Goal: Transaction & Acquisition: Purchase product/service

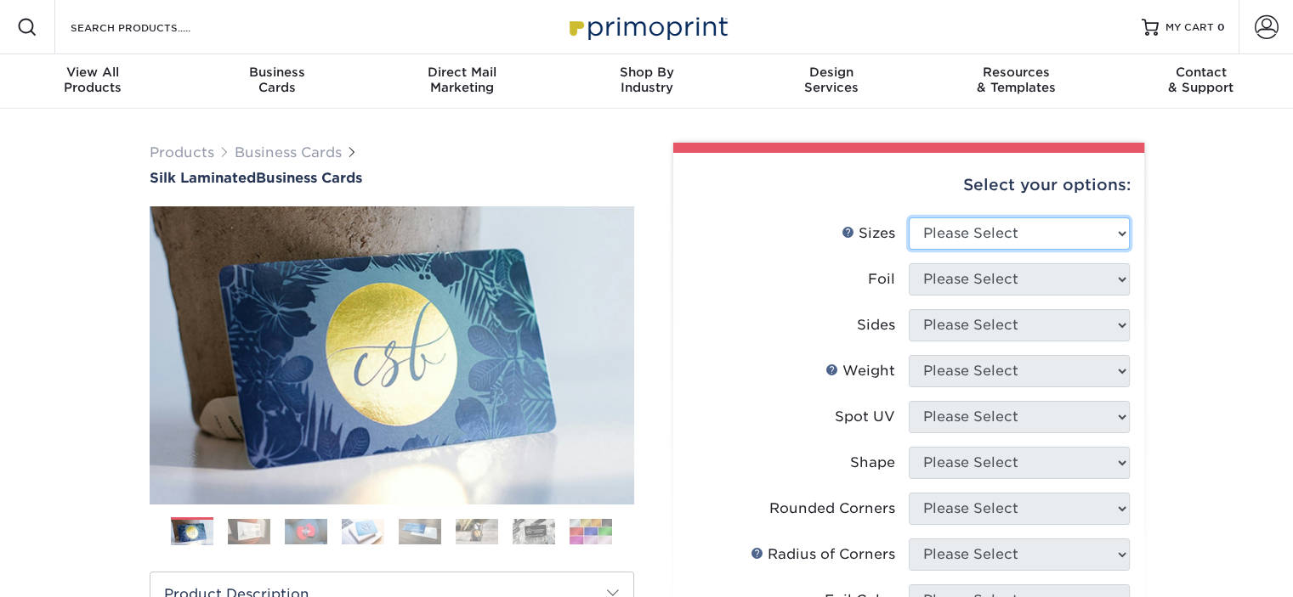
click at [1095, 224] on select "Please Select 1.5" x 3.5" - Mini 1.75" x 3.5" - Mini 2" x 2" - Square 2" x 3" -…" at bounding box center [1019, 234] width 221 height 32
select select "2.00x3.50"
click at [909, 218] on select "Please Select 1.5" x 3.5" - Mini 1.75" x 3.5" - Mini 2" x 2" - Square 2" x 3" -…" at bounding box center [1019, 234] width 221 height 32
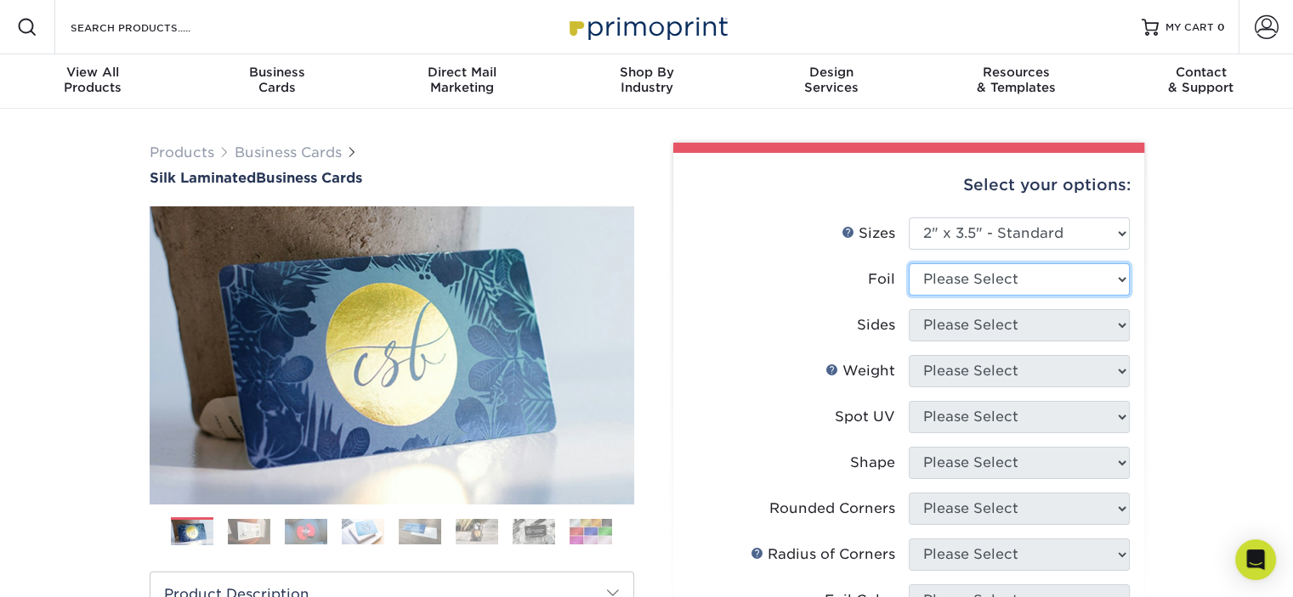
click at [958, 283] on select "Please Select Yes No" at bounding box center [1019, 279] width 221 height 32
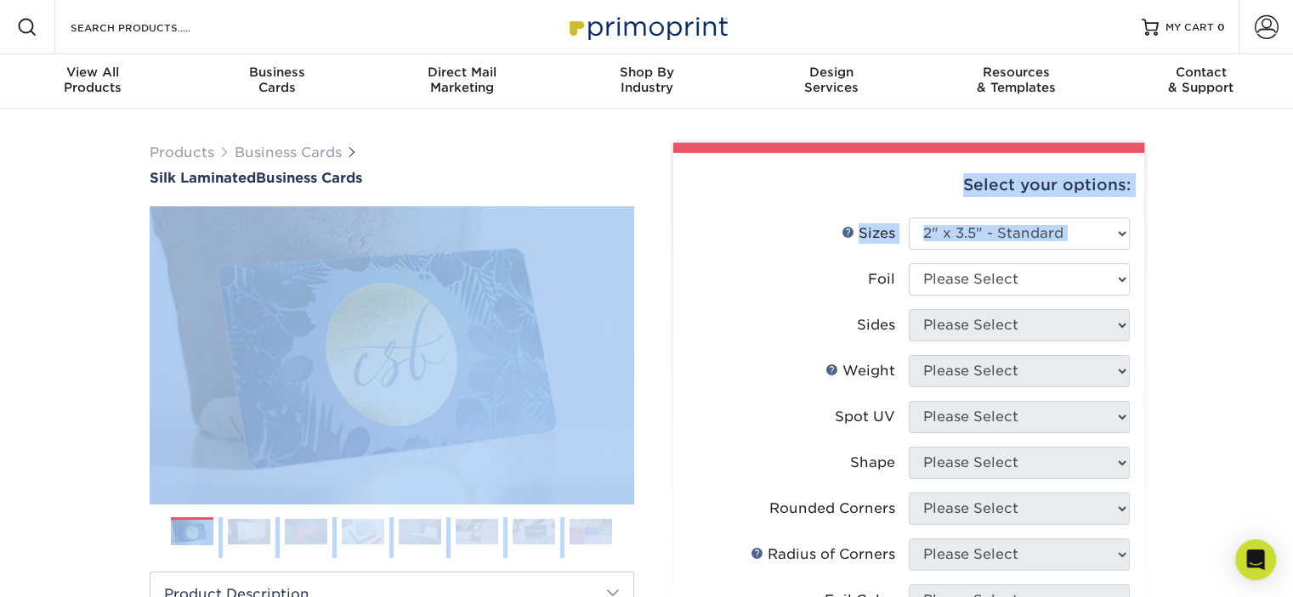
drag, startPoint x: 649, startPoint y: 293, endPoint x: 789, endPoint y: 315, distance: 141.1
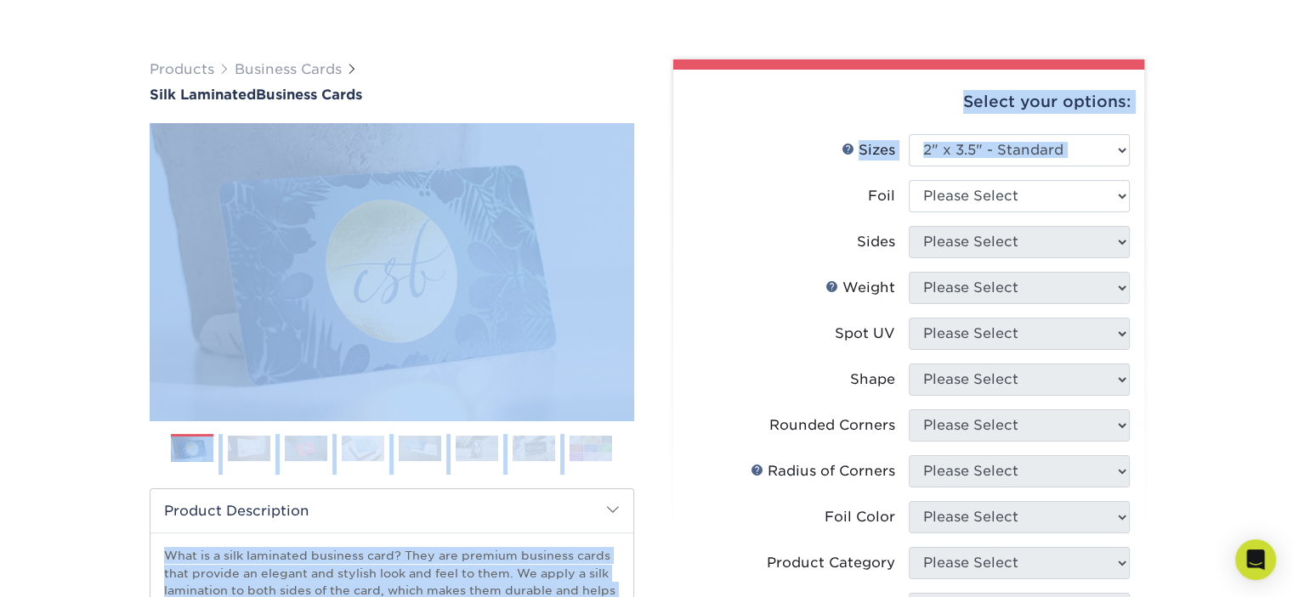
scroll to position [170, 0]
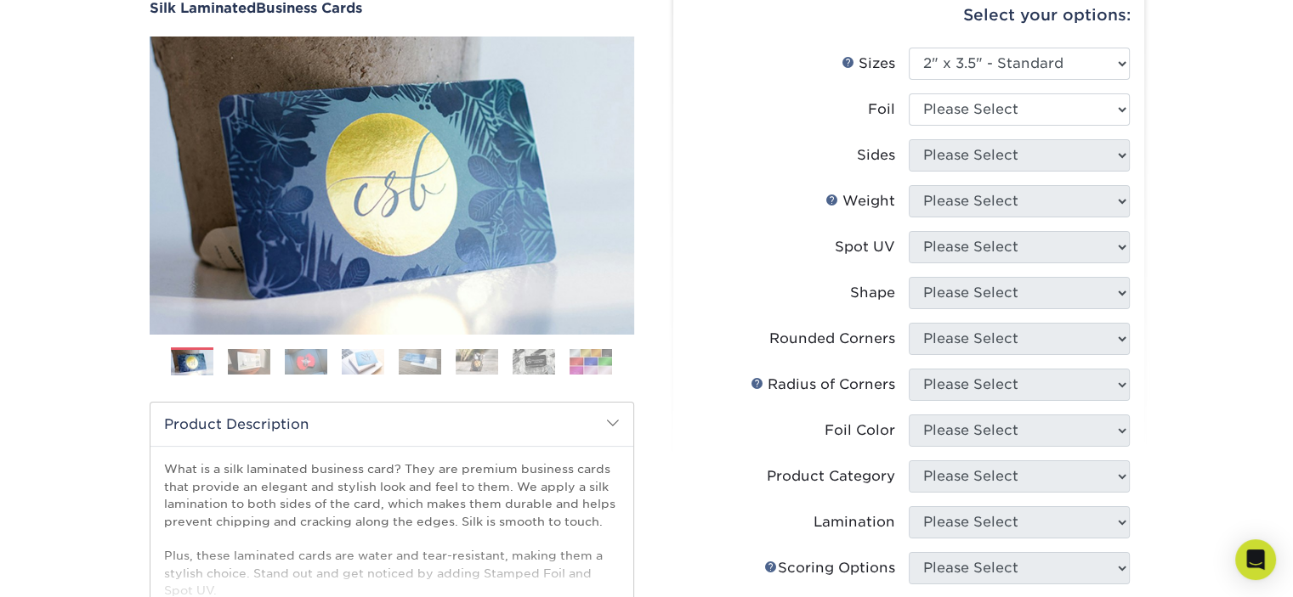
click at [665, 292] on div "Select your options: Sizes Help Sizes Foil Yes -" at bounding box center [902, 470] width 484 height 994
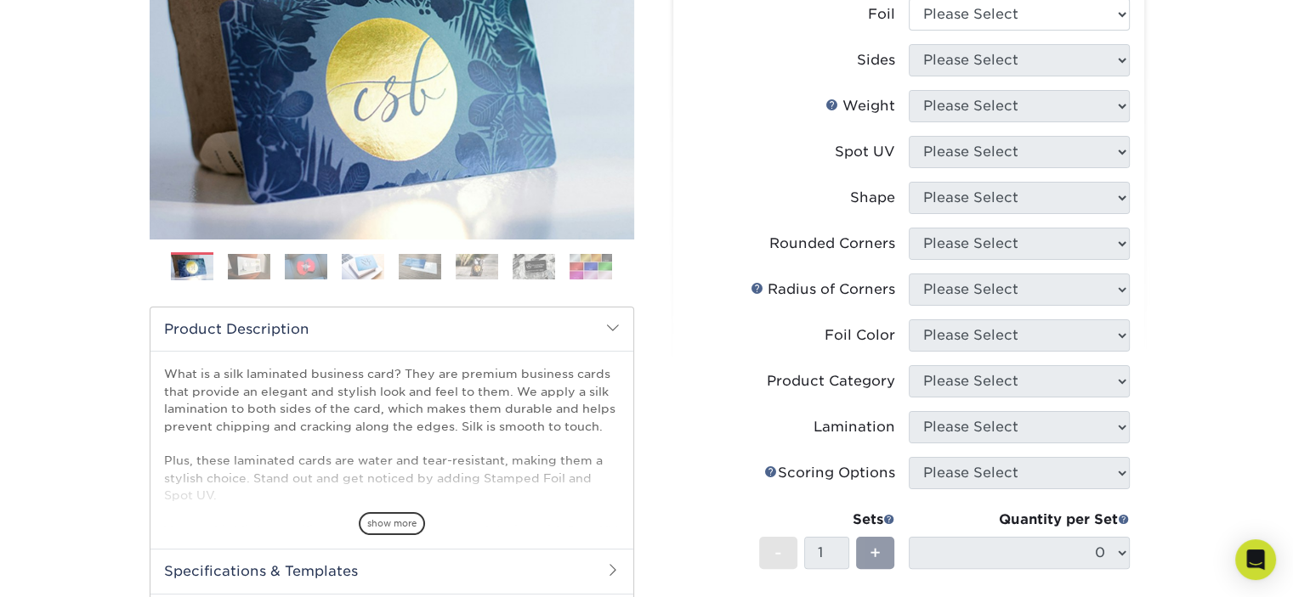
scroll to position [85, 0]
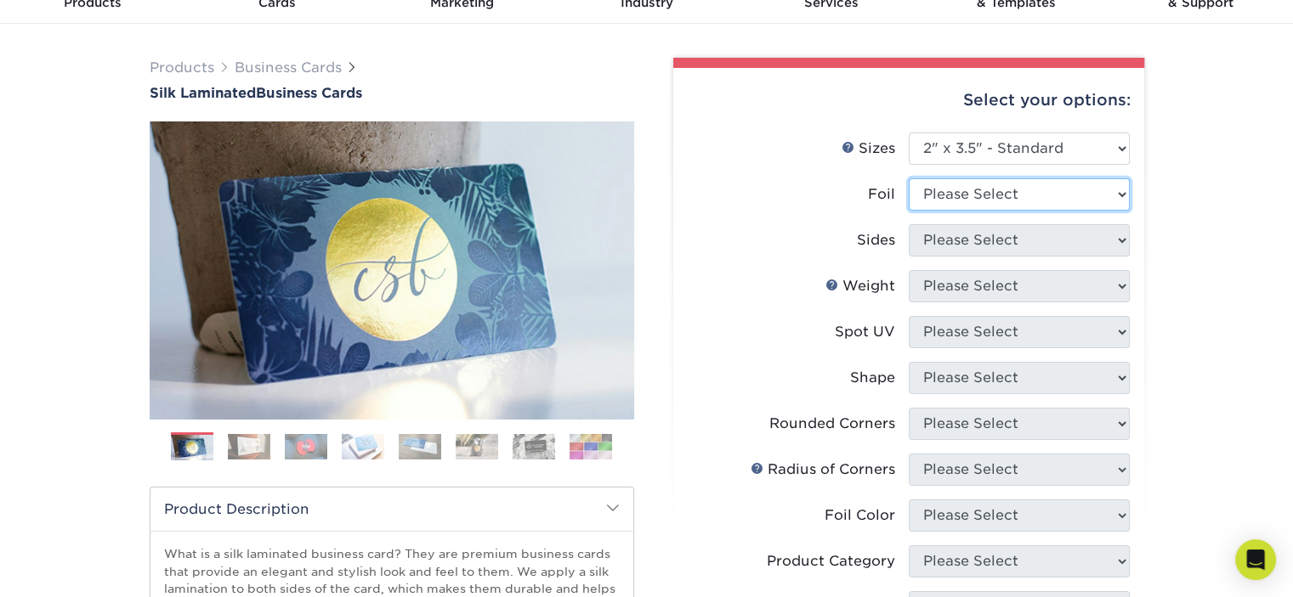
click at [1080, 191] on select "Please Select Yes No" at bounding box center [1019, 194] width 221 height 32
select select "1"
click at [909, 178] on select "Please Select Yes No" at bounding box center [1019, 194] width 221 height 32
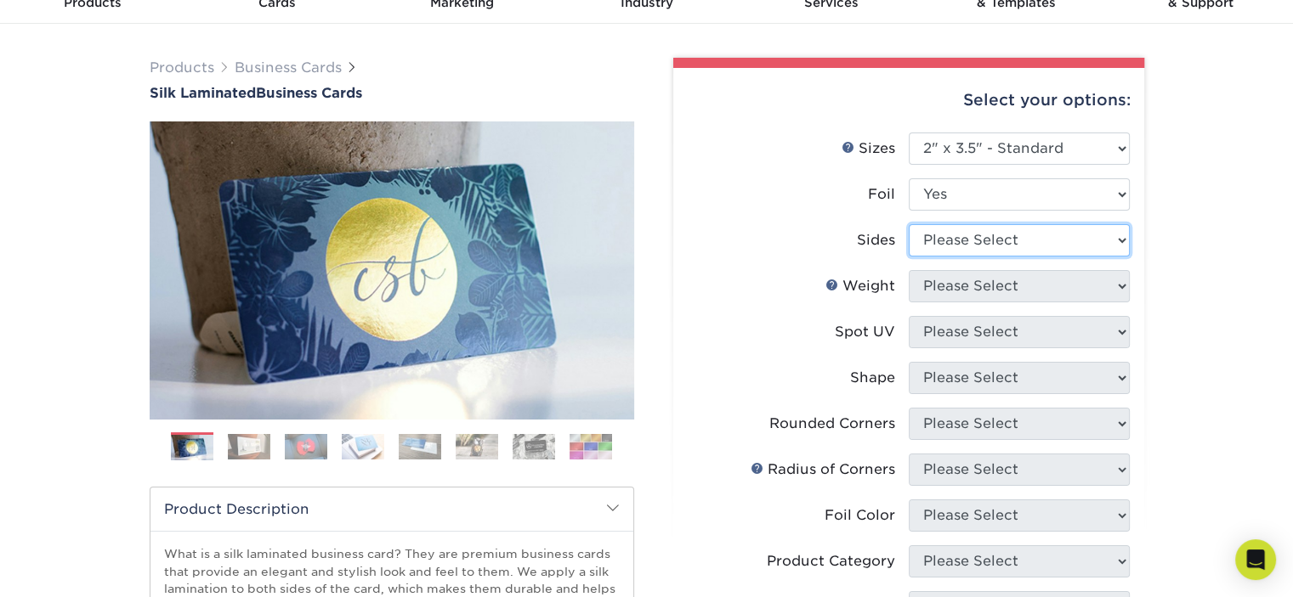
click at [964, 242] on select "Please Select Print Both Sides - Foil Both Sides Print Both Sides - Foil Front …" at bounding box center [1019, 240] width 221 height 32
select select "34527644-b4fd-4ffb-9092-1318eefcd9d9"
click at [909, 224] on select "Please Select Print Both Sides - Foil Both Sides Print Both Sides - Foil Front …" at bounding box center [1019, 240] width 221 height 32
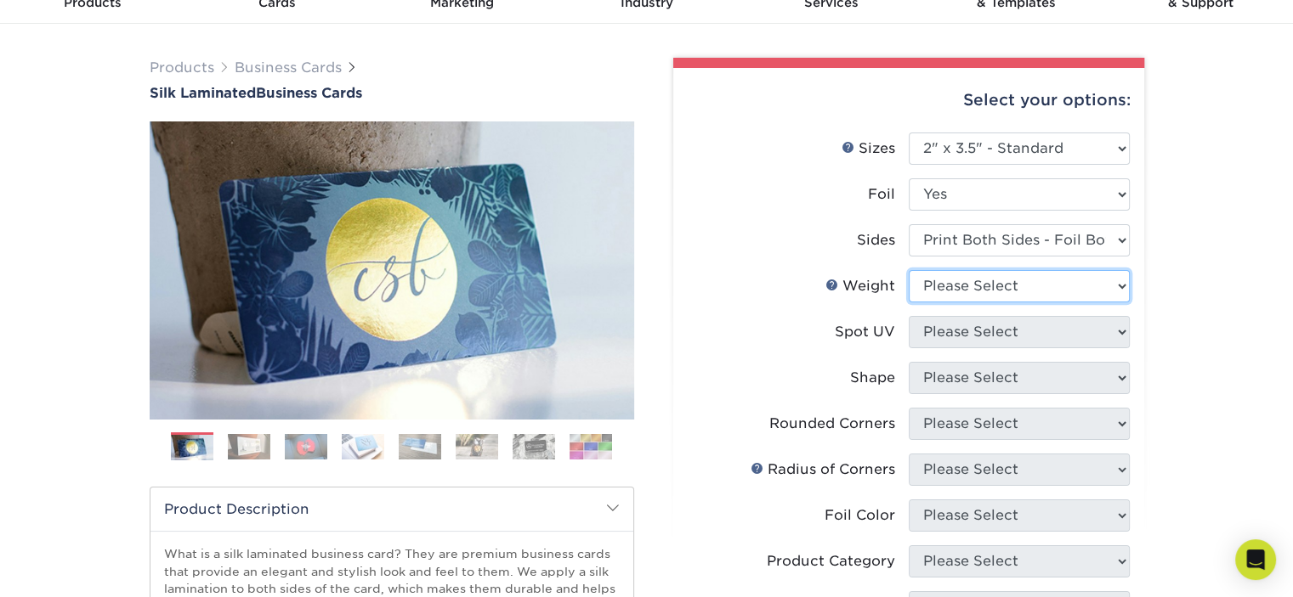
click at [959, 297] on select "Please Select 16PT" at bounding box center [1019, 286] width 221 height 32
select select "16PT"
click at [909, 270] on select "Please Select 16PT" at bounding box center [1019, 286] width 221 height 32
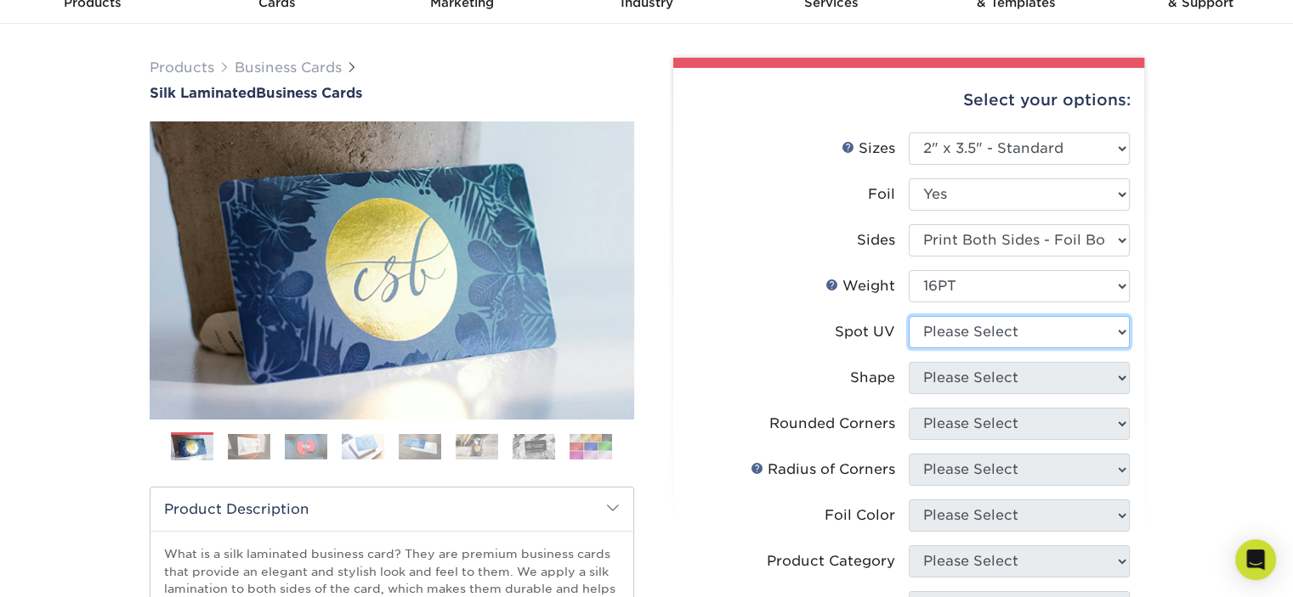
click at [960, 331] on select "Please Select No Spot UV Front and Back (Both Sides) Front Only Back Only" at bounding box center [1019, 332] width 221 height 32
select select "0"
click at [909, 316] on select "Please Select No Spot UV Front and Back (Both Sides) Front Only Back Only" at bounding box center [1019, 332] width 221 height 32
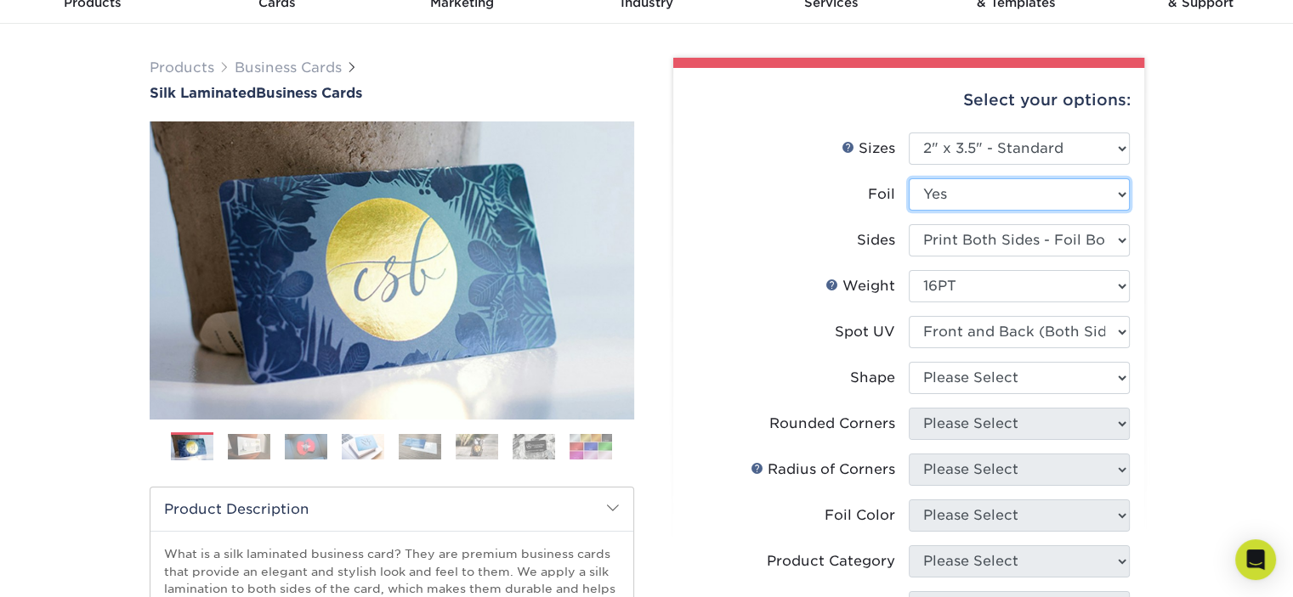
click at [988, 200] on select "Please Select Yes No" at bounding box center [1019, 194] width 221 height 32
select select "0"
click at [909, 178] on select "Please Select Yes No" at bounding box center [1019, 194] width 221 height 32
select select "-1"
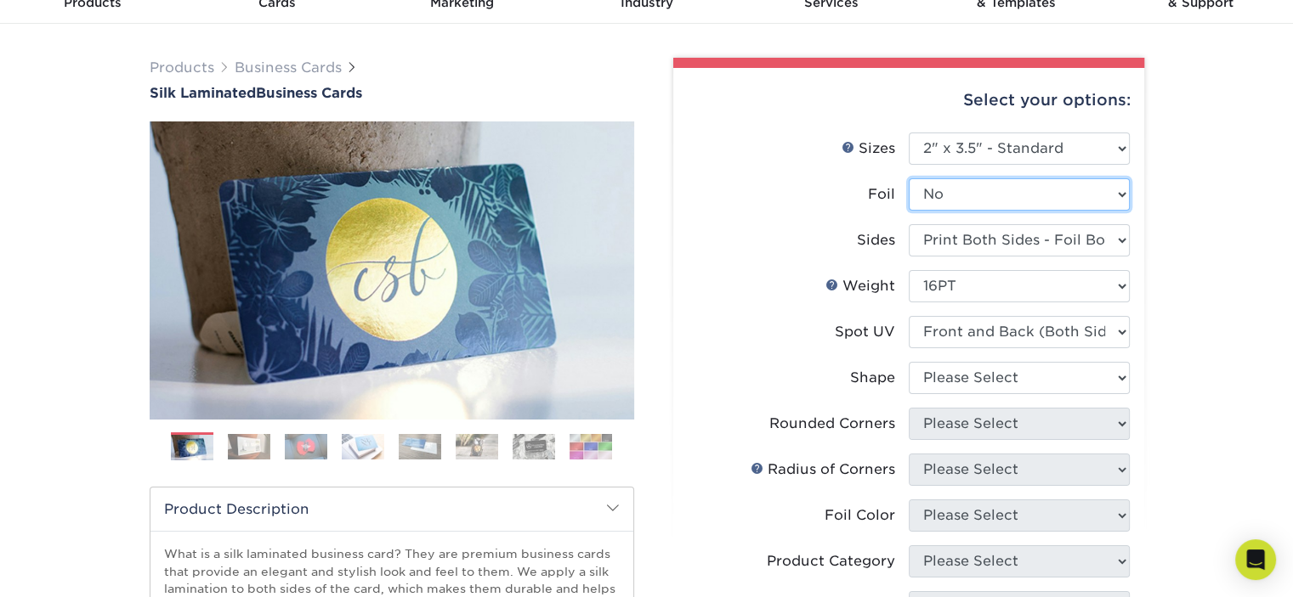
select select "-1"
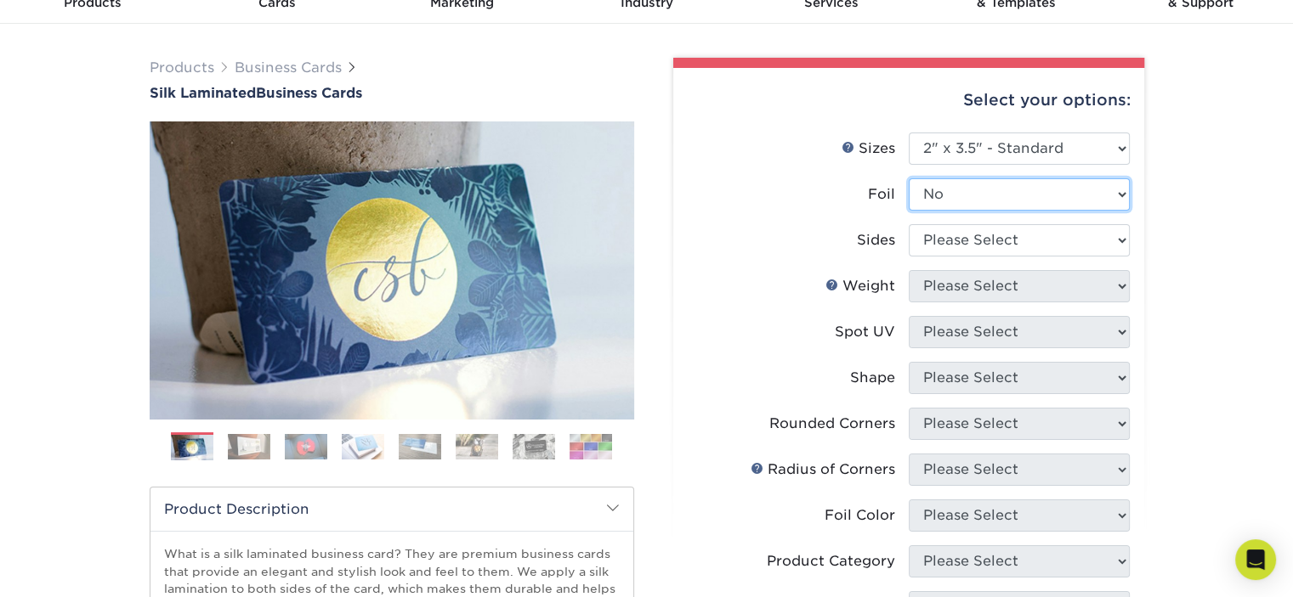
click at [969, 190] on select "Please Select Yes No" at bounding box center [1019, 194] width 221 height 32
select select "1"
click at [909, 178] on select "Please Select Yes No" at bounding box center [1019, 194] width 221 height 32
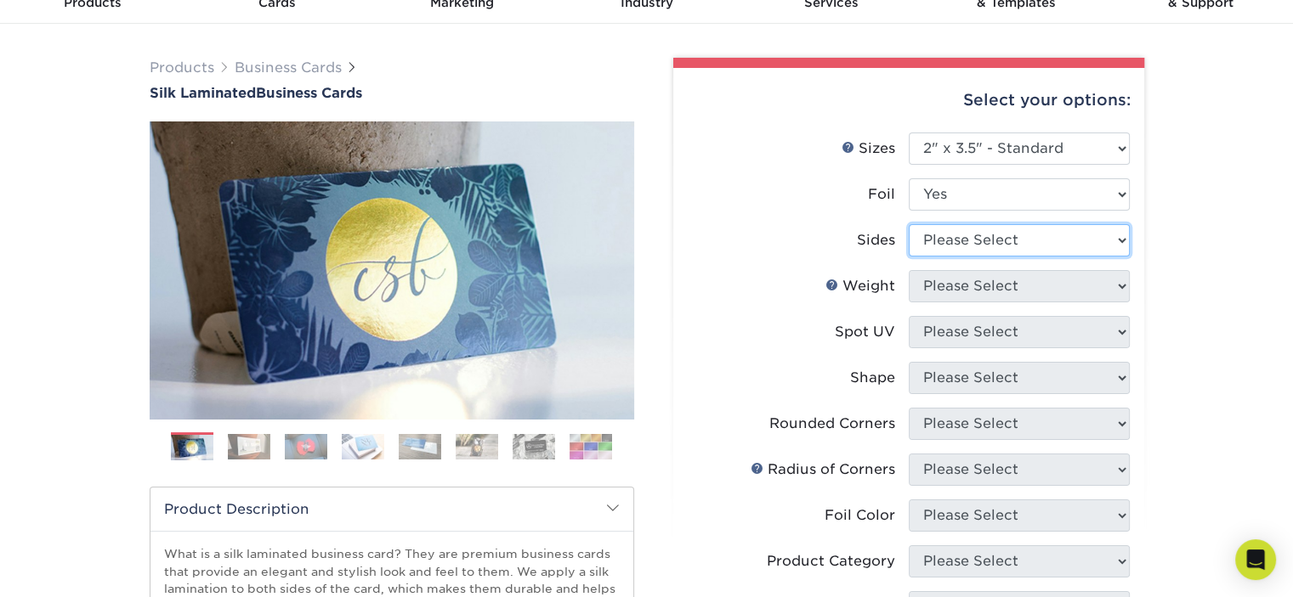
click at [955, 247] on select "Please Select Print Both Sides - Foil Both Sides Print Both Sides - Foil Front …" at bounding box center [1019, 240] width 221 height 32
select select "e9e9dfb3-fba1-4d60-972c-fd9ca5904d33"
click at [909, 224] on select "Please Select Print Both Sides - Foil Both Sides Print Both Sides - Foil Front …" at bounding box center [1019, 240] width 221 height 32
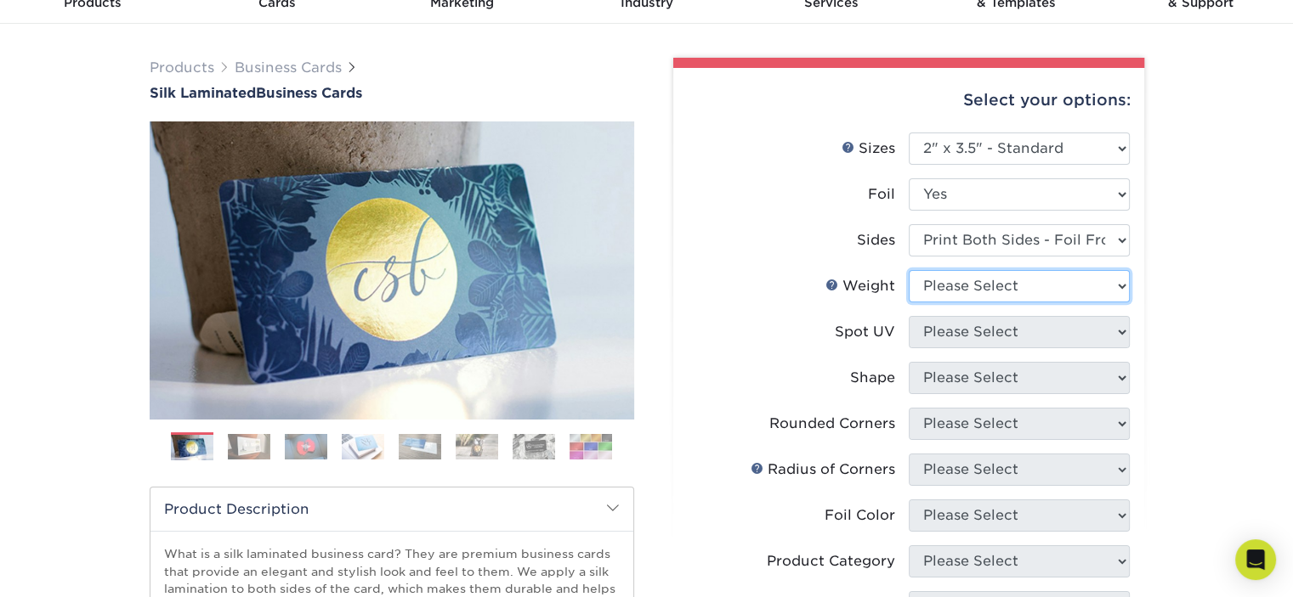
click at [959, 292] on select "Please Select 16PT" at bounding box center [1019, 286] width 221 height 32
select select "16PT"
click at [909, 270] on select "Please Select 16PT" at bounding box center [1019, 286] width 221 height 32
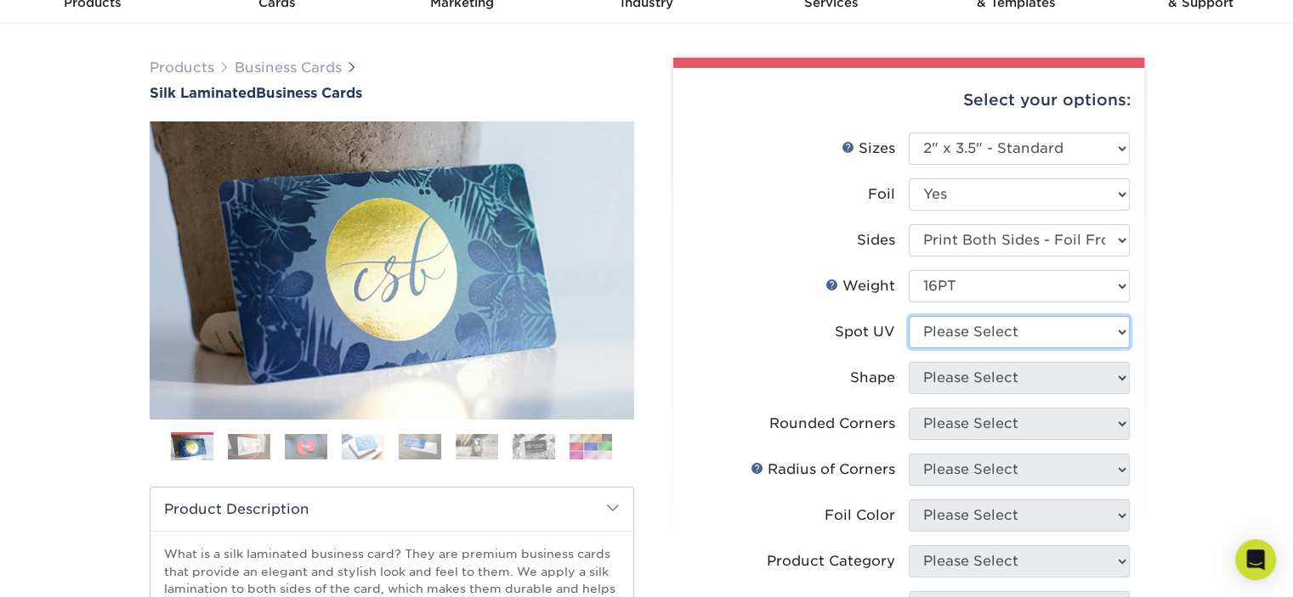
click at [965, 335] on select "Please Select No Spot UV Front and Back (Both Sides) Front Only Back Only" at bounding box center [1019, 332] width 221 height 32
select select "1"
click at [909, 316] on select "Please Select No Spot UV Front and Back (Both Sides) Front Only Back Only" at bounding box center [1019, 332] width 221 height 32
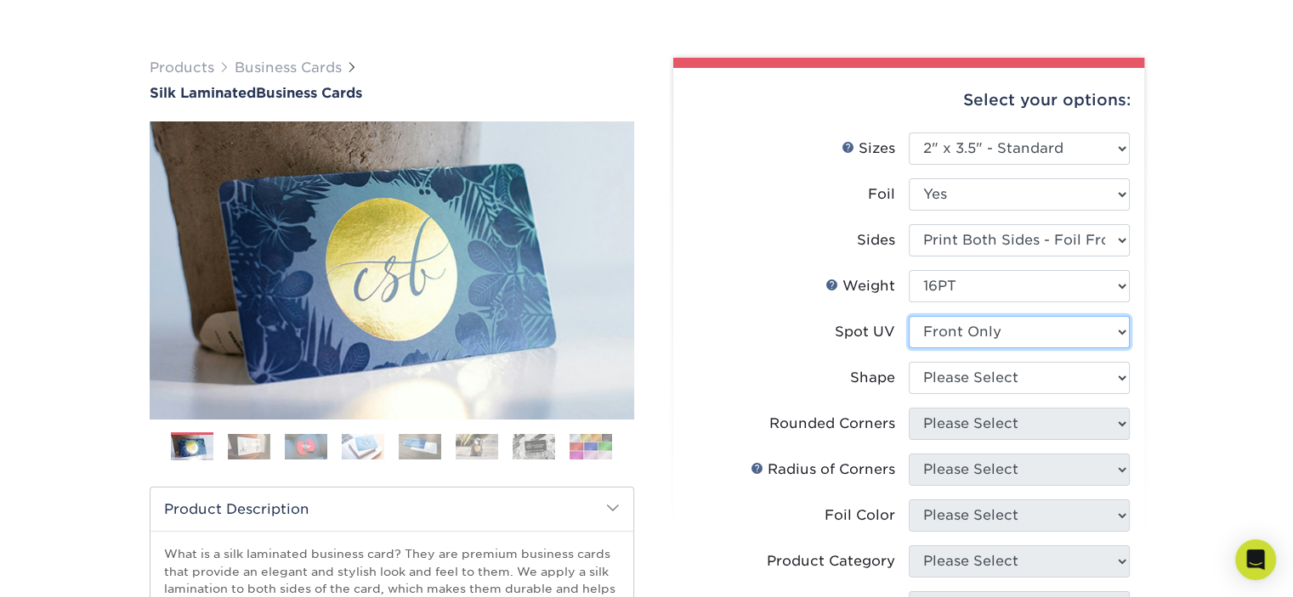
scroll to position [170, 0]
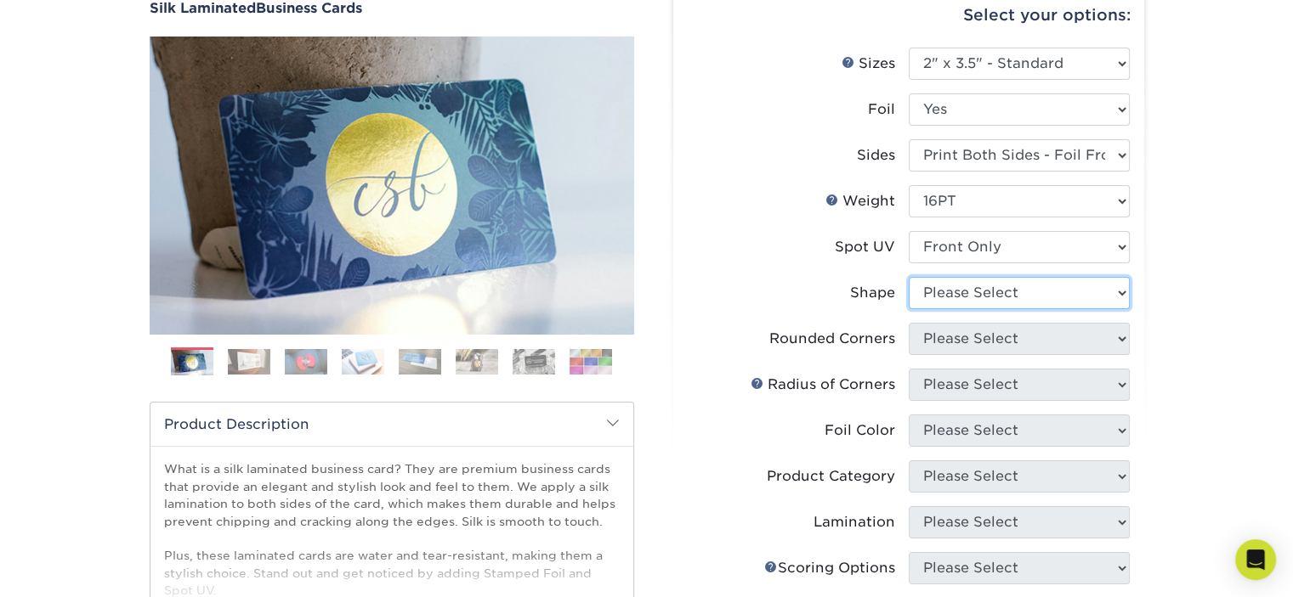
click at [1016, 292] on select "Please Select Standard" at bounding box center [1019, 293] width 221 height 32
select select "standard"
click at [909, 277] on select "Please Select Standard" at bounding box center [1019, 293] width 221 height 32
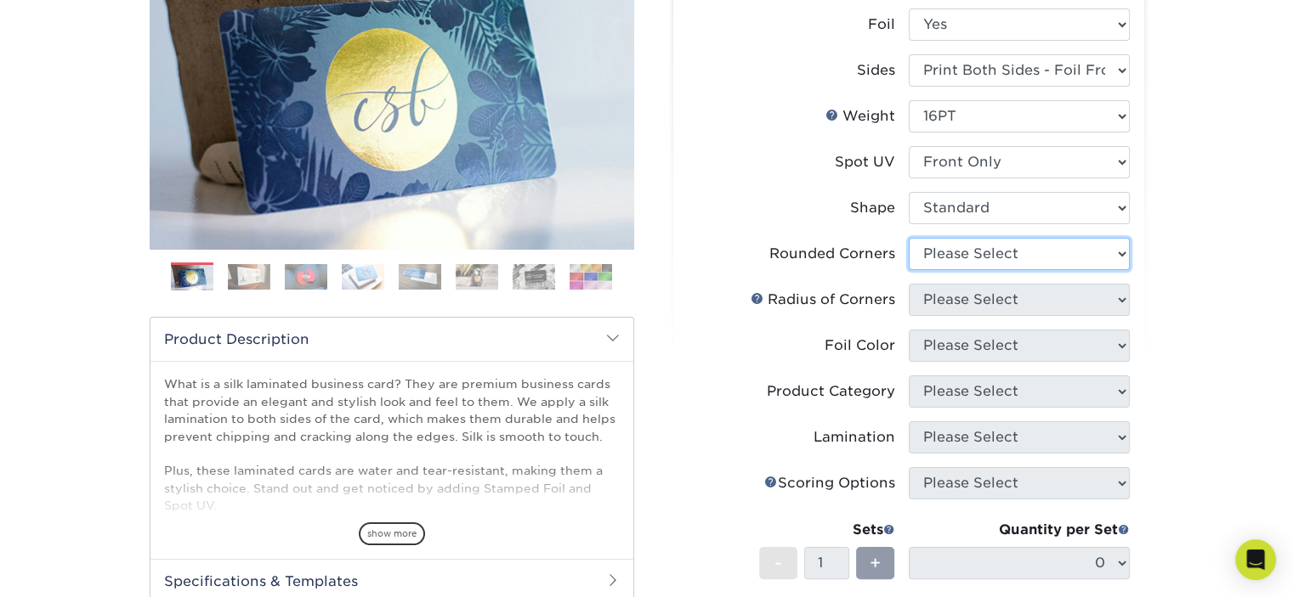
click at [1013, 247] on select "Please Select Yes - Round 2 Corners Yes - Round 4 Corners No" at bounding box center [1019, 254] width 221 height 32
select select "0"
click at [909, 238] on select "Please Select Yes - Round 2 Corners Yes - Round 4 Corners No" at bounding box center [1019, 254] width 221 height 32
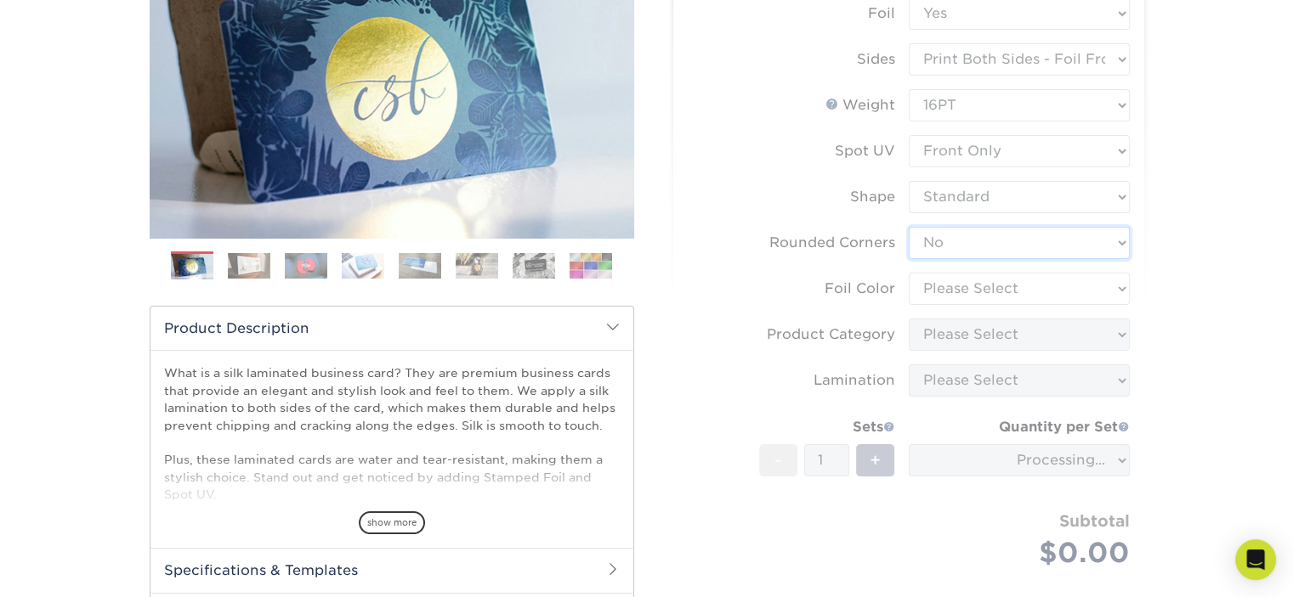
scroll to position [340, 0]
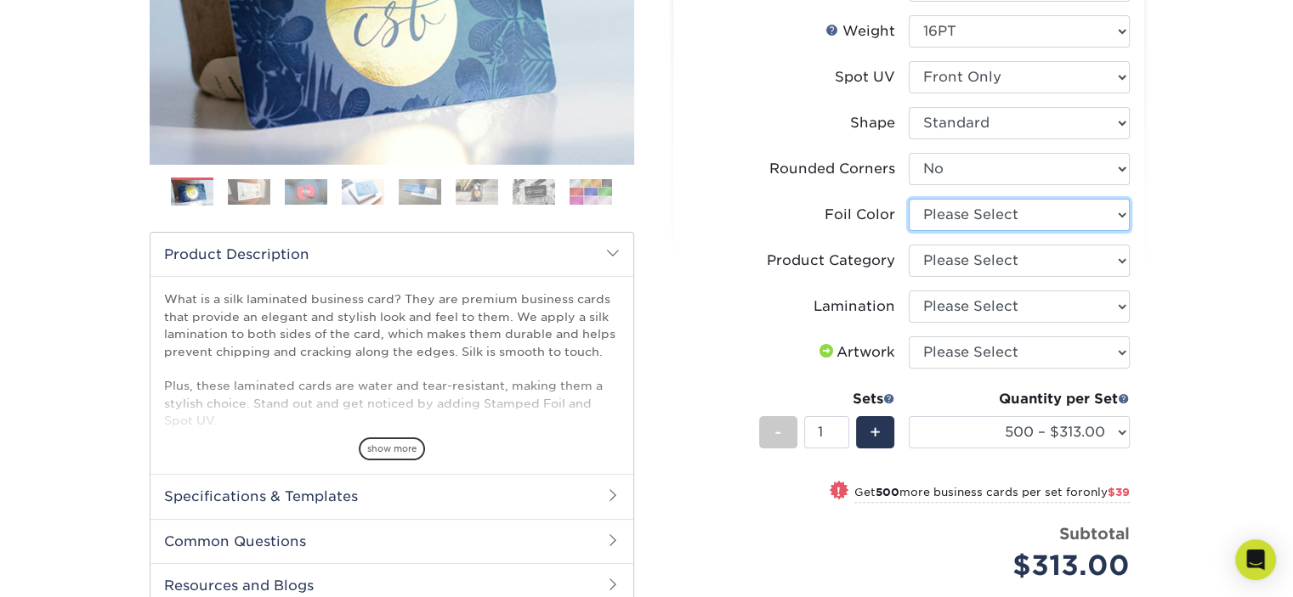
click at [1040, 222] on select "Please Select Silver Foil Black Foil Blue Foil Copper Foil Gold Foil Red Foil R…" at bounding box center [1019, 215] width 221 height 32
select select "a834dd52-fe06-4ed6-9a86-5bd3c2d02515"
click at [909, 199] on select "Please Select Silver Foil Black Foil Blue Foil Copper Foil Gold Foil Red Foil R…" at bounding box center [1019, 215] width 221 height 32
click at [982, 268] on select "Please Select Business Cards" at bounding box center [1019, 261] width 221 height 32
select select "3b5148f1-0588-4f88-a218-97bcfdce65c1"
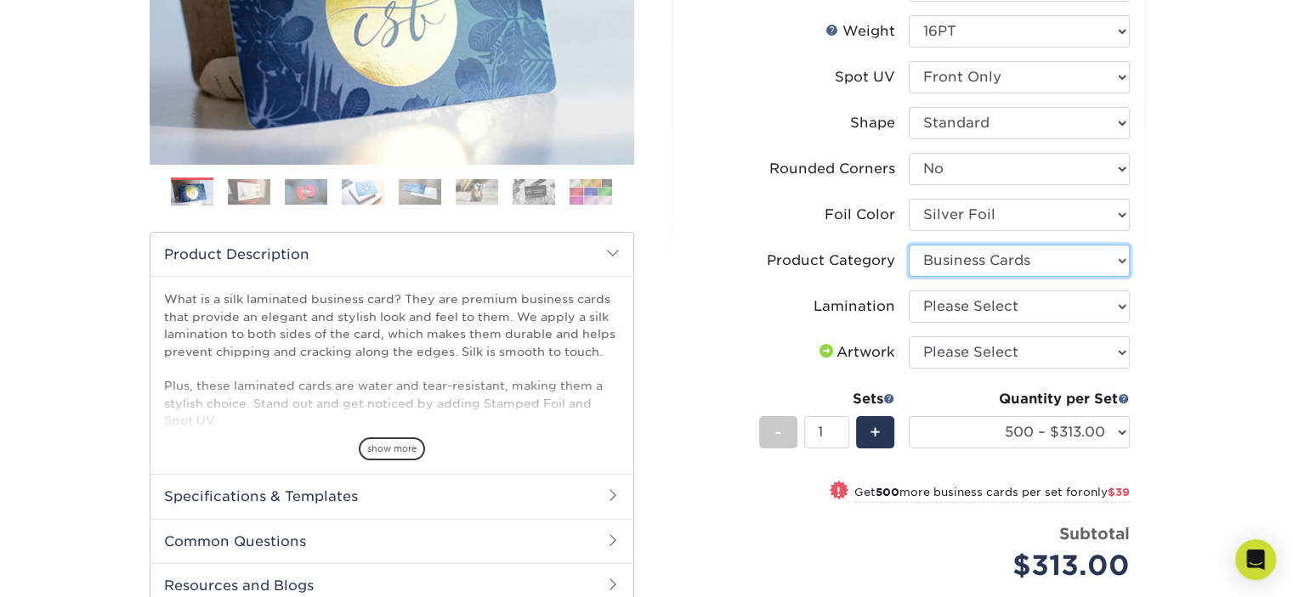
click at [909, 245] on select "Please Select Business Cards" at bounding box center [1019, 261] width 221 height 32
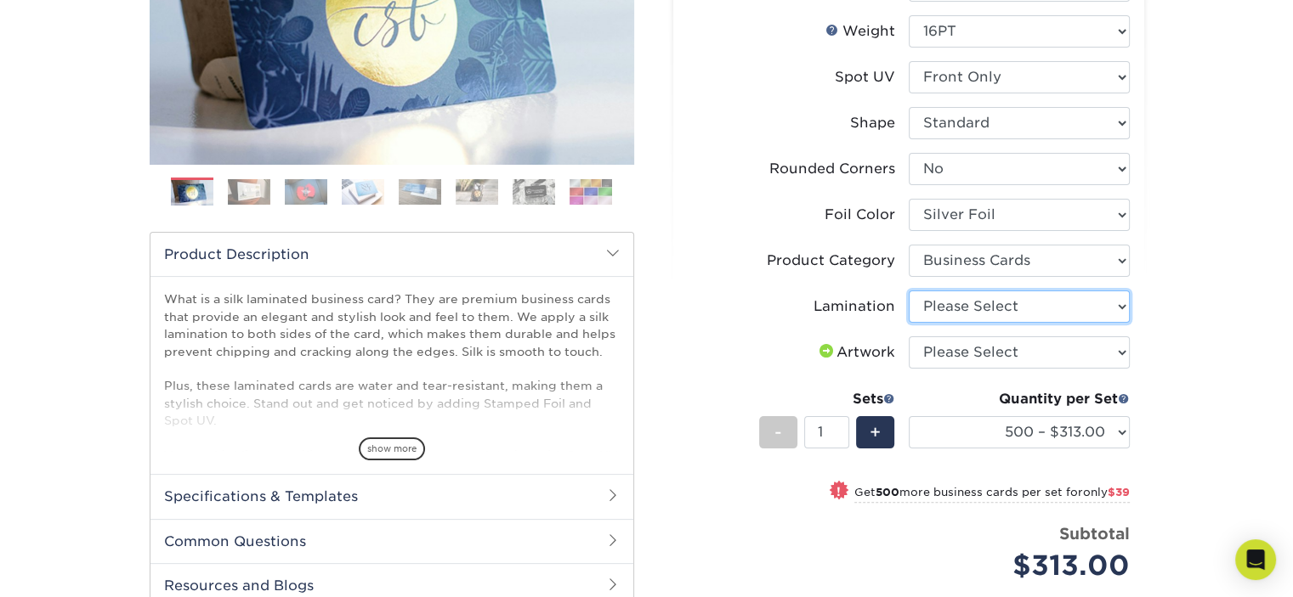
click at [982, 316] on select "Please Select Silk" at bounding box center [1019, 307] width 221 height 32
select select "ccacb42f-45f7-42d3-bbd3-7c8421cf37f0"
click at [909, 291] on select "Please Select Silk" at bounding box center [1019, 307] width 221 height 32
click at [973, 352] on select "Please Select I will upload files I need a design - $100" at bounding box center [1019, 353] width 221 height 32
select select "upload"
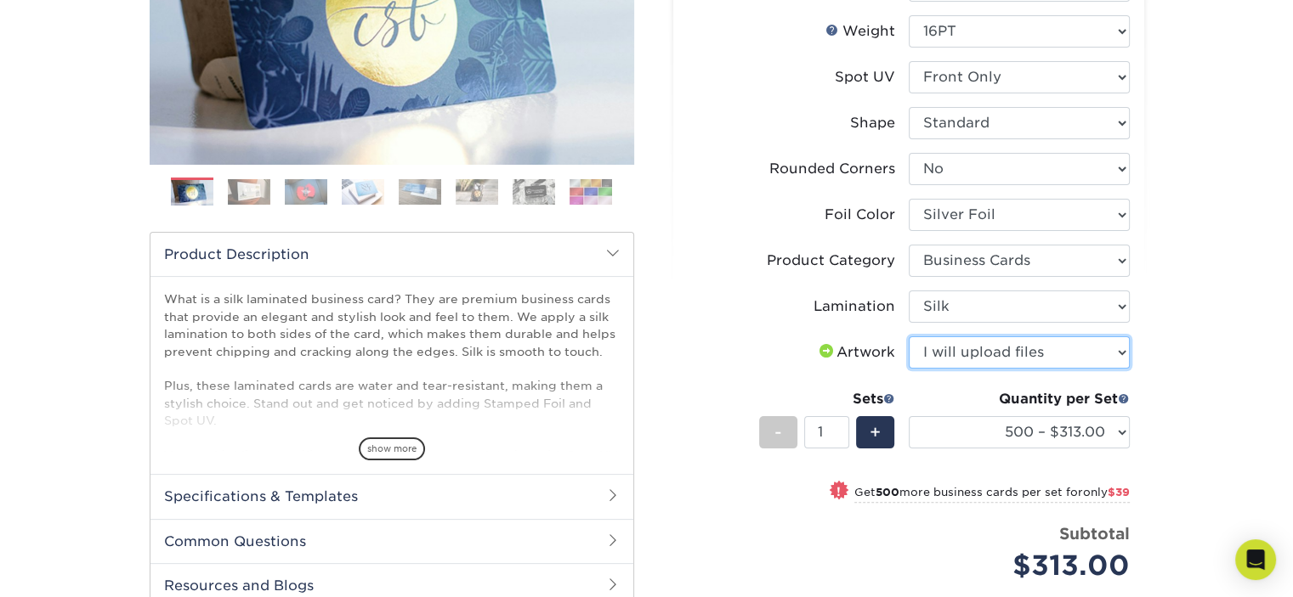
click at [909, 337] on select "Please Select I will upload files I need a design - $100" at bounding box center [1019, 353] width 221 height 32
click at [1210, 312] on div "Products Business Cards Silk Laminated Business Cards Previous Next" at bounding box center [646, 304] width 1293 height 1070
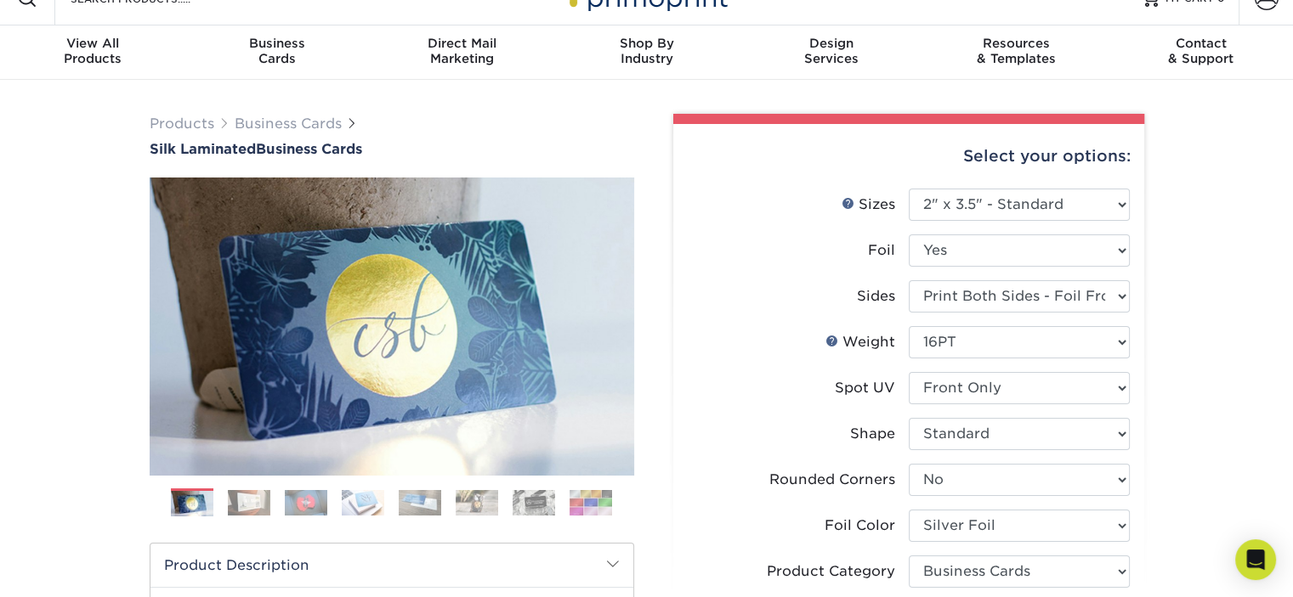
scroll to position [0, 0]
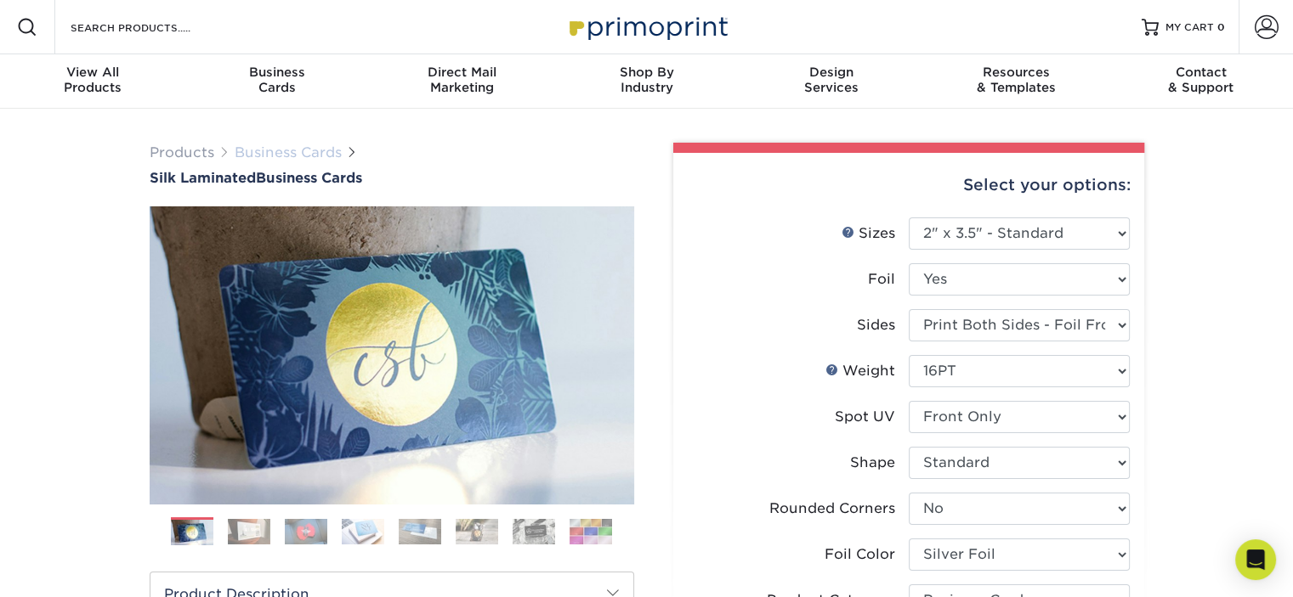
click at [252, 156] on link "Business Cards" at bounding box center [288, 152] width 107 height 16
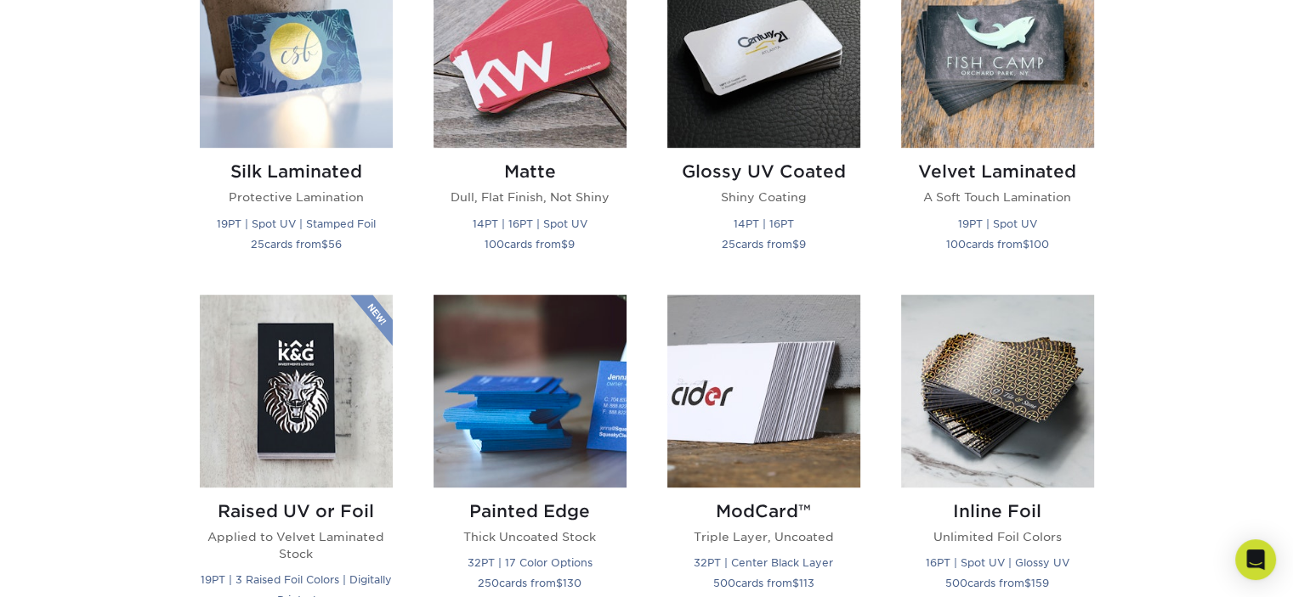
scroll to position [680, 0]
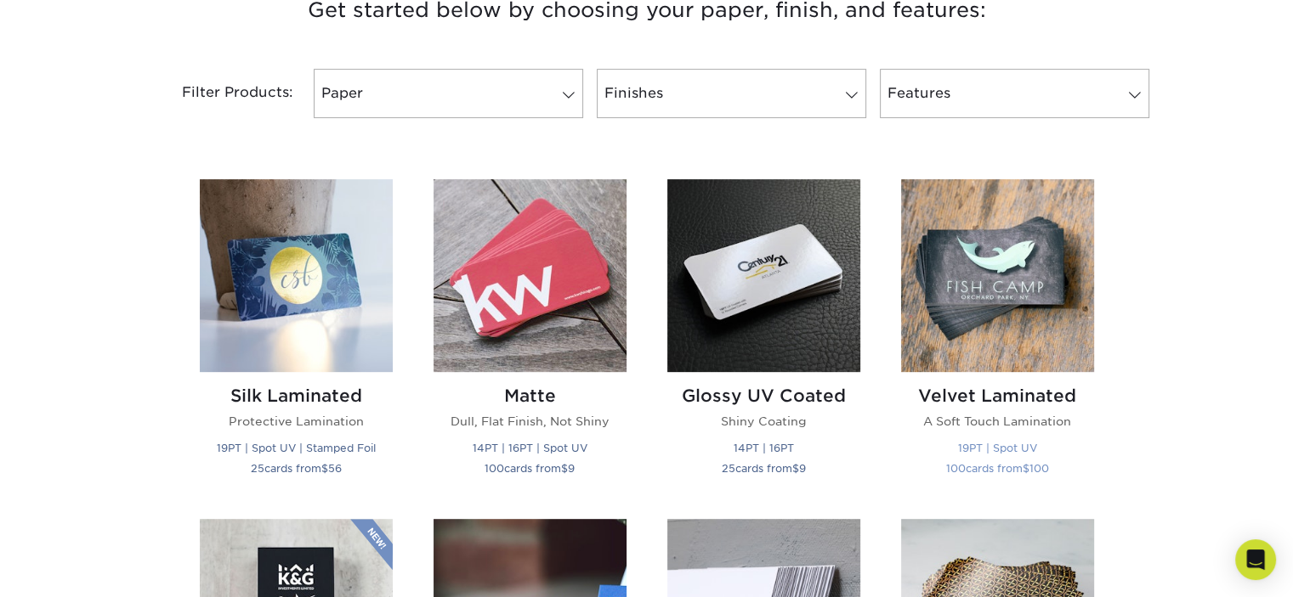
click at [999, 337] on img at bounding box center [997, 275] width 193 height 193
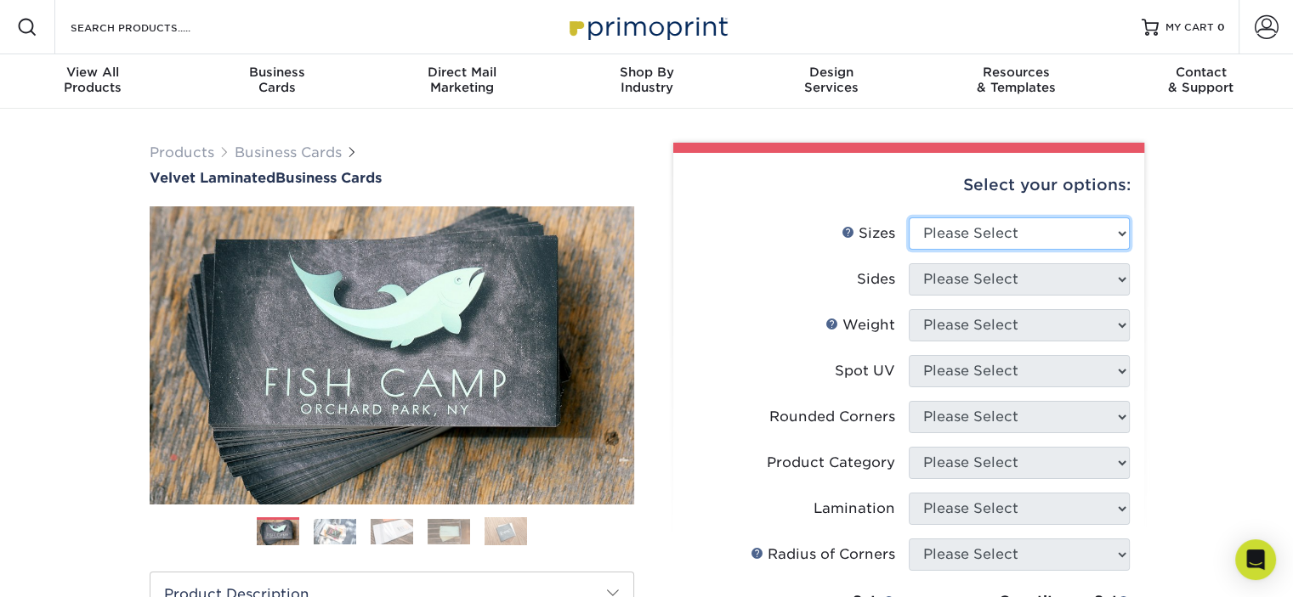
click at [948, 240] on select "Please Select 1.5" x 3.5" - Mini 1.75" x 3.5" - Mini 2" x 2" - Square 2" x 3" -…" at bounding box center [1019, 234] width 221 height 32
select select "2.00x3.50"
click at [909, 218] on select "Please Select 1.5" x 3.5" - Mini 1.75" x 3.5" - Mini 2" x 2" - Square 2" x 3" -…" at bounding box center [1019, 234] width 221 height 32
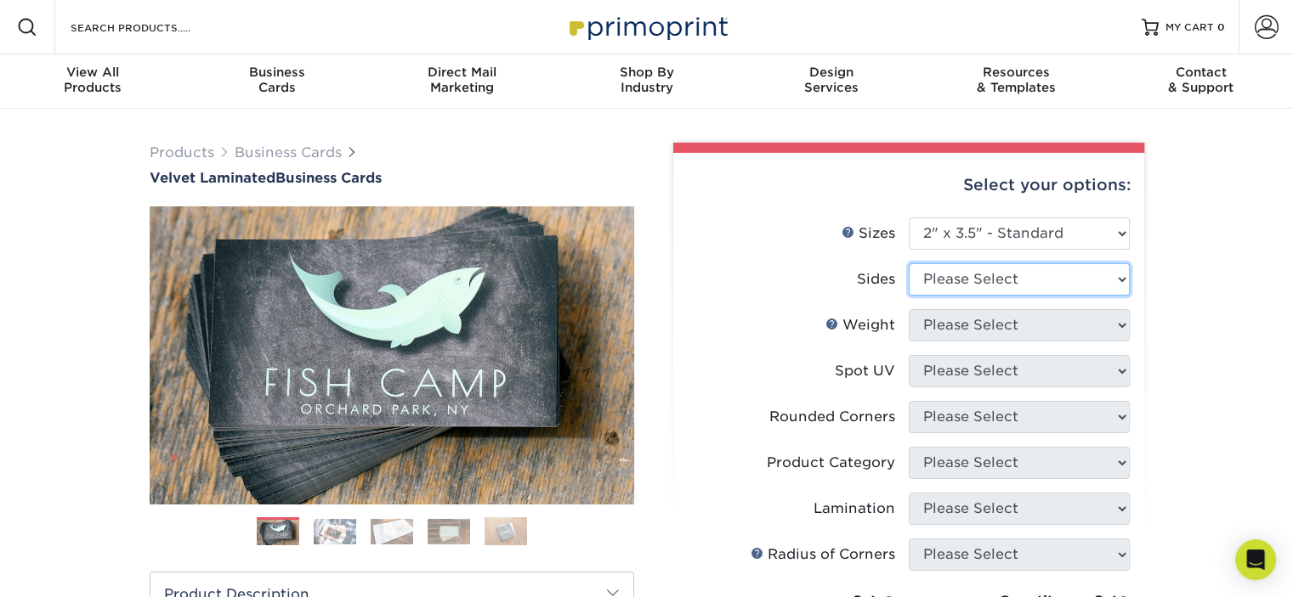
click at [972, 275] on select "Please Select Print Both Sides Print Front Only" at bounding box center [1019, 279] width 221 height 32
select select "13abbda7-1d64-4f25-8bb2-c179b224825d"
click at [909, 263] on select "Please Select Print Both Sides Print Front Only" at bounding box center [1019, 279] width 221 height 32
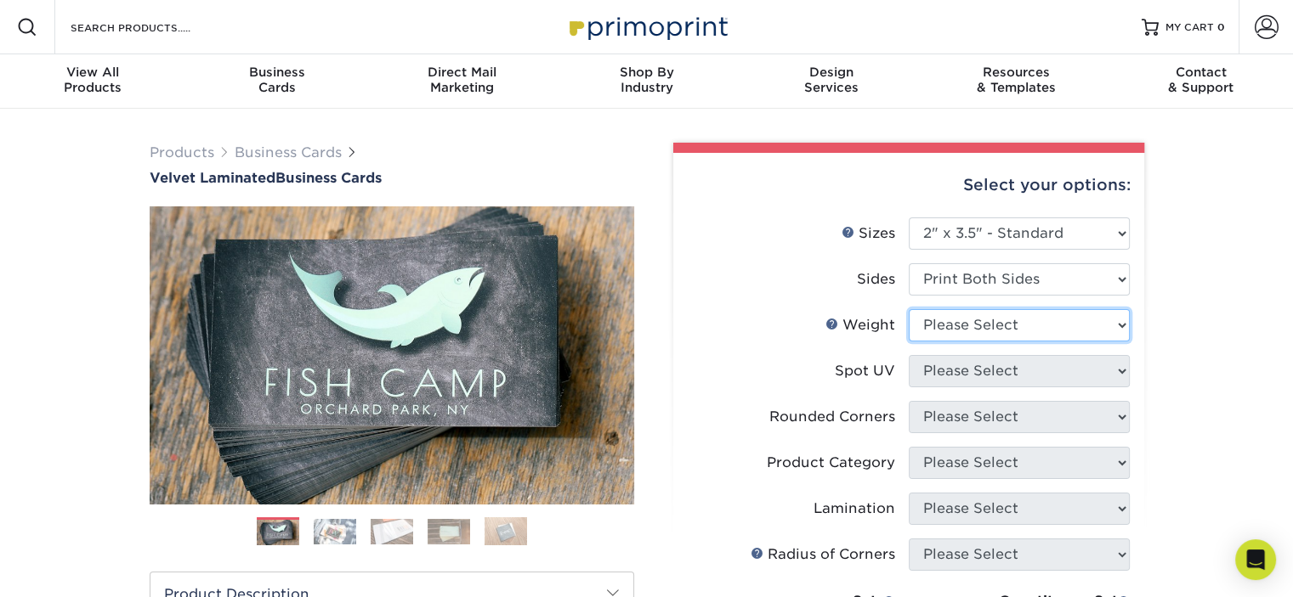
click at [959, 322] on select "Please Select 16PT" at bounding box center [1019, 325] width 221 height 32
select select "16PT"
click at [909, 309] on select "Please Select 16PT" at bounding box center [1019, 325] width 221 height 32
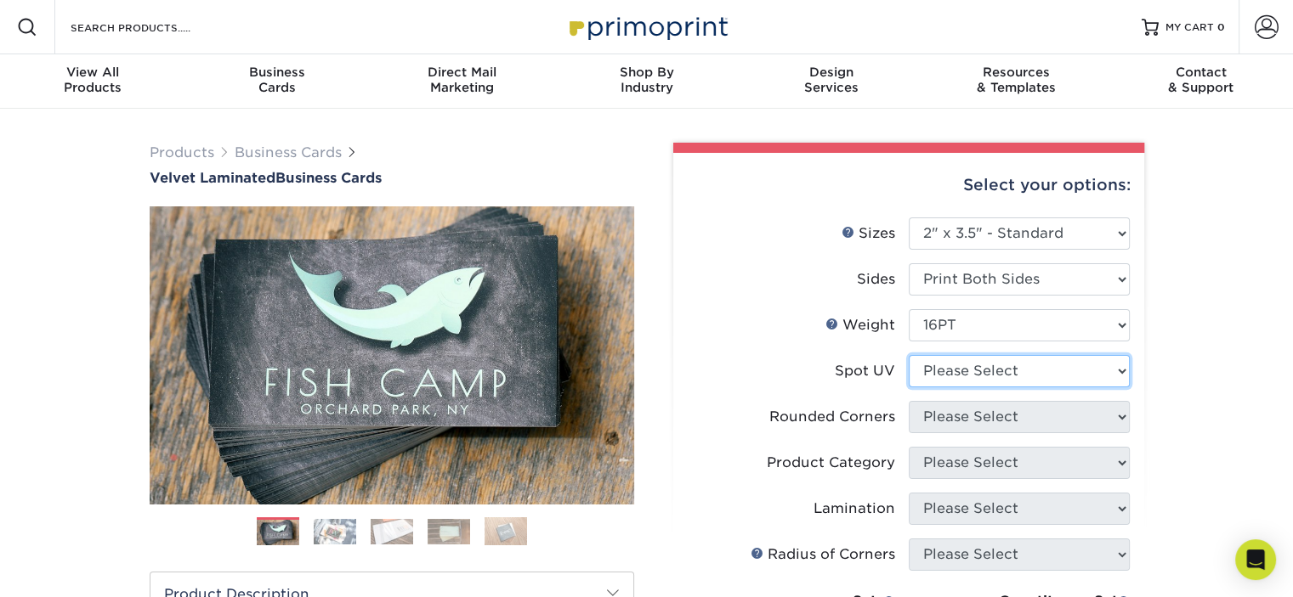
click at [969, 374] on select "Please Select No Spot UV Front and Back (Both Sides) Front Only Back Only" at bounding box center [1019, 371] width 221 height 32
select select "0"
click at [909, 355] on select "Please Select No Spot UV Front and Back (Both Sides) Front Only Back Only" at bounding box center [1019, 371] width 221 height 32
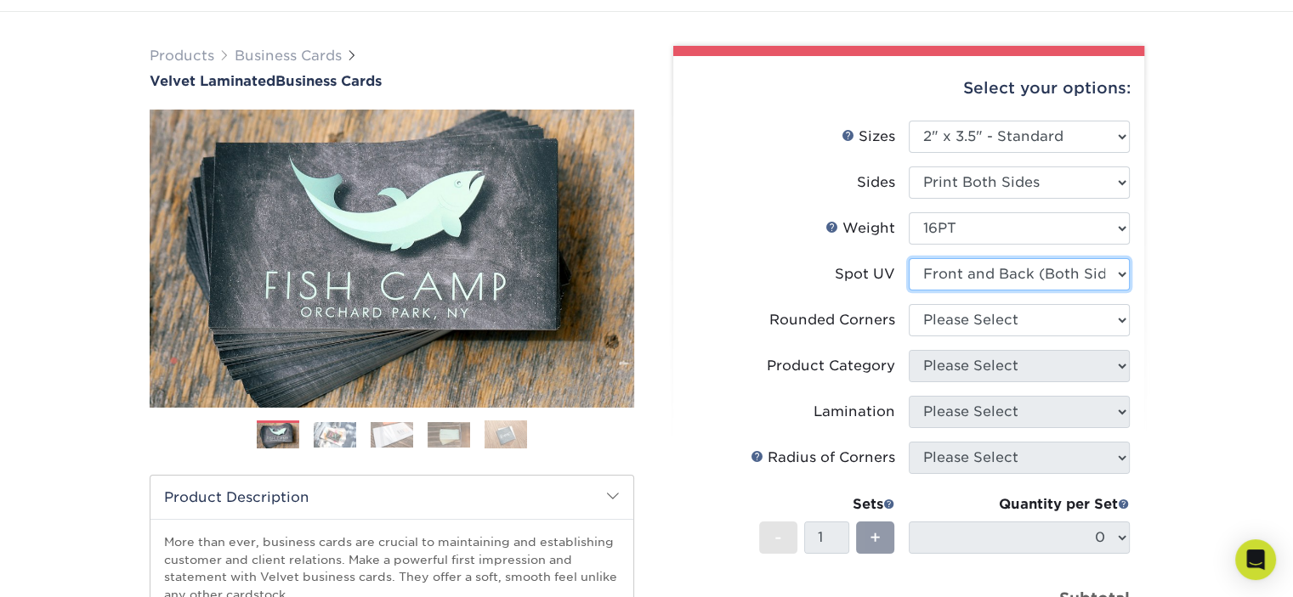
scroll to position [170, 0]
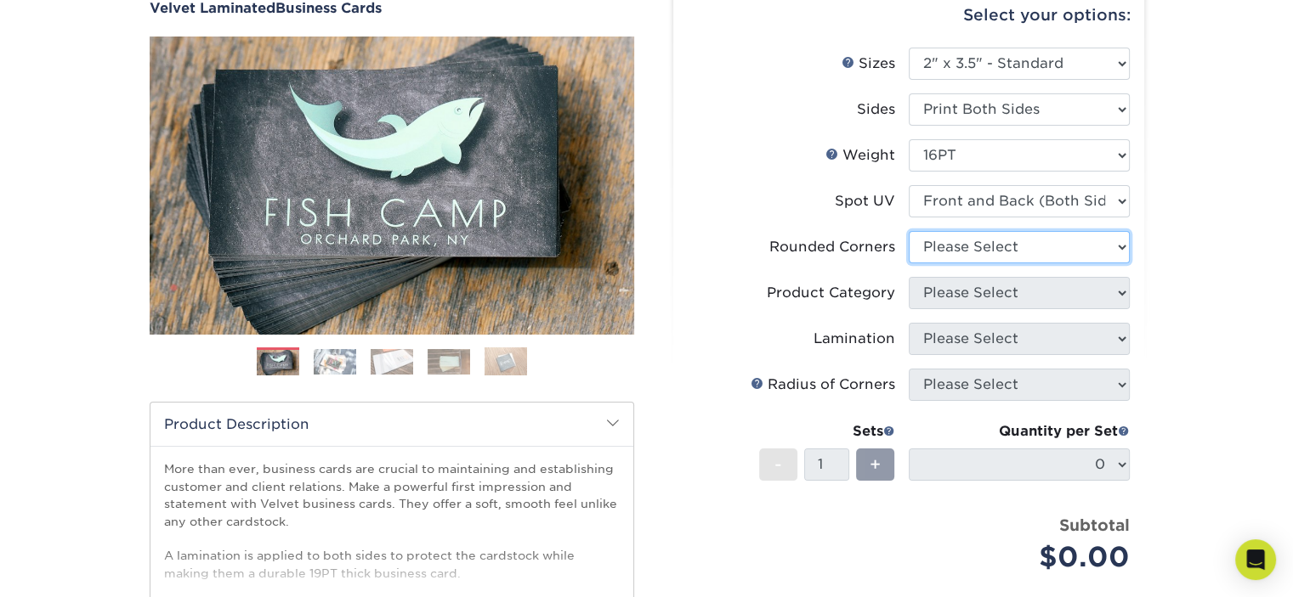
click at [944, 231] on select "Please Select Yes - Round 2 Corners Yes - Round 4 Corners No" at bounding box center [1019, 247] width 221 height 32
select select "0"
click at [909, 231] on select "Please Select Yes - Round 2 Corners Yes - Round 4 Corners No" at bounding box center [1019, 247] width 221 height 32
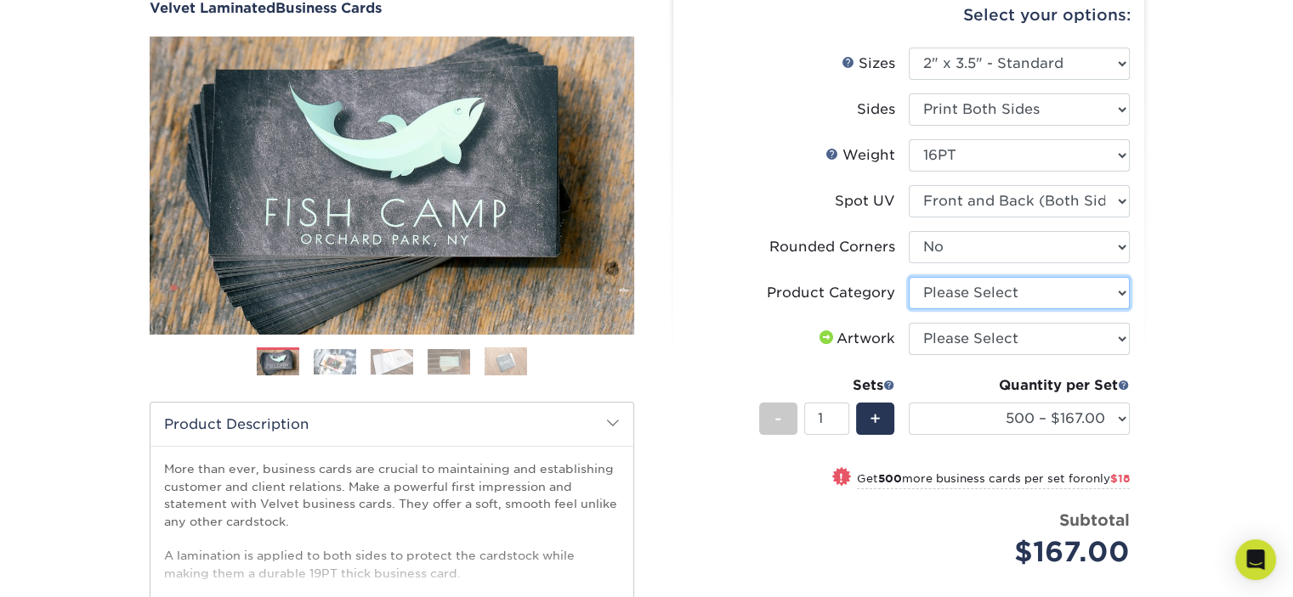
click at [935, 296] on select "Please Select Business Cards" at bounding box center [1019, 293] width 221 height 32
select select "3b5148f1-0588-4f88-a218-97bcfdce65c1"
click at [909, 277] on select "Please Select Business Cards" at bounding box center [1019, 293] width 221 height 32
click at [948, 337] on select "Please Select I will upload files I need a design - $100" at bounding box center [1019, 339] width 221 height 32
select select "upload"
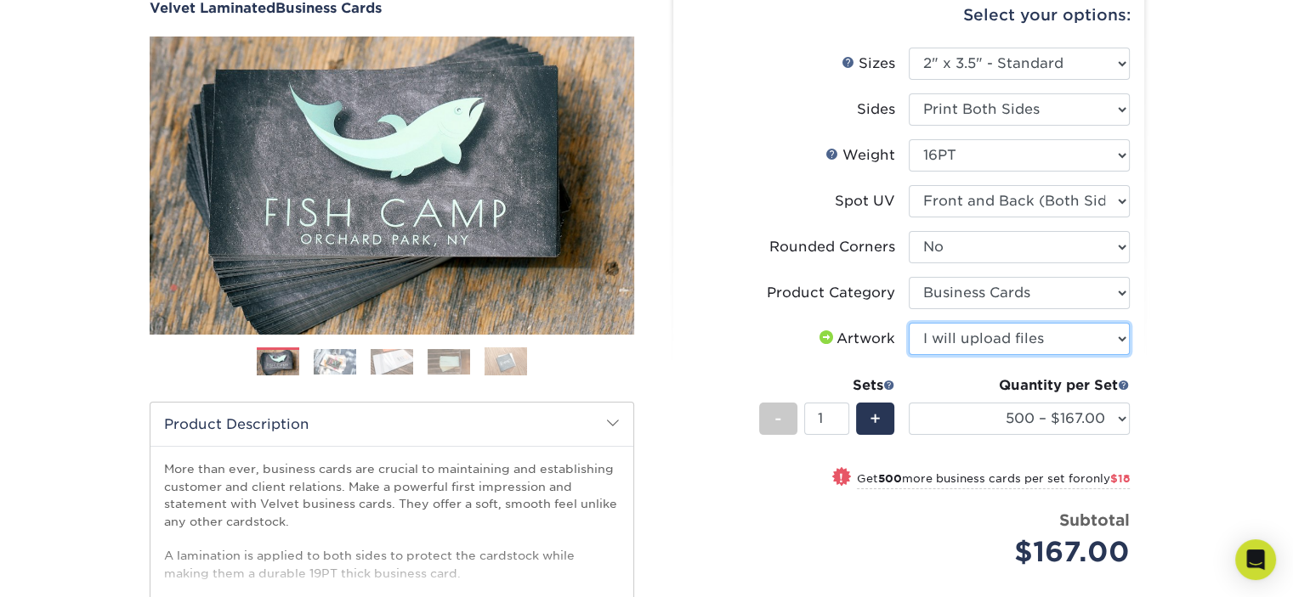
click at [909, 323] on select "Please Select I will upload files I need a design - $100" at bounding box center [1019, 339] width 221 height 32
click at [1156, 347] on div "Products Business Cards Velvet Laminated Business Cards Previous Next" at bounding box center [646, 393] width 1293 height 908
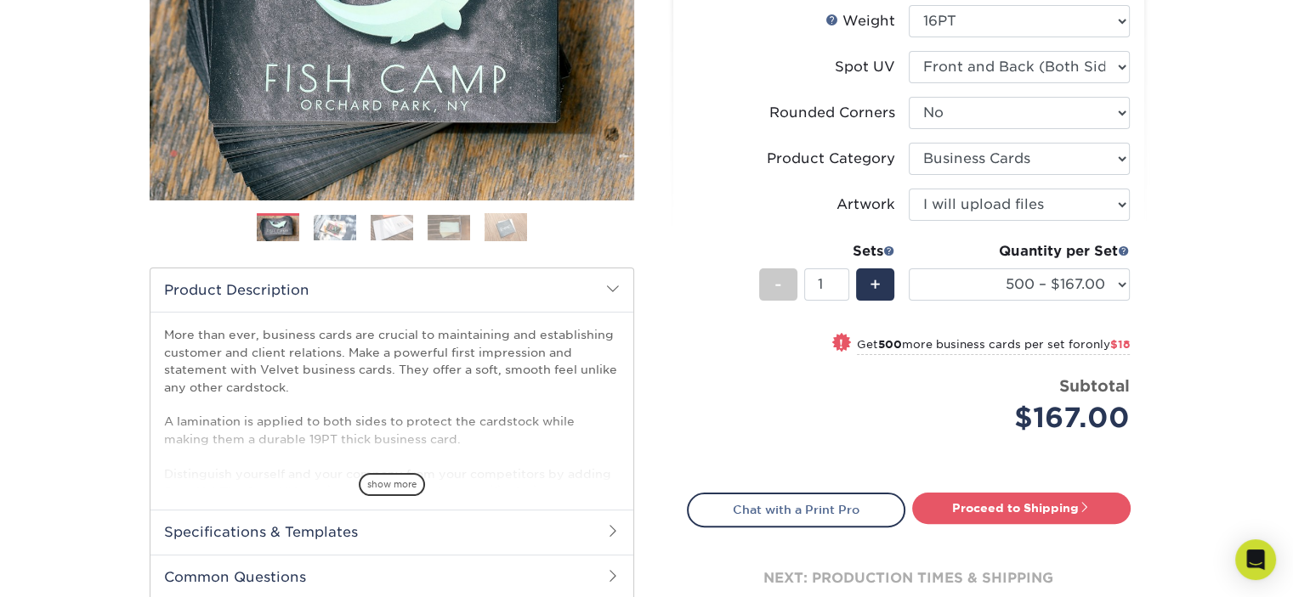
scroll to position [340, 0]
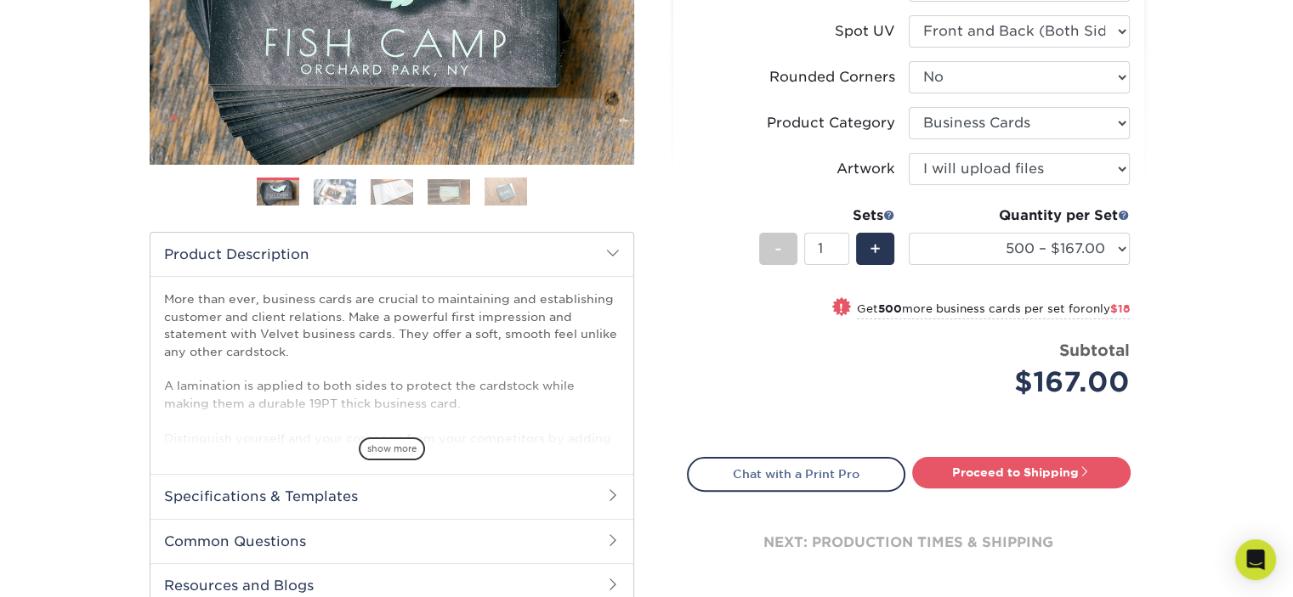
click at [341, 193] on img at bounding box center [335, 191] width 42 height 25
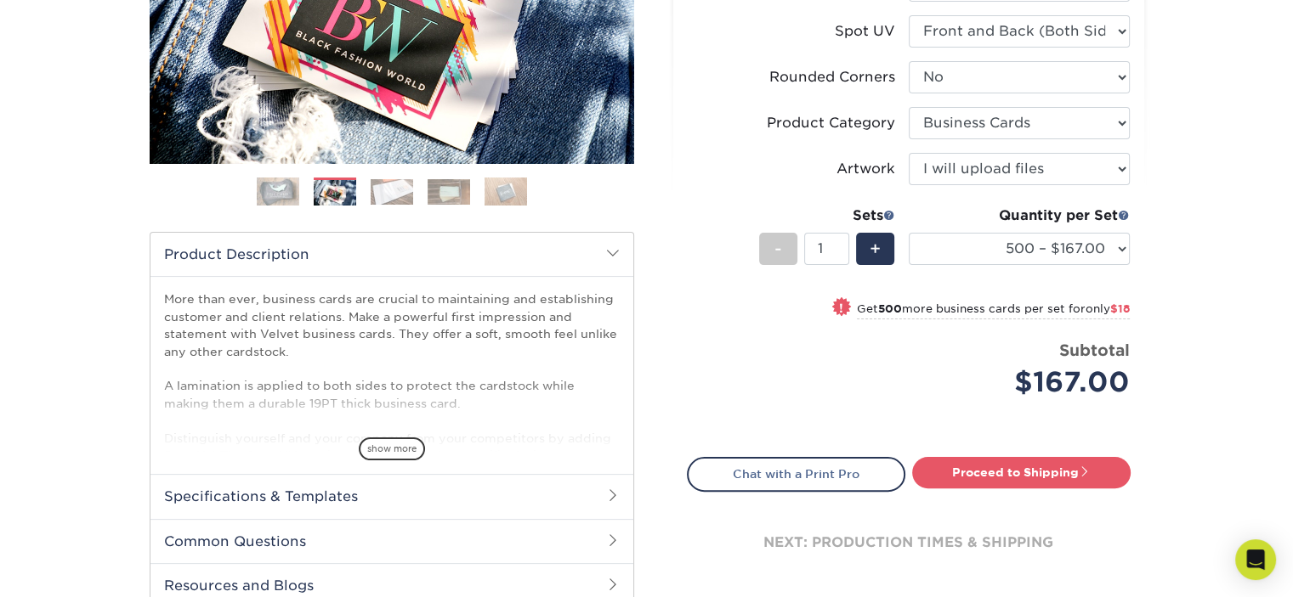
click at [388, 190] on img at bounding box center [392, 191] width 42 height 25
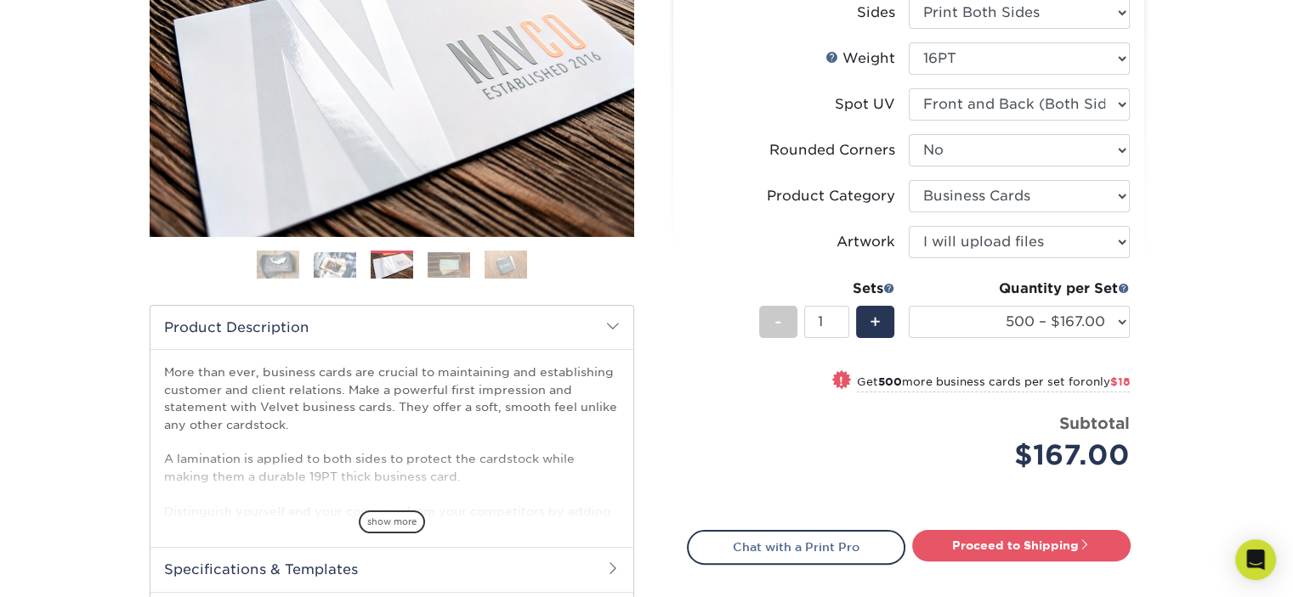
scroll to position [170, 0]
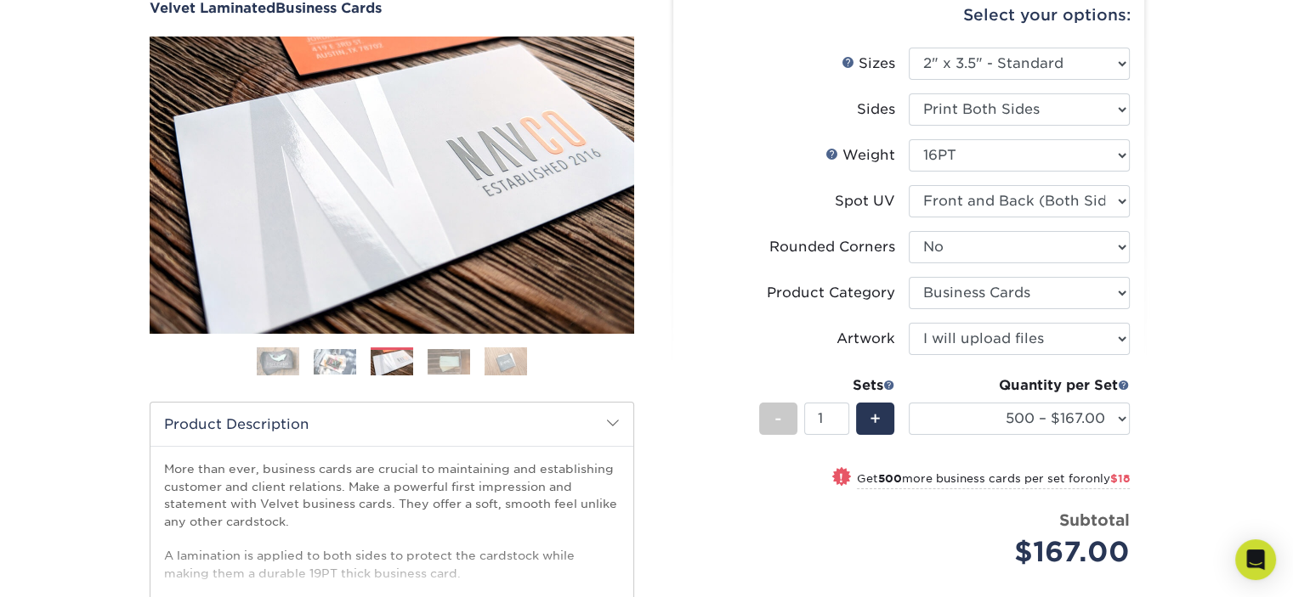
click at [446, 362] on img at bounding box center [448, 361] width 42 height 25
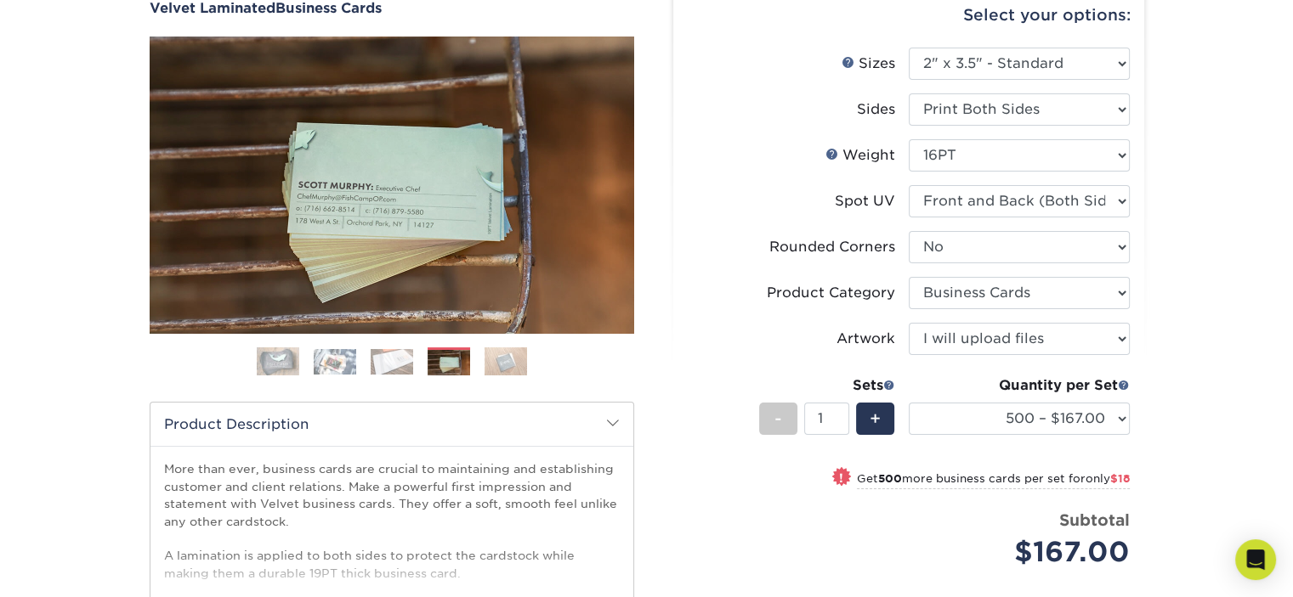
click at [507, 360] on img at bounding box center [505, 362] width 42 height 29
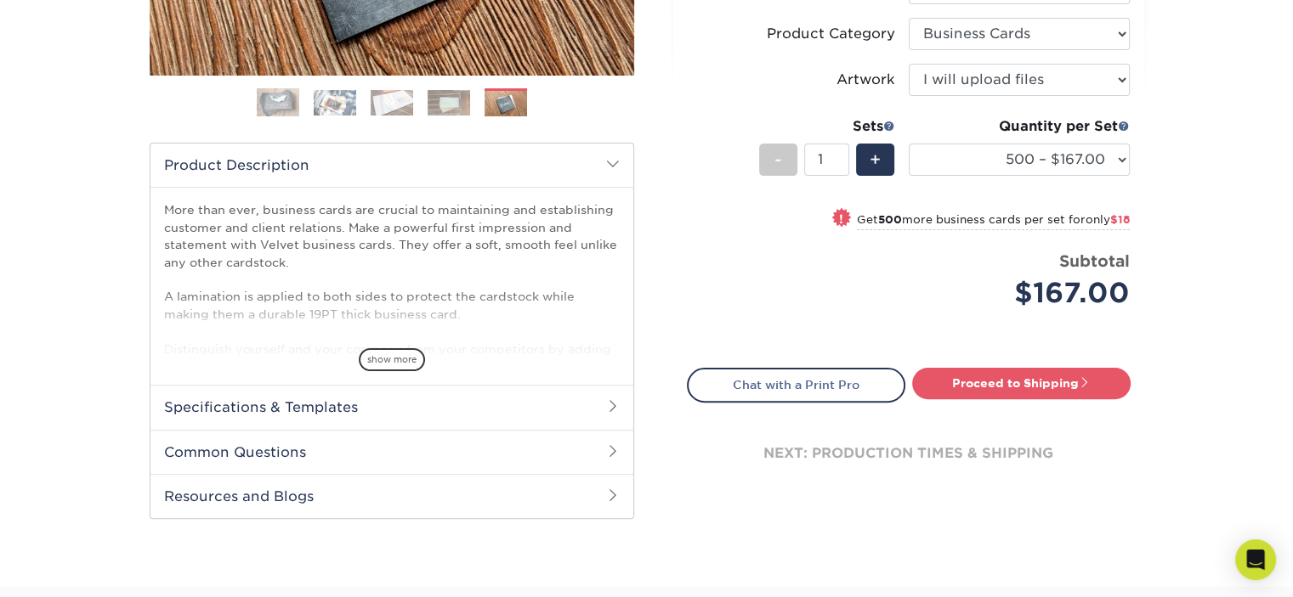
scroll to position [510, 0]
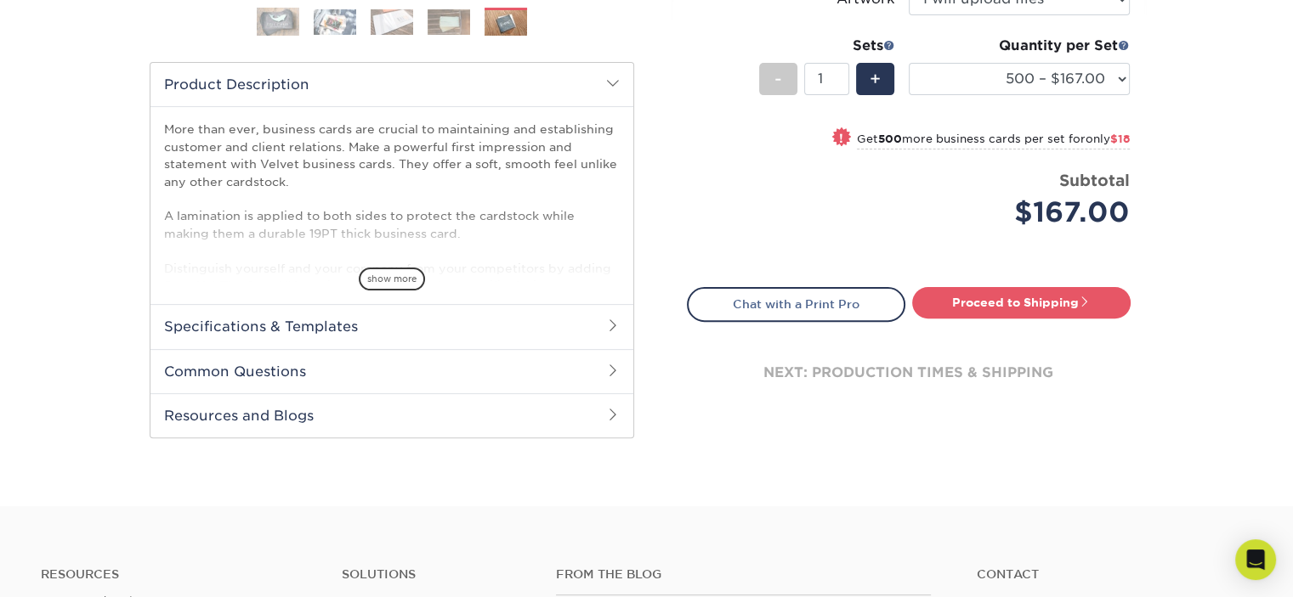
click at [258, 331] on h2 "Specifications & Templates" at bounding box center [391, 326] width 483 height 44
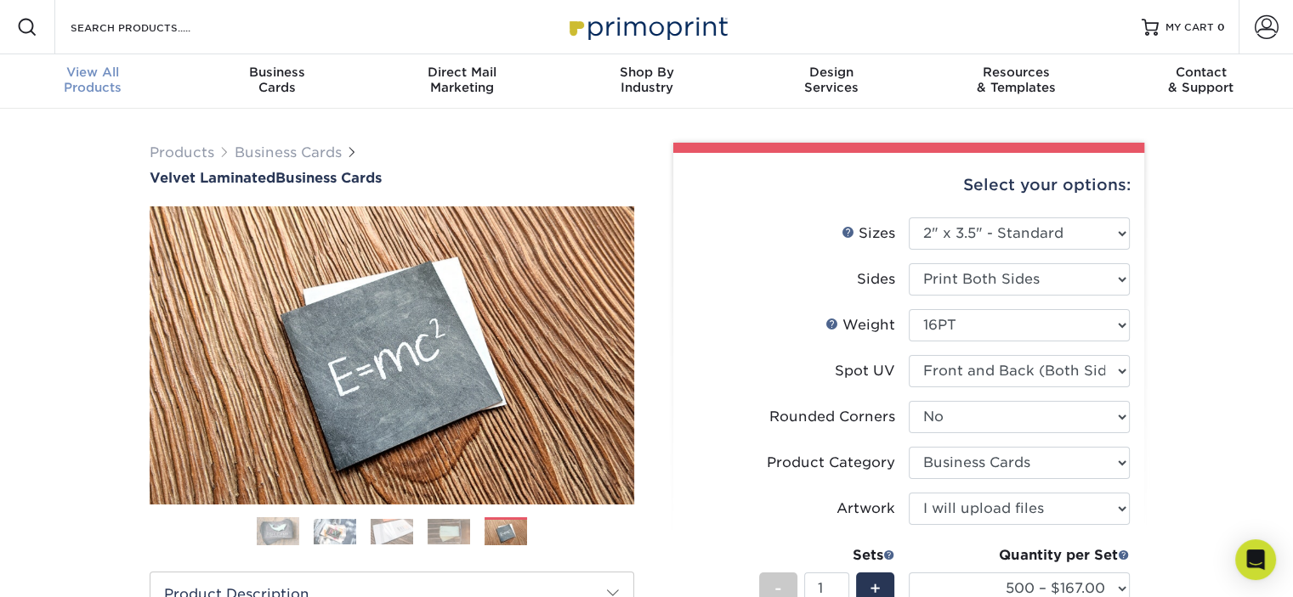
scroll to position [0, 0]
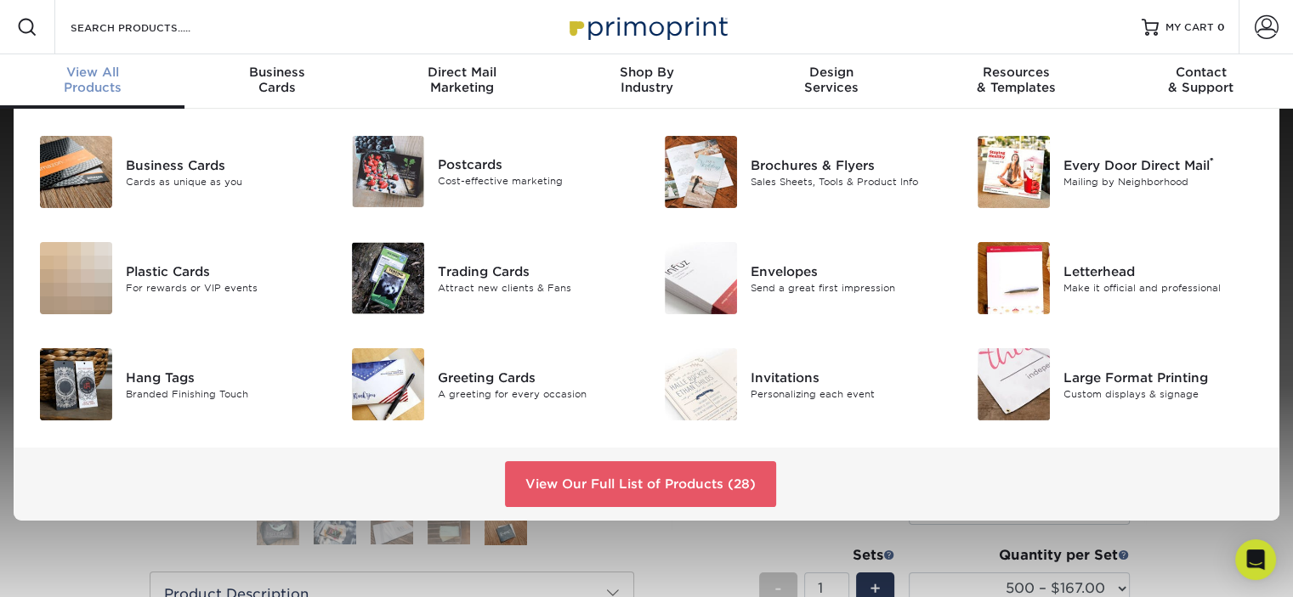
click at [93, 74] on span "View All" at bounding box center [92, 72] width 184 height 15
click at [160, 275] on div "Plastic Cards" at bounding box center [223, 271] width 195 height 19
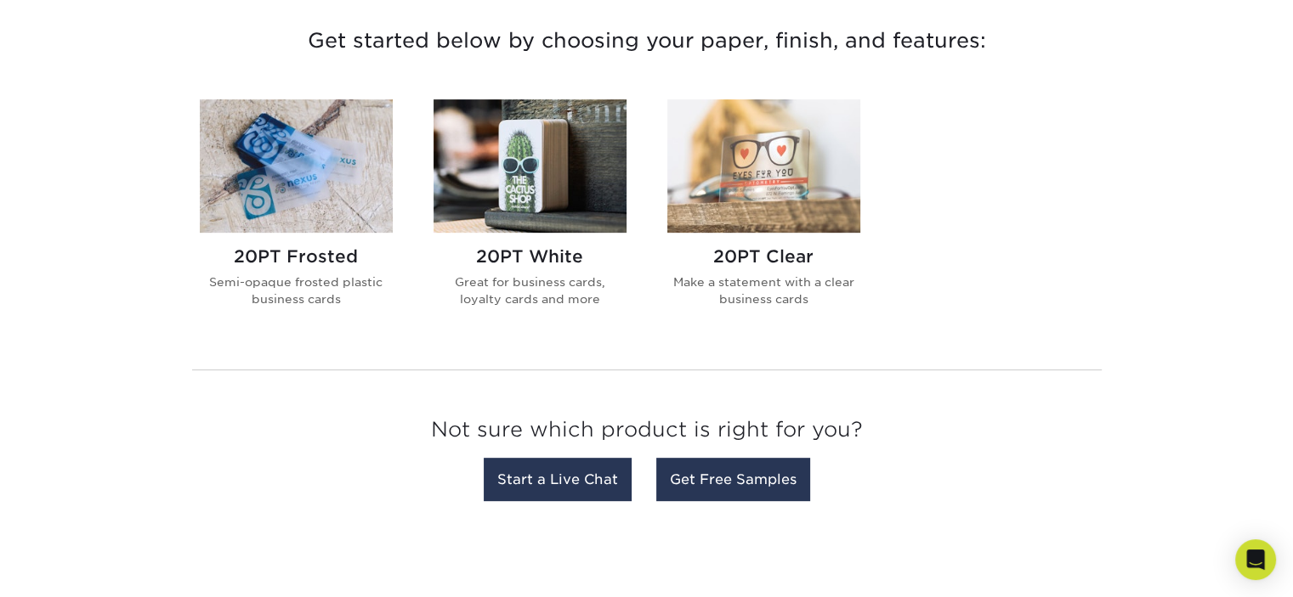
scroll to position [680, 0]
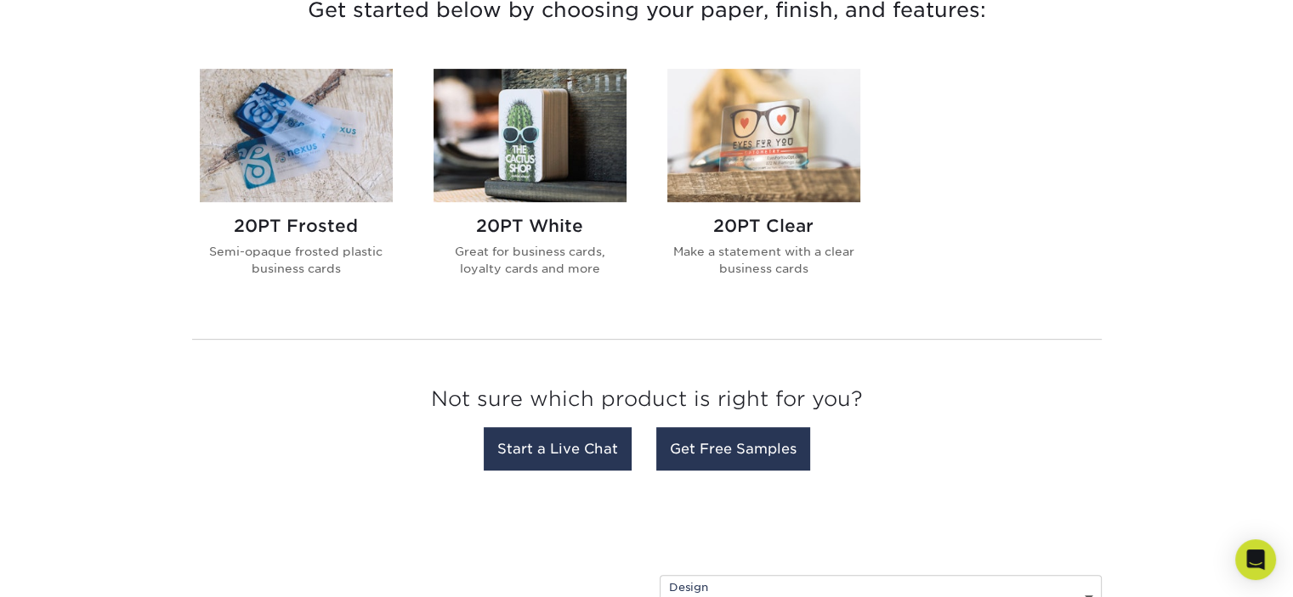
click at [490, 159] on img at bounding box center [529, 135] width 193 height 133
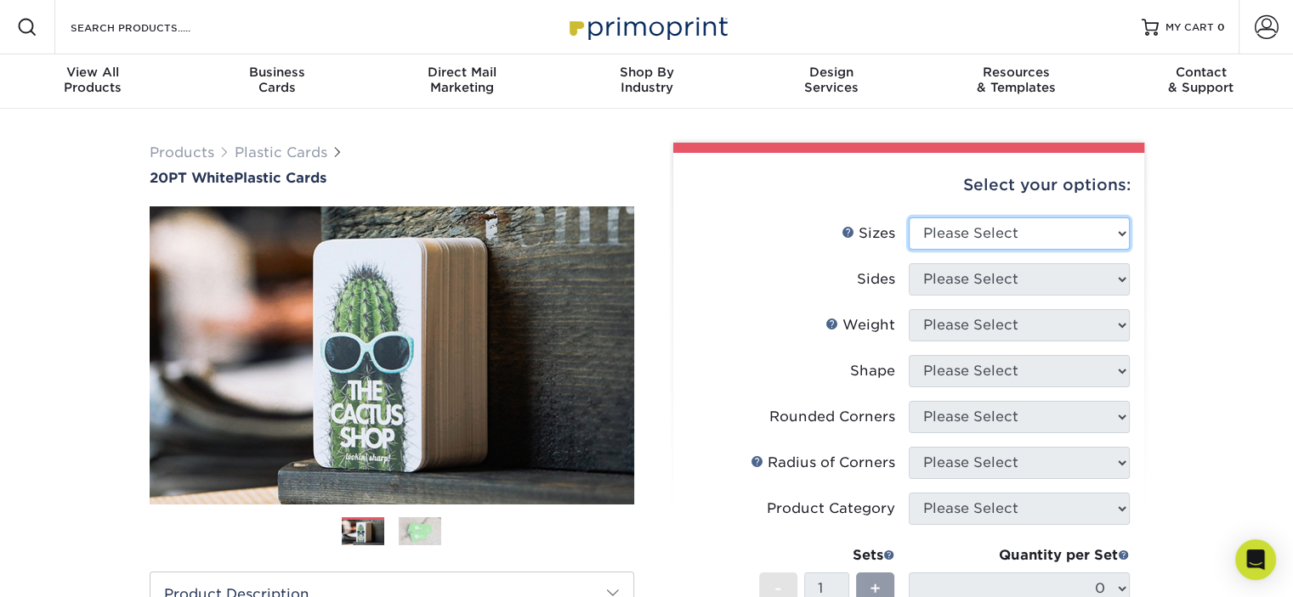
click at [1016, 233] on select "Please Select 2" x 3.5" 2" x 8" 2.12" x 3.375" 2.5" x 2.5" 4.25" x 6"" at bounding box center [1019, 234] width 221 height 32
select select "2.00x3.50"
click at [909, 218] on select "Please Select 2" x 3.5" 2" x 8" 2.12" x 3.375" 2.5" x 2.5" 4.25" x 6"" at bounding box center [1019, 234] width 221 height 32
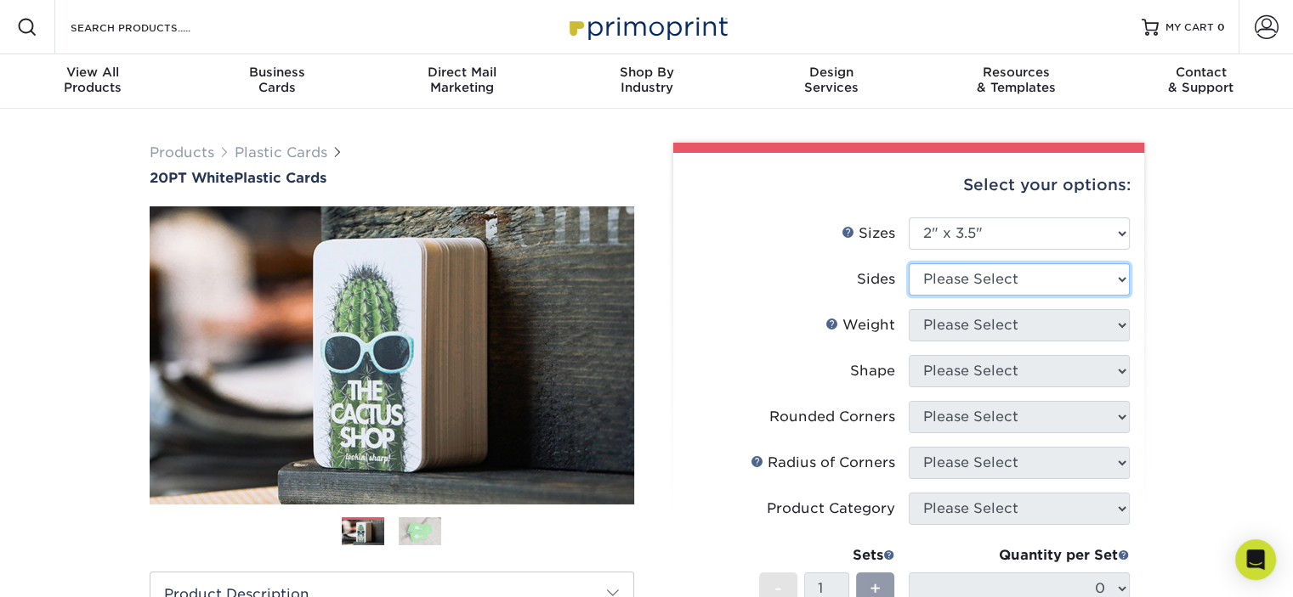
click at [971, 280] on select "Please Select Print Both Sides Print Front Only" at bounding box center [1019, 279] width 221 height 32
select select "13abbda7-1d64-4f25-8bb2-c179b224825d"
click at [909, 263] on select "Please Select Print Both Sides Print Front Only" at bounding box center [1019, 279] width 221 height 32
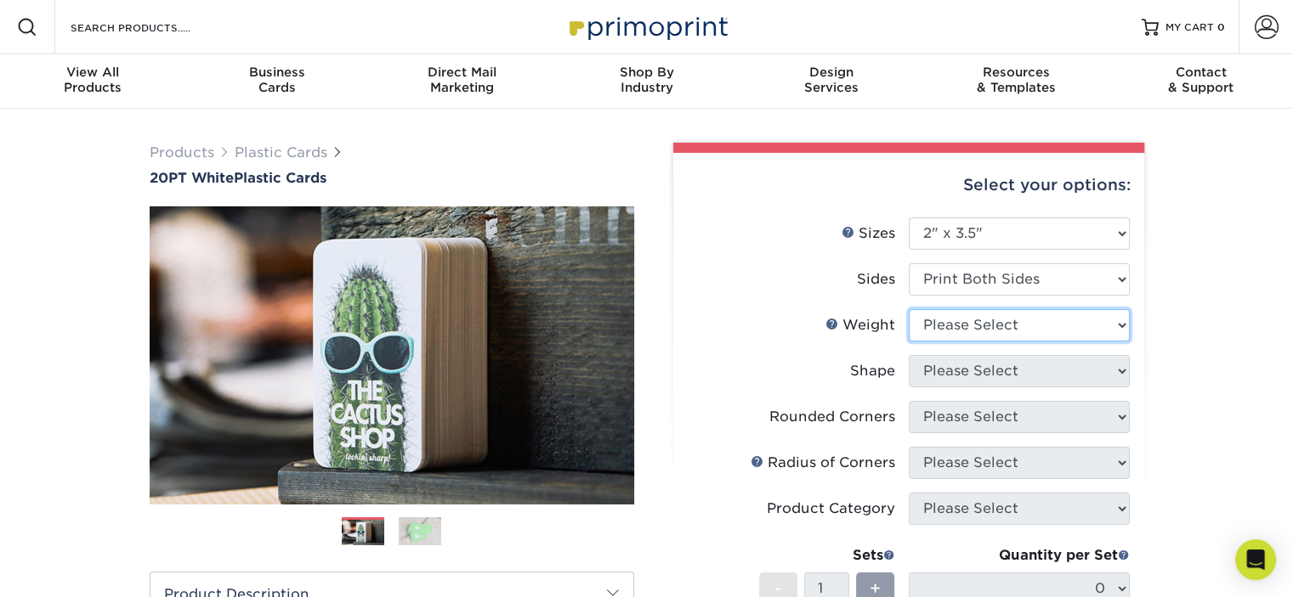
click at [965, 333] on select "Please Select 20PT White Plastic" at bounding box center [1019, 325] width 221 height 32
select select "20PT White Plastic"
click at [909, 309] on select "Please Select 20PT White Plastic" at bounding box center [1019, 325] width 221 height 32
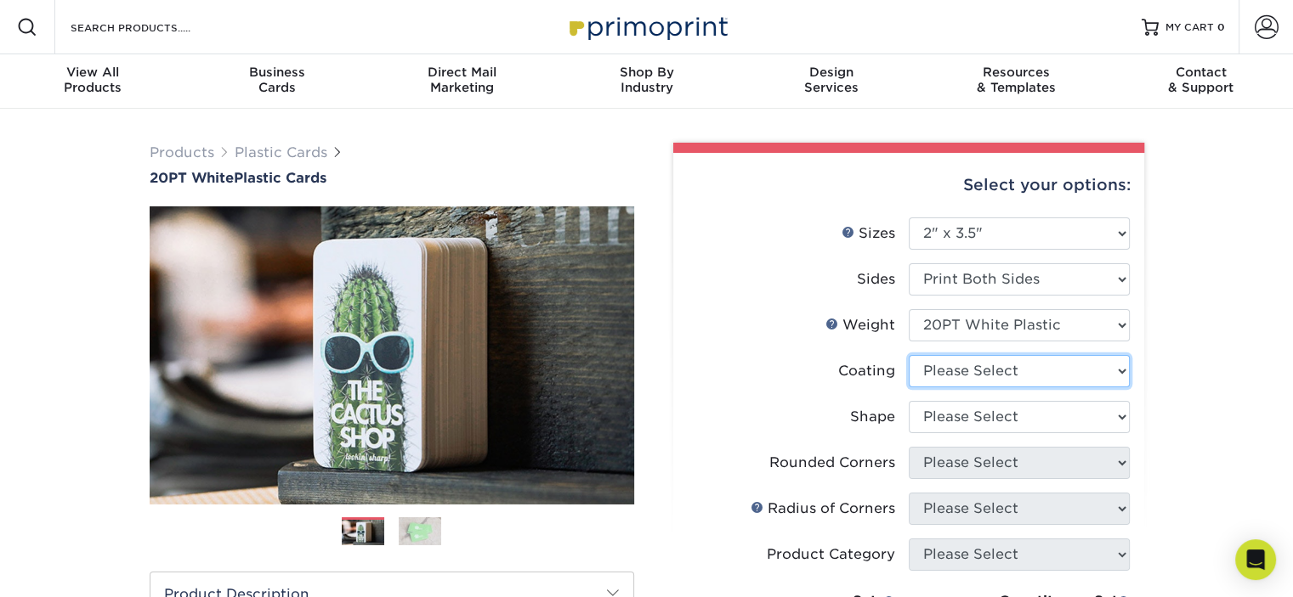
click at [973, 366] on select at bounding box center [1019, 371] width 221 height 32
select select "3e7618de-abca-4bda-9f97-8b9129e913d8"
click at [909, 355] on select at bounding box center [1019, 371] width 221 height 32
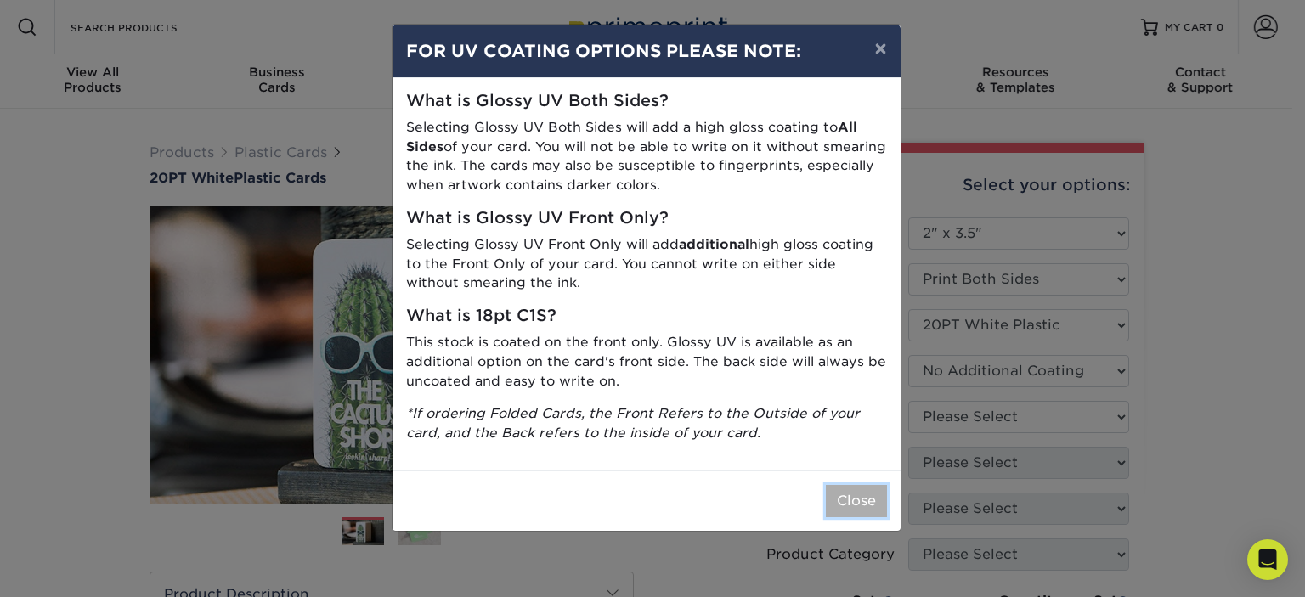
click at [852, 502] on button "Close" at bounding box center [856, 501] width 61 height 32
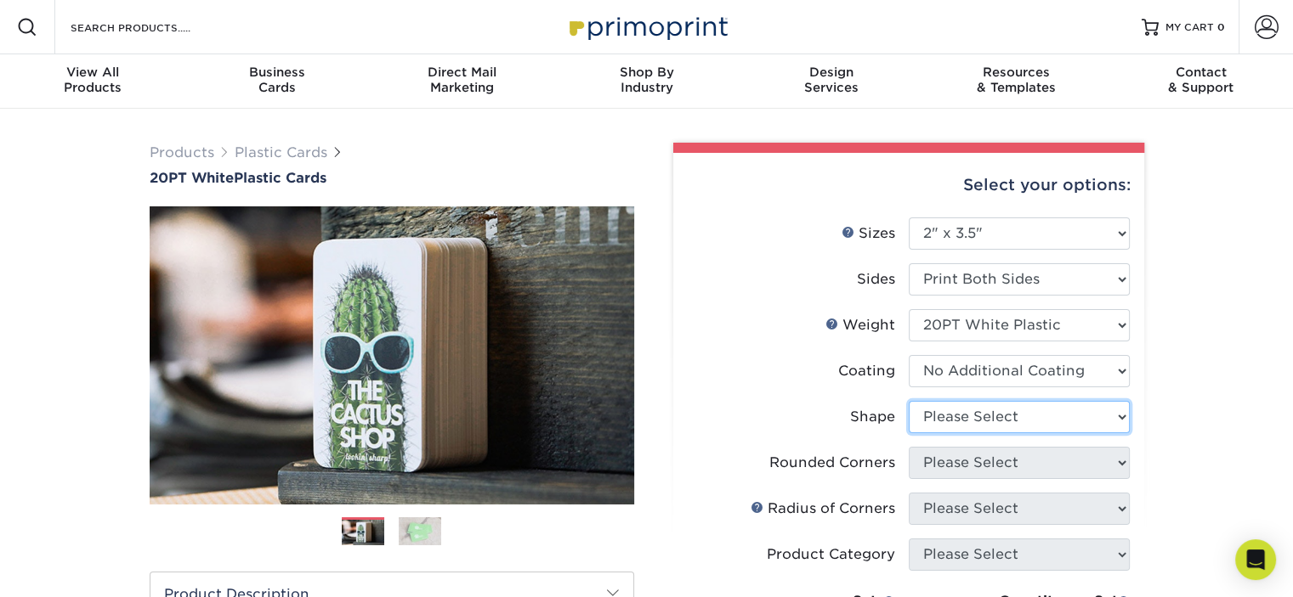
click at [974, 418] on select "Please Select Oval Standard" at bounding box center [1019, 417] width 221 height 32
select select "standard"
click at [909, 401] on select "Please Select Oval Standard" at bounding box center [1019, 417] width 221 height 32
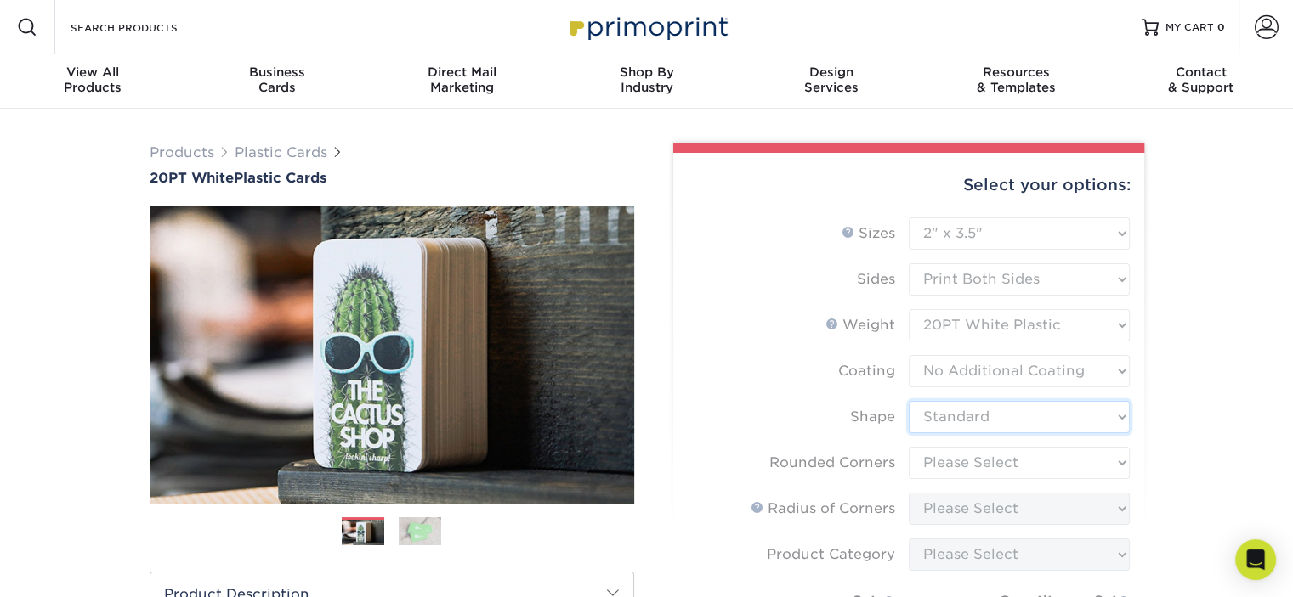
scroll to position [170, 0]
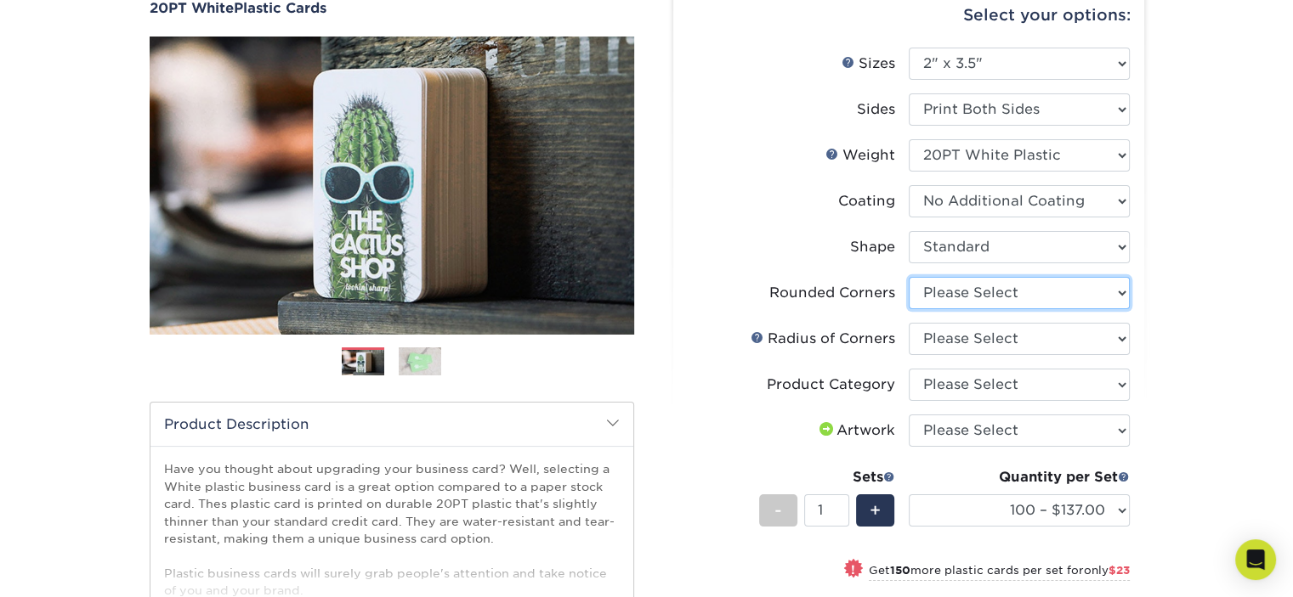
click at [943, 296] on select "Please Select Yes - Round 4 Corners" at bounding box center [1019, 293] width 221 height 32
click at [909, 277] on select "Please Select Yes - Round 4 Corners" at bounding box center [1019, 293] width 221 height 32
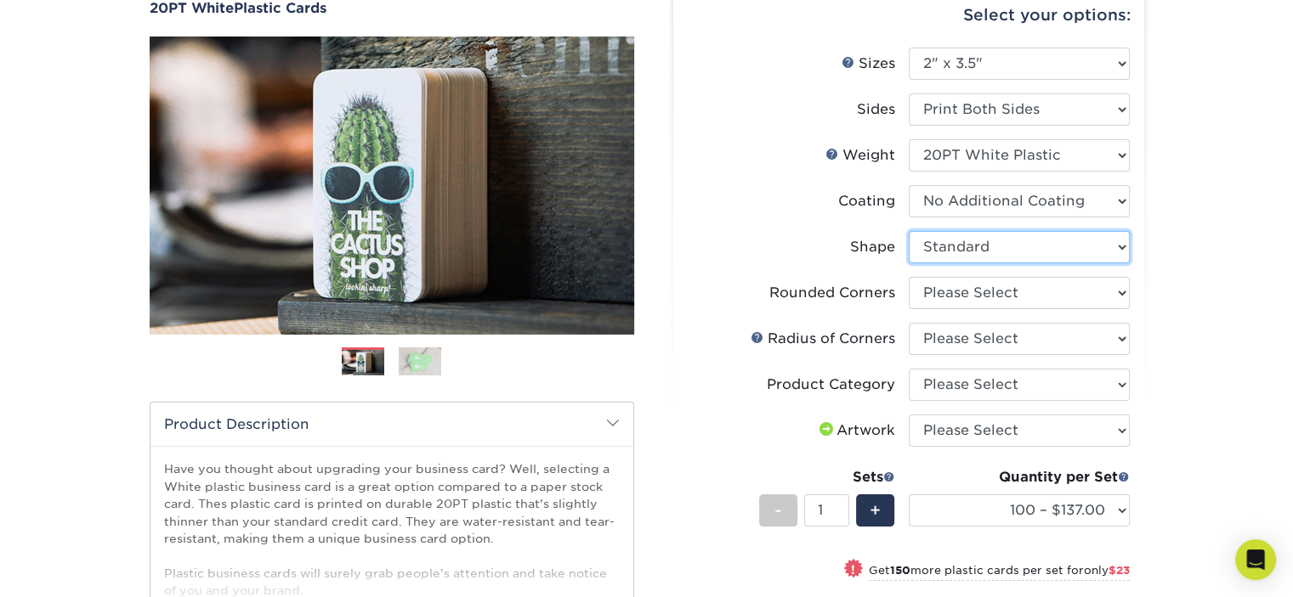
click at [965, 247] on select "Please Select Oval Standard" at bounding box center [1019, 247] width 221 height 32
click at [1234, 280] on div "Products Plastic Cards 20PT White Plastic Cards Previous Next and" at bounding box center [646, 428] width 1293 height 978
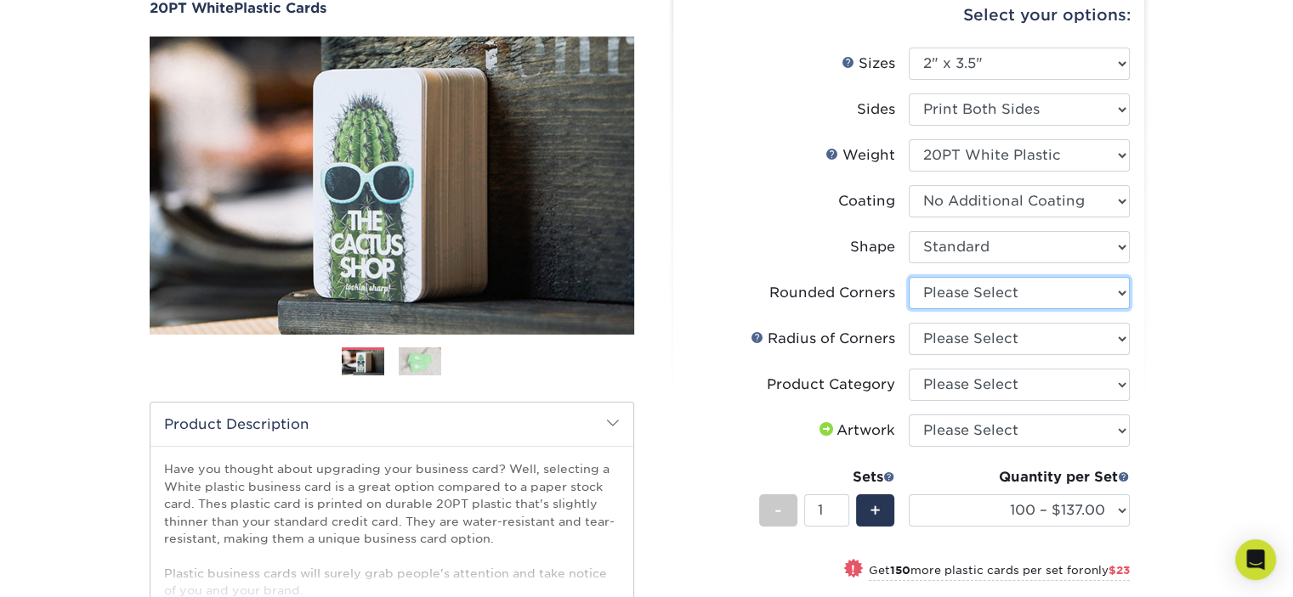
click at [991, 286] on select "Please Select Yes - Round 4 Corners" at bounding box center [1019, 293] width 221 height 32
select select "7672df9e-0e0a-464d-8e1f-920c575e4da3"
click at [909, 277] on select "Please Select Yes - Round 4 Corners" at bounding box center [1019, 293] width 221 height 32
click at [972, 343] on select "Please Select Rounded 1/8" Rounded 1/4"" at bounding box center [1019, 339] width 221 height 32
select select "589680c7-ee9a-431b-9d12-d7aeb1386a97"
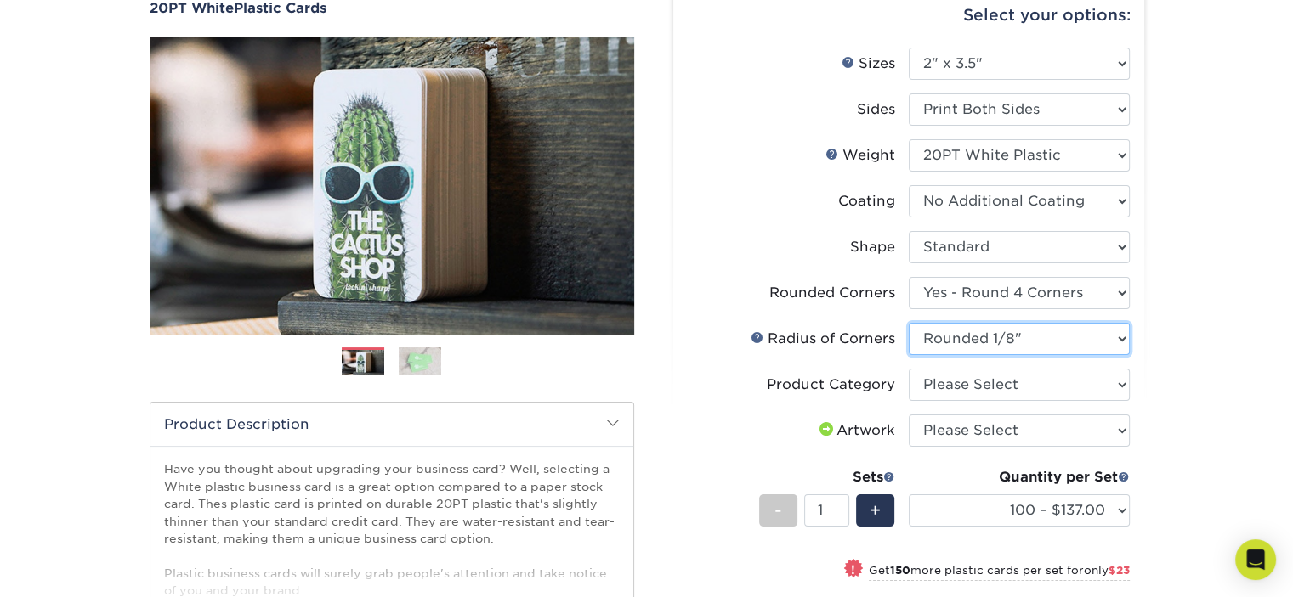
click at [909, 323] on select "Please Select Rounded 1/8" Rounded 1/4"" at bounding box center [1019, 339] width 221 height 32
click at [966, 384] on select "Please Select Business Cards" at bounding box center [1019, 385] width 221 height 32
select select "3b5148f1-0588-4f88-a218-97bcfdce65c1"
click at [909, 369] on select "Please Select Business Cards" at bounding box center [1019, 385] width 221 height 32
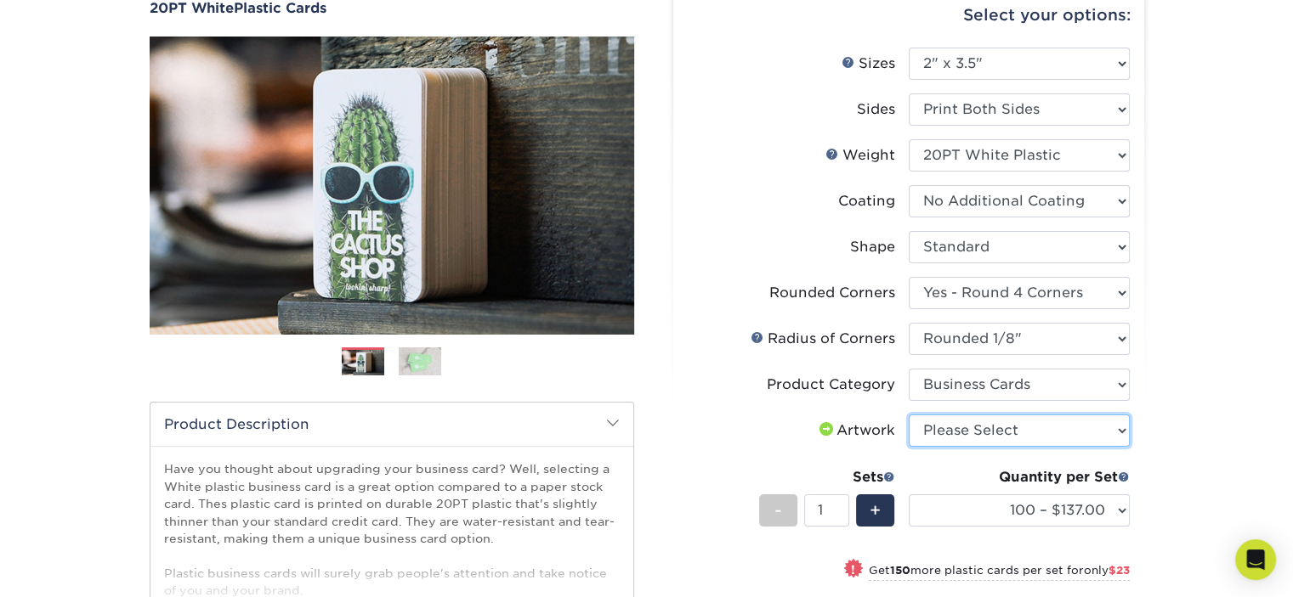
click at [965, 425] on select "Please Select I will upload files I need a design - $100" at bounding box center [1019, 431] width 221 height 32
select select "upload"
click at [909, 415] on select "Please Select I will upload files I need a design - $100" at bounding box center [1019, 431] width 221 height 32
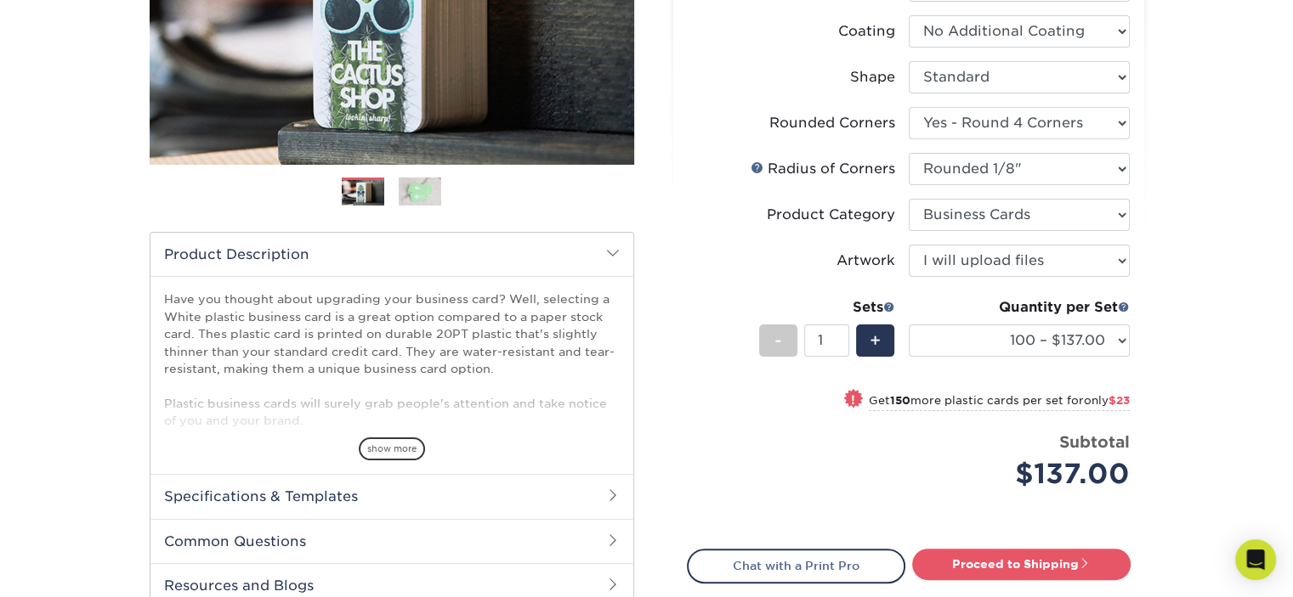
click at [1197, 342] on div "Products Plastic Cards 20PT White Plastic Cards Previous Next and" at bounding box center [646, 258] width 1293 height 978
click at [1118, 339] on select "100 – $137.00 250 – $160.00 500 – $195.00 1000 – $226.00 2500 – $540.00 5000 – …" at bounding box center [1019, 341] width 221 height 32
select select "500 – $195.00"
click at [909, 325] on select "100 – $137.00 250 – $160.00 500 – $195.00 1000 – $226.00 2500 – $540.00 5000 – …" at bounding box center [1019, 341] width 221 height 32
click at [415, 199] on img at bounding box center [420, 192] width 42 height 29
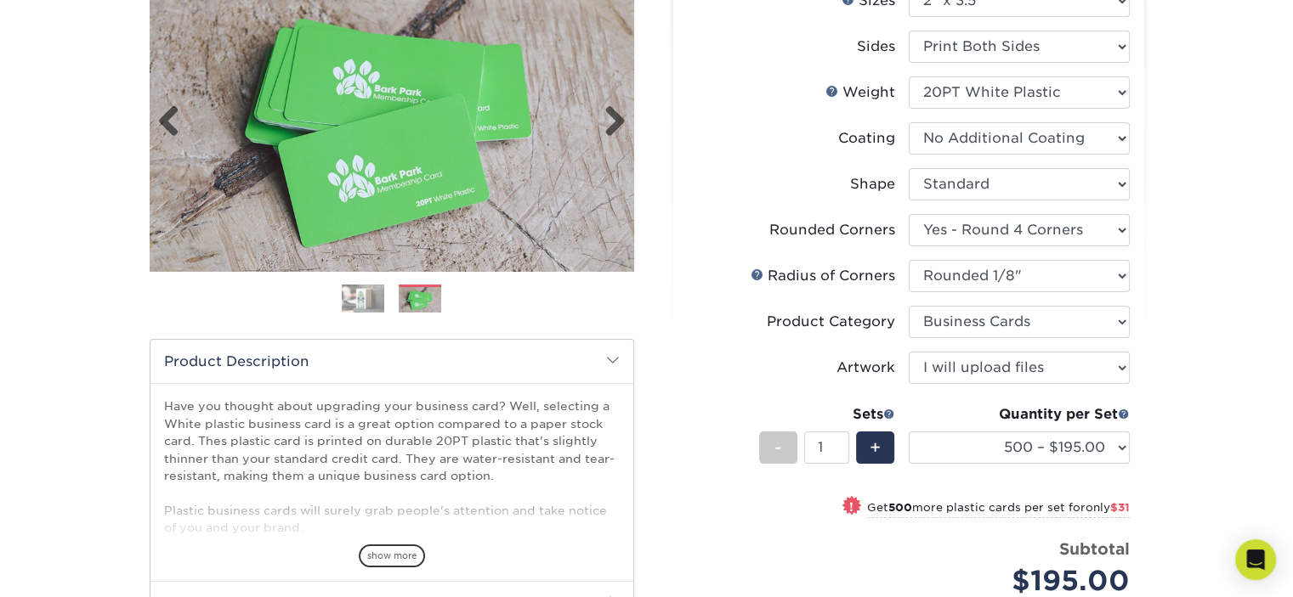
scroll to position [170, 0]
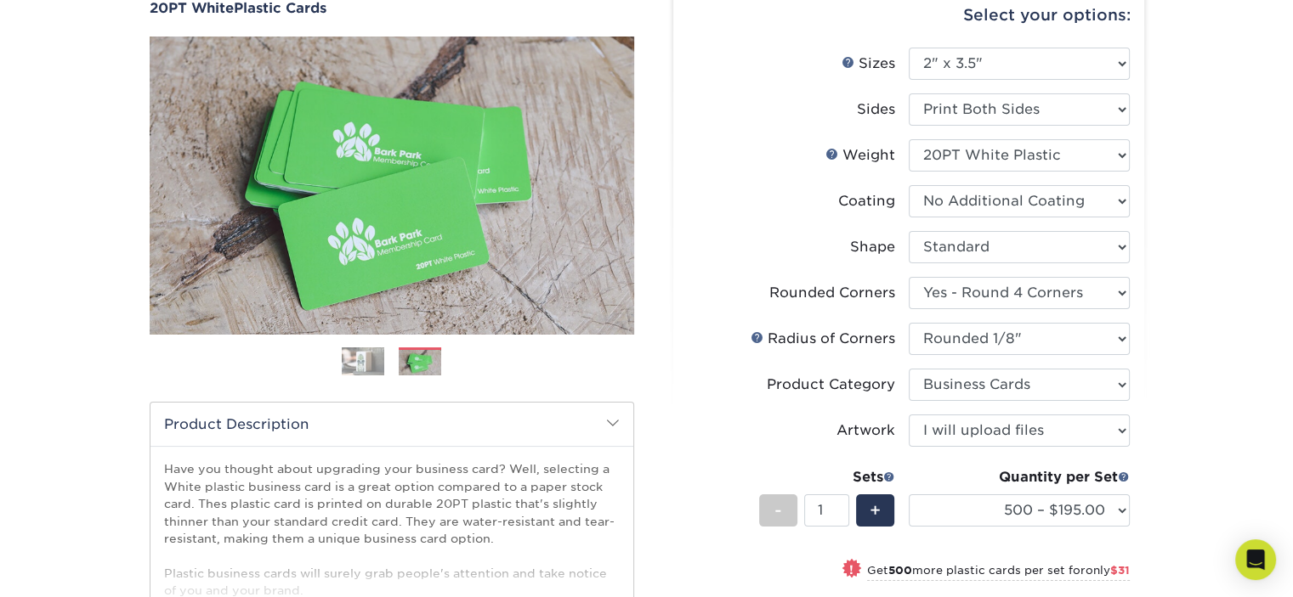
click at [359, 360] on img at bounding box center [363, 362] width 42 height 29
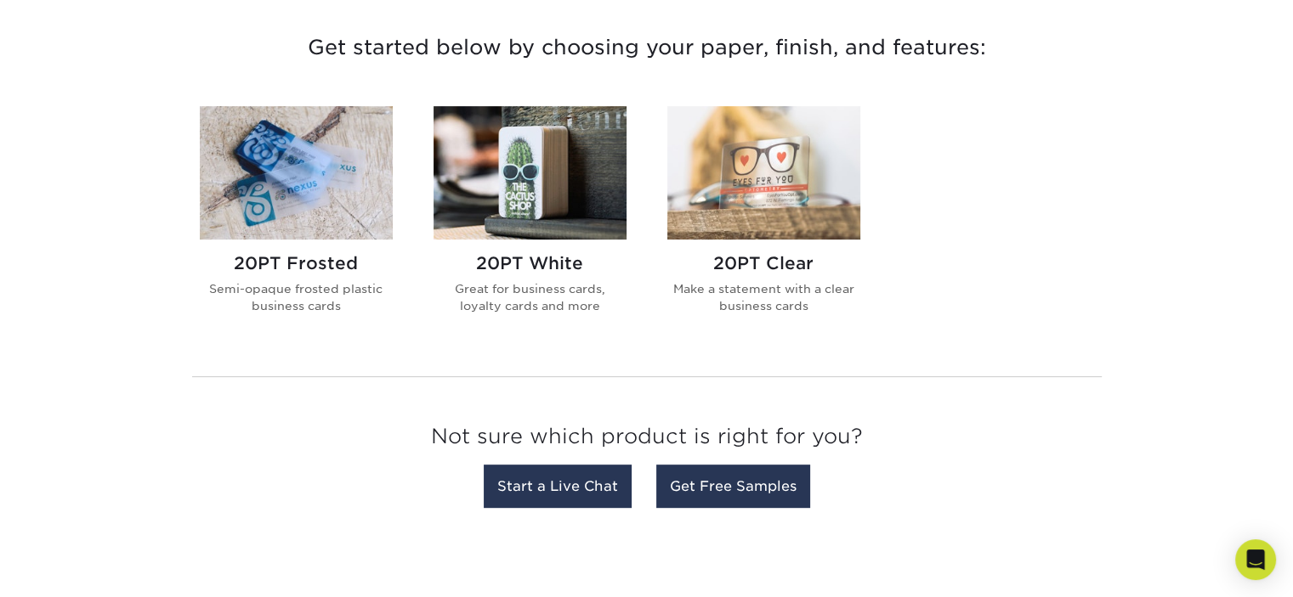
scroll to position [680, 0]
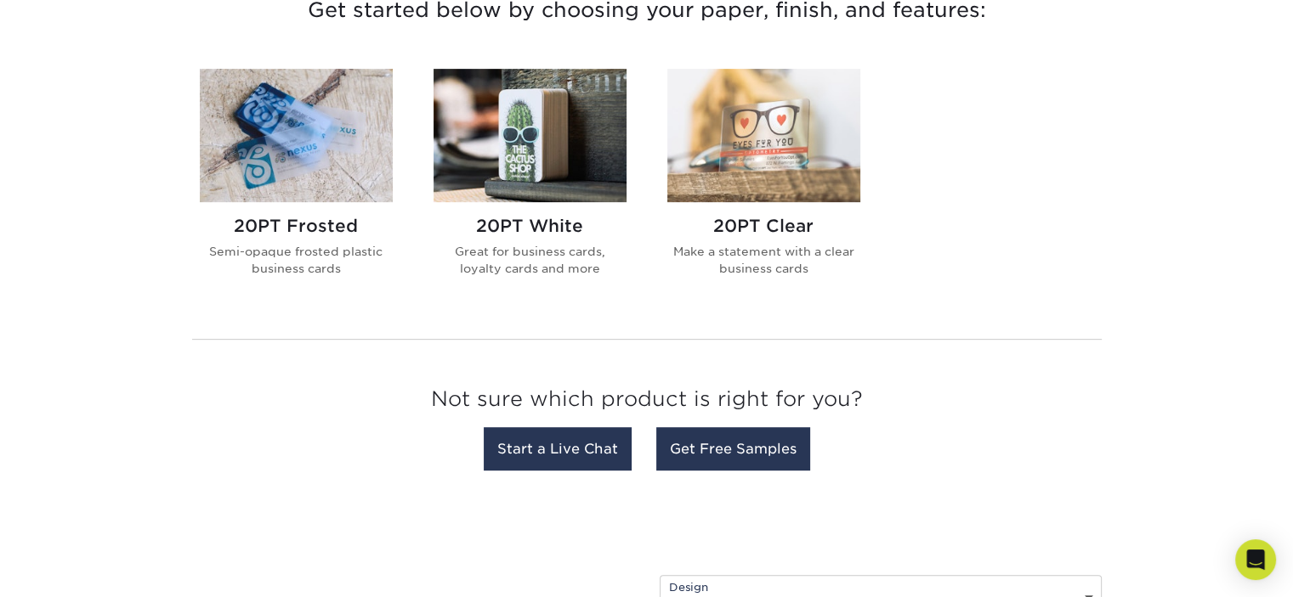
click at [357, 173] on img at bounding box center [296, 135] width 193 height 133
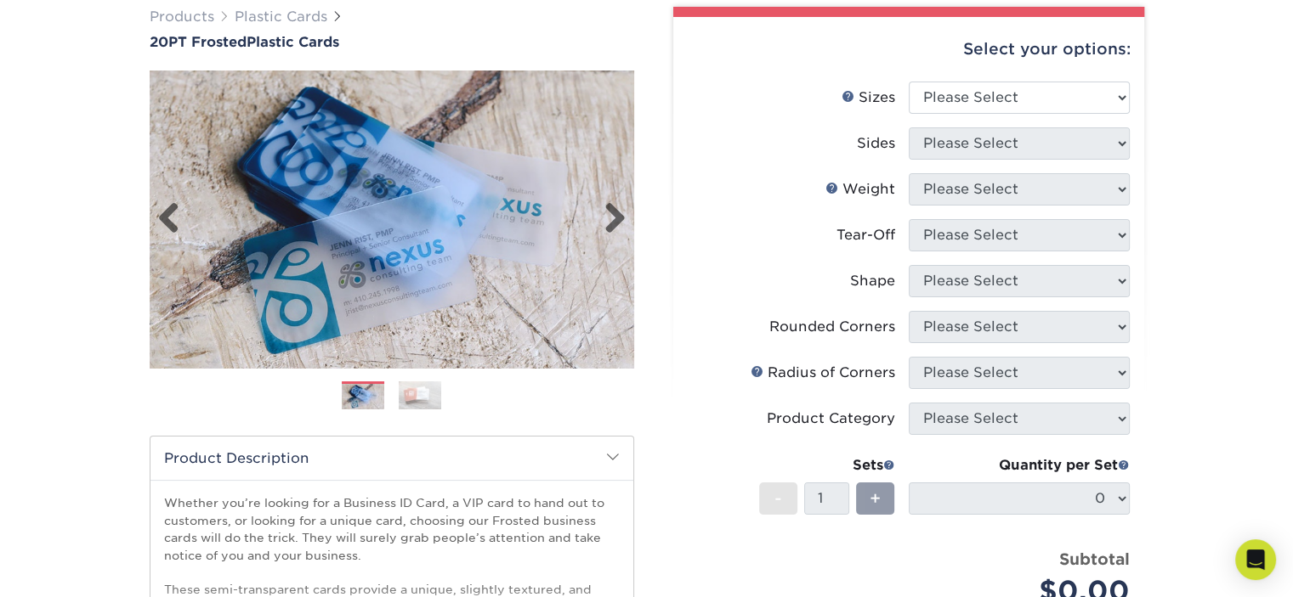
scroll to position [170, 0]
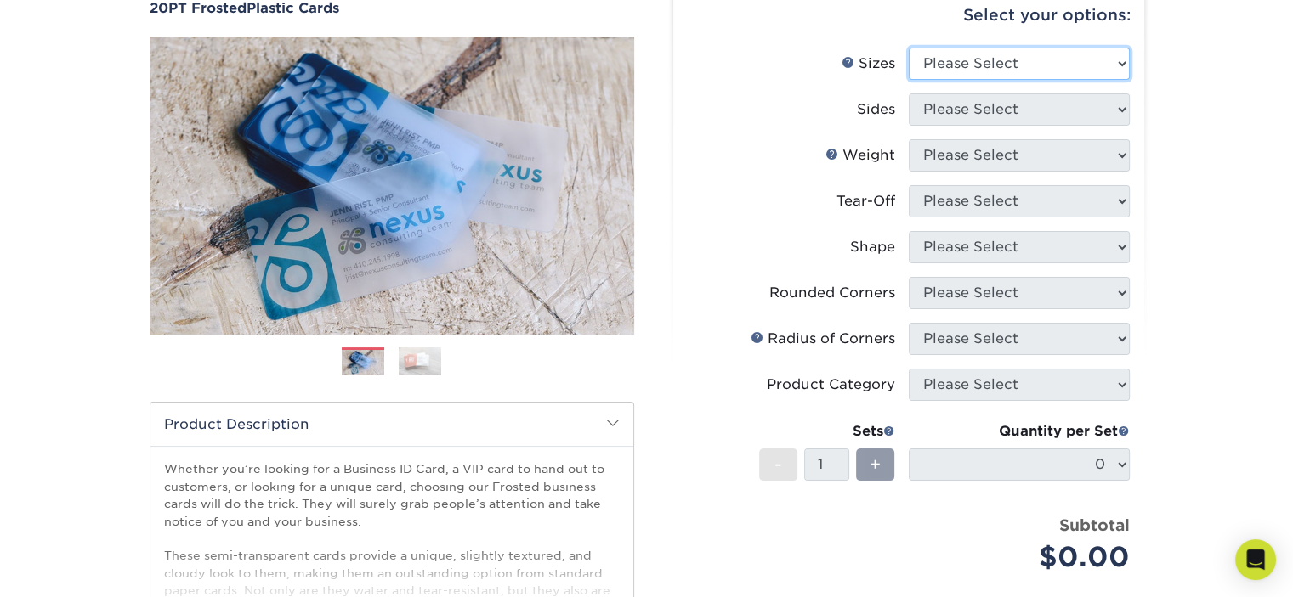
click at [1013, 60] on select "Please Select 2" x 3.5" 2" x 8" 2.12" x 3.375" 2.5" x 2.5" 4.25" x 6"" at bounding box center [1019, 64] width 221 height 32
select select "2.00x3.50"
click at [909, 48] on select "Please Select 2" x 3.5" 2" x 8" 2.12" x 3.375" 2.5" x 2.5" 4.25" x 6"" at bounding box center [1019, 64] width 221 height 32
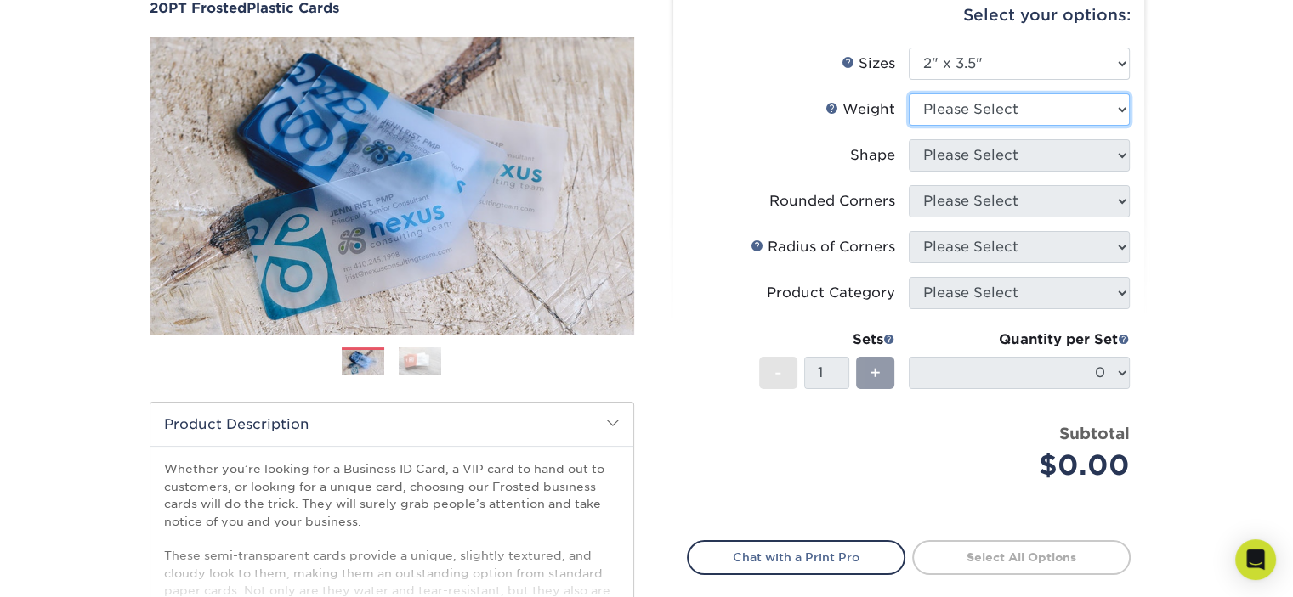
click at [965, 122] on select "Please Select 20PT Frosted Plastic 20PT Frosted Plastic" at bounding box center [1019, 109] width 221 height 32
select select "20PT Frosted Plastic"
click at [909, 93] on select "Please Select 20PT Frosted Plastic 20PT Frosted Plastic" at bounding box center [1019, 109] width 221 height 32
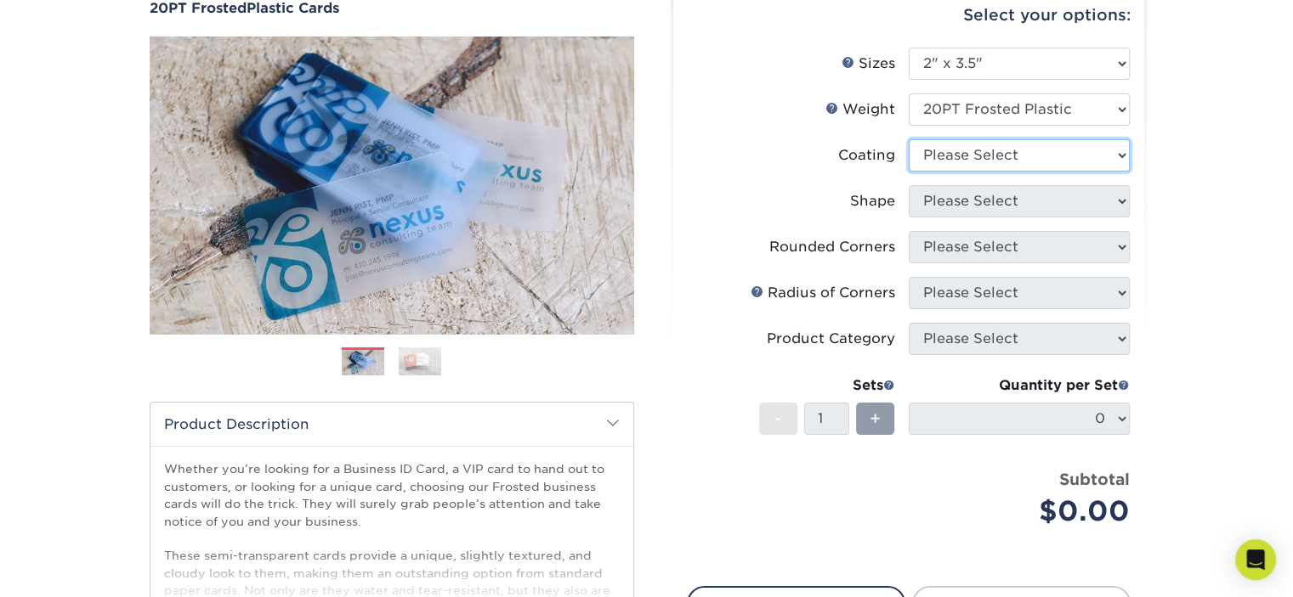
click at [961, 162] on select at bounding box center [1019, 155] width 221 height 32
select select "3e7618de-abca-4bda-9f97-8b9129e913d8"
click at [909, 139] on select at bounding box center [1019, 155] width 221 height 32
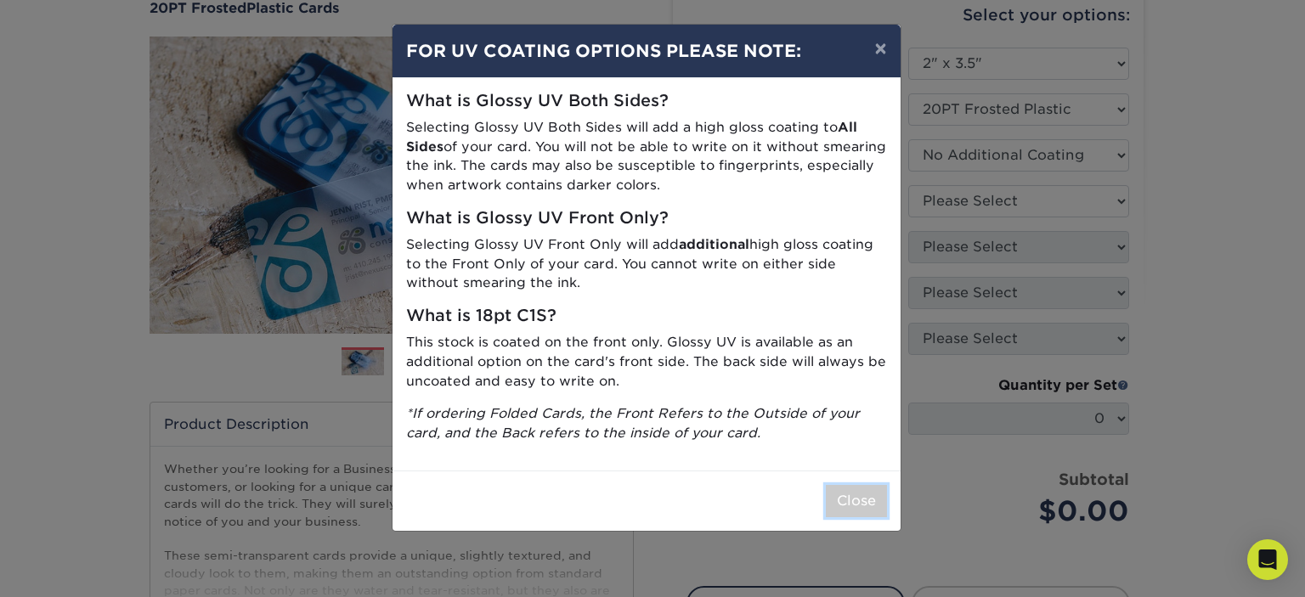
drag, startPoint x: 858, startPoint y: 493, endPoint x: 858, endPoint y: 478, distance: 14.4
click at [857, 494] on button "Close" at bounding box center [856, 501] width 61 height 32
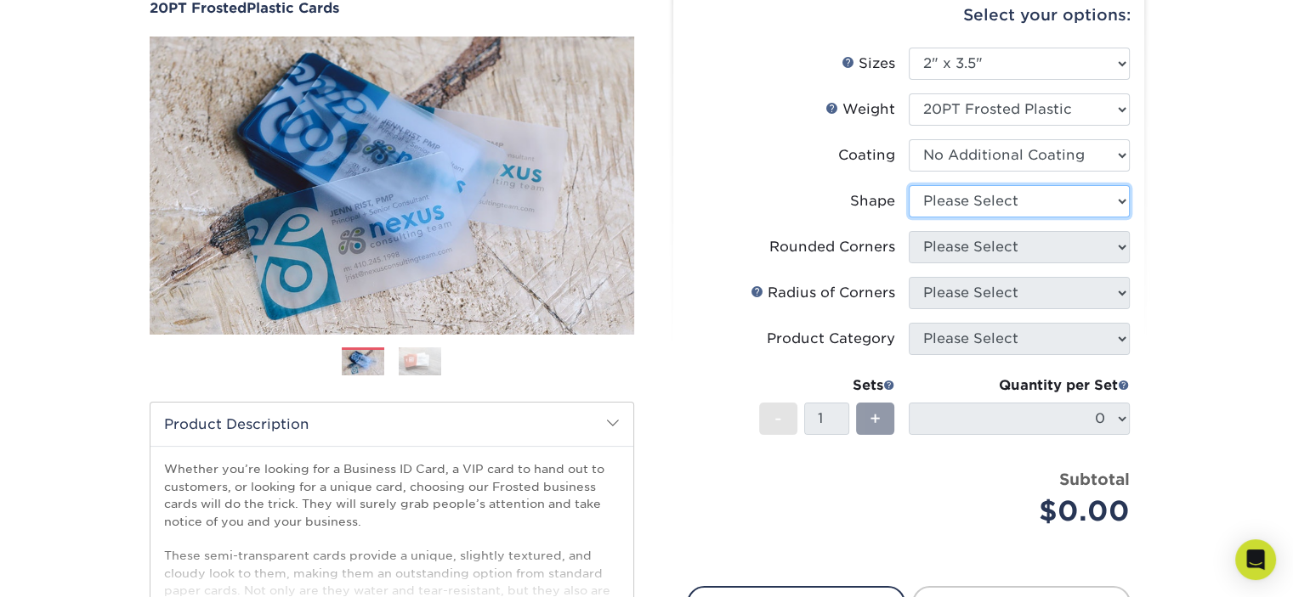
click at [931, 195] on select "Please Select Oval Standard" at bounding box center [1019, 201] width 221 height 32
select select "standard"
click at [909, 185] on select "Please Select Oval Standard" at bounding box center [1019, 201] width 221 height 32
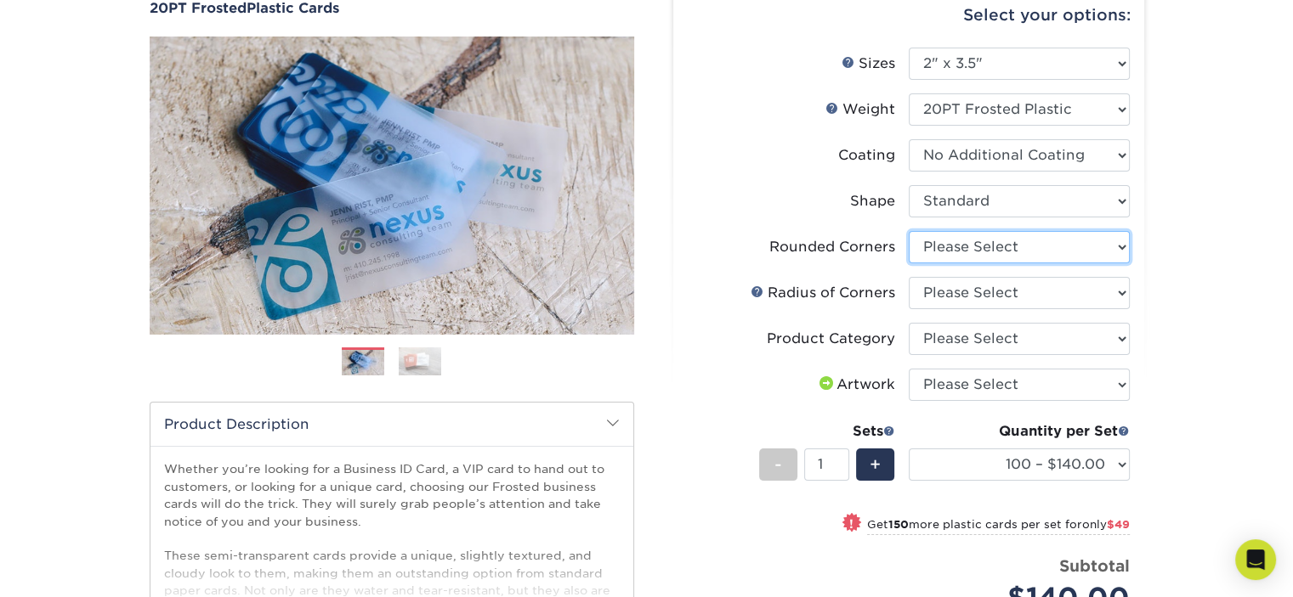
click at [941, 246] on select "Please Select Yes - Round 4 Corners" at bounding box center [1019, 247] width 221 height 32
click at [909, 231] on select "Please Select Yes - Round 4 Corners" at bounding box center [1019, 247] width 221 height 32
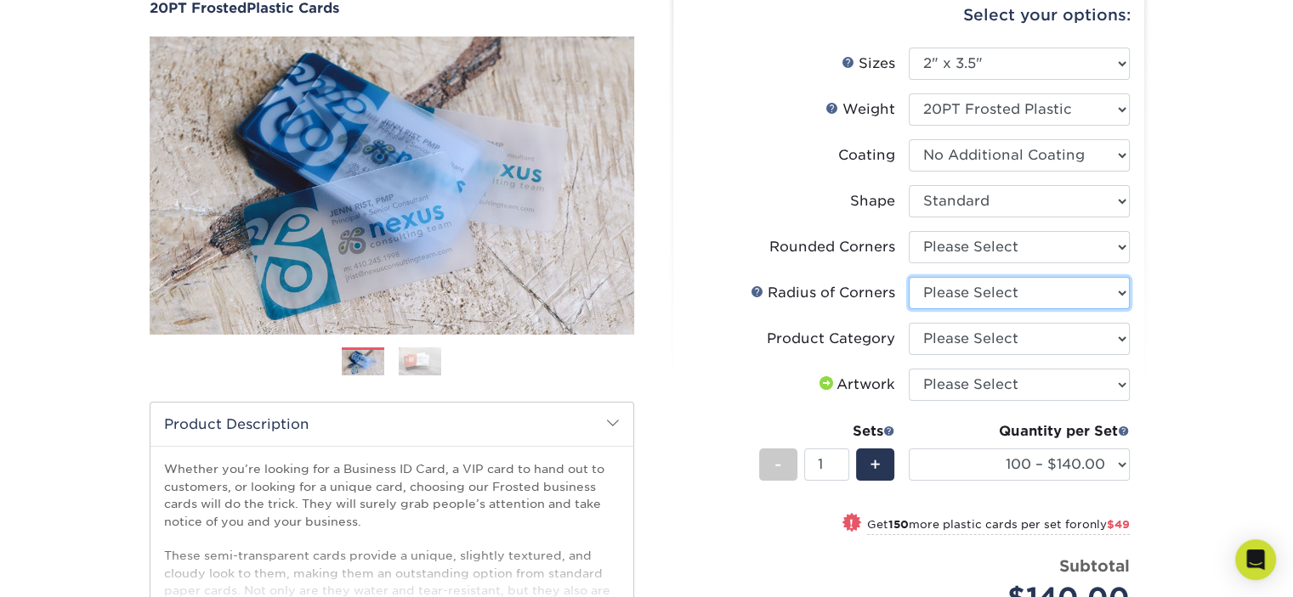
click at [952, 290] on select "Please Select Rounded 1/8" Rounded 1/4"" at bounding box center [1019, 293] width 221 height 32
click at [954, 292] on select "Please Select Rounded 1/8" Rounded 1/4"" at bounding box center [1019, 293] width 221 height 32
click at [1225, 310] on div "Products Plastic Cards 20PT Frosted Plastic Cards Previous Next and" at bounding box center [646, 405] width 1293 height 932
click at [1094, 336] on select "Please Select Business Cards" at bounding box center [1019, 339] width 221 height 32
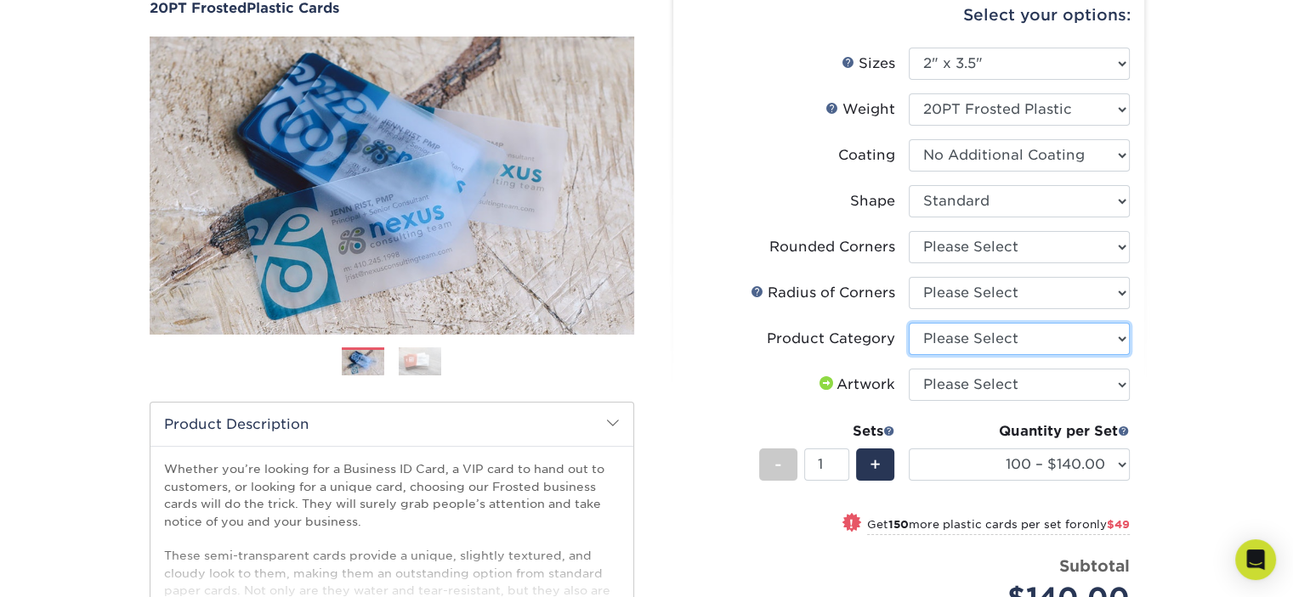
select select "3b5148f1-0588-4f88-a218-97bcfdce65c1"
click at [909, 323] on select "Please Select Business Cards" at bounding box center [1019, 339] width 221 height 32
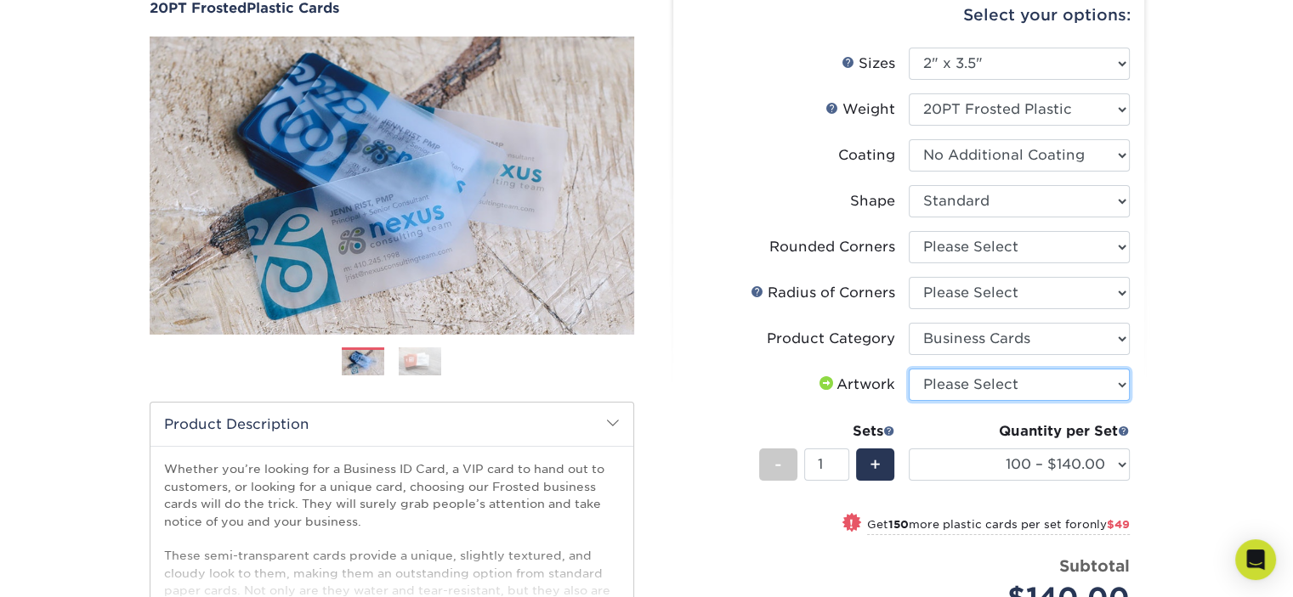
click at [1023, 381] on select "Please Select I will upload files I need a design - $100" at bounding box center [1019, 385] width 221 height 32
select select "upload"
click at [909, 369] on select "Please Select I will upload files I need a design - $100" at bounding box center [1019, 385] width 221 height 32
click at [1220, 348] on div "Products Plastic Cards 20PT Frosted Plastic Cards Previous Next and" at bounding box center [646, 405] width 1293 height 932
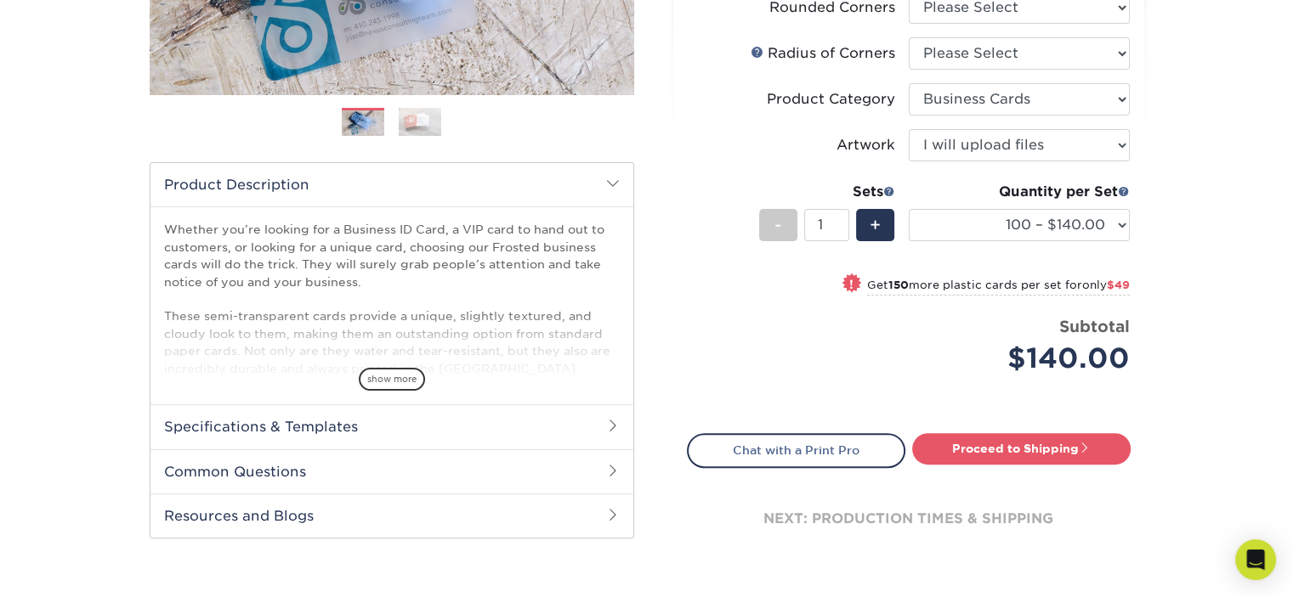
scroll to position [510, 0]
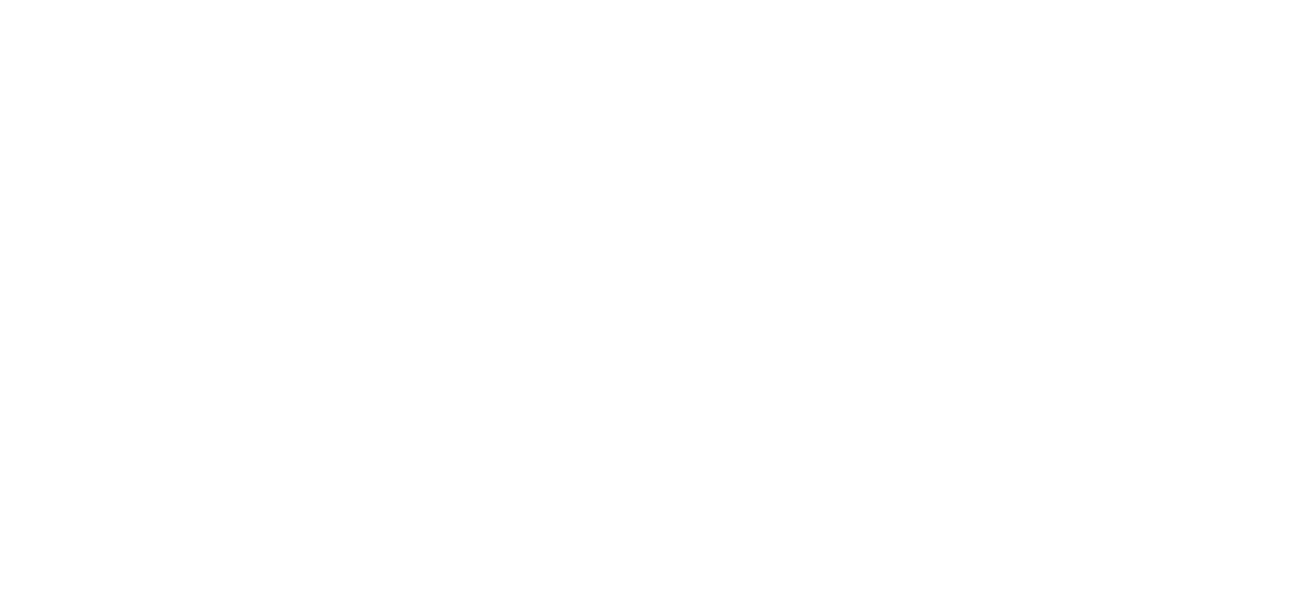
select select "2.00x3.50"
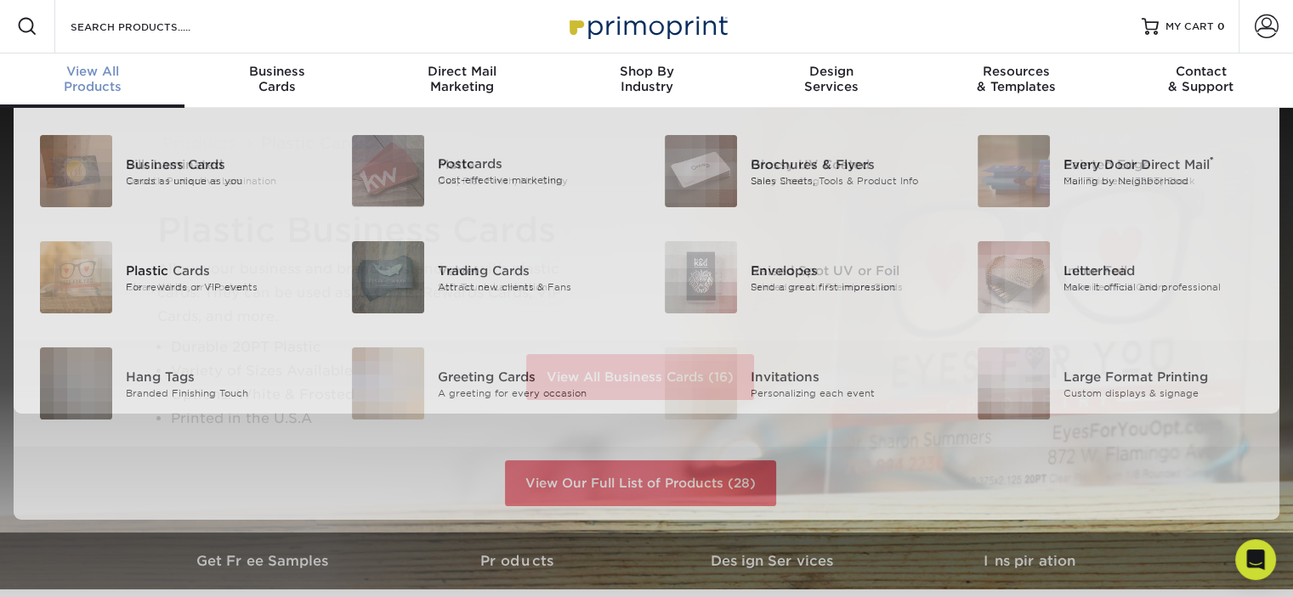
scroll to position [2, 0]
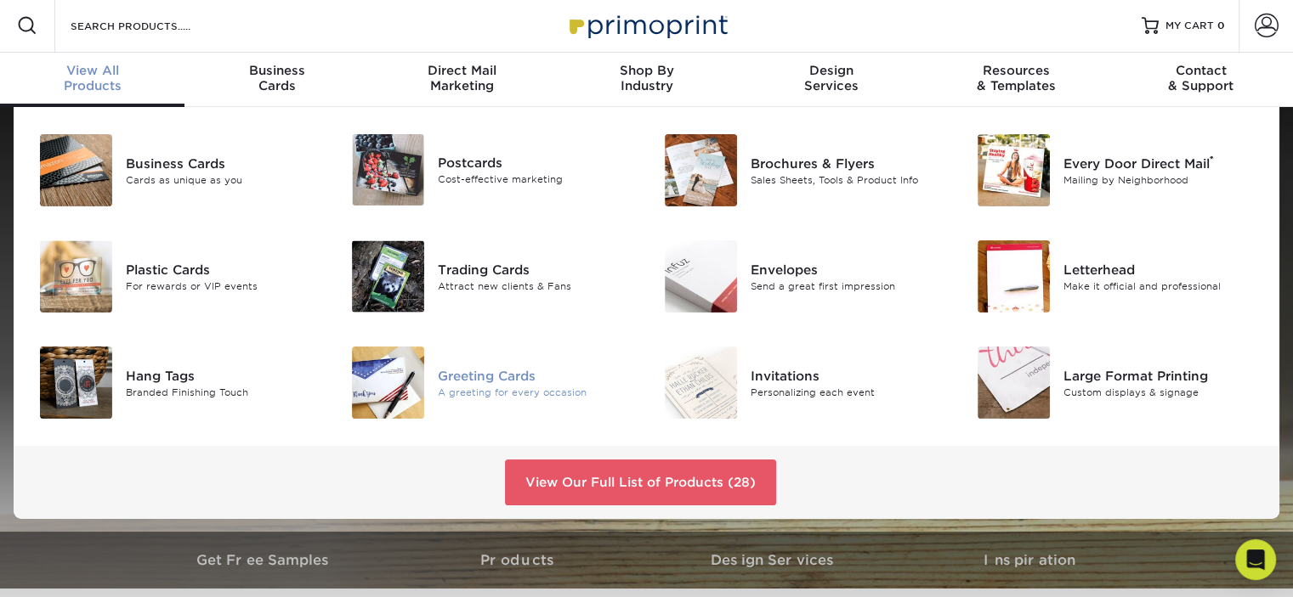
click at [521, 383] on div "Greeting Cards" at bounding box center [535, 375] width 195 height 19
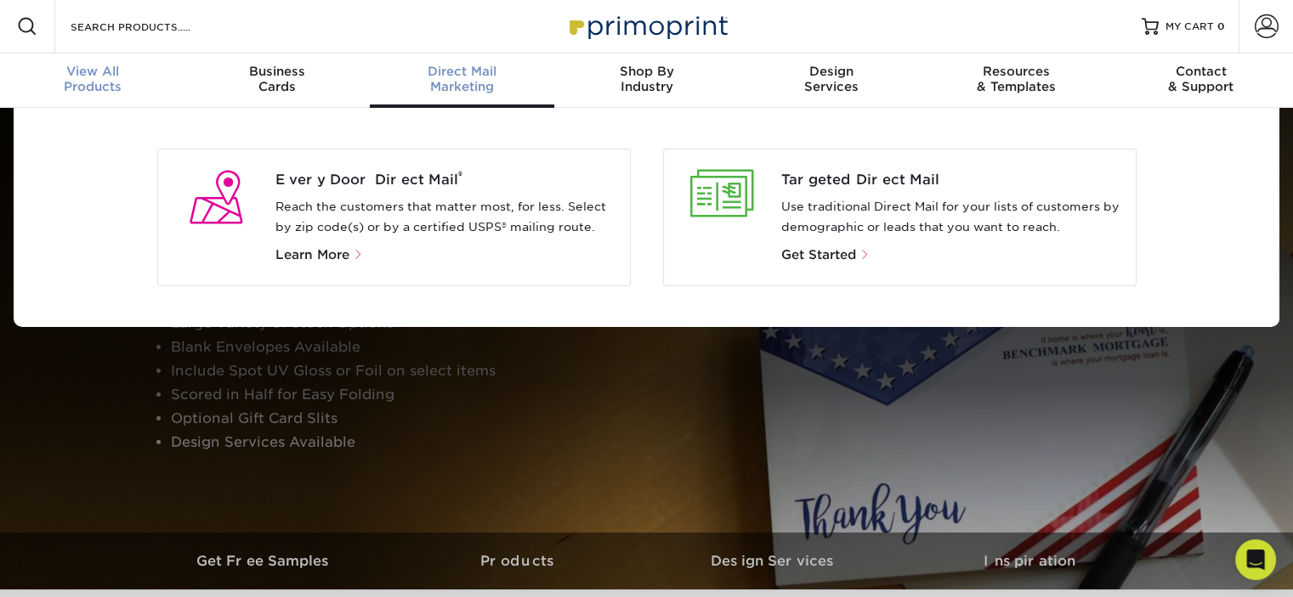
scroll to position [2, 0]
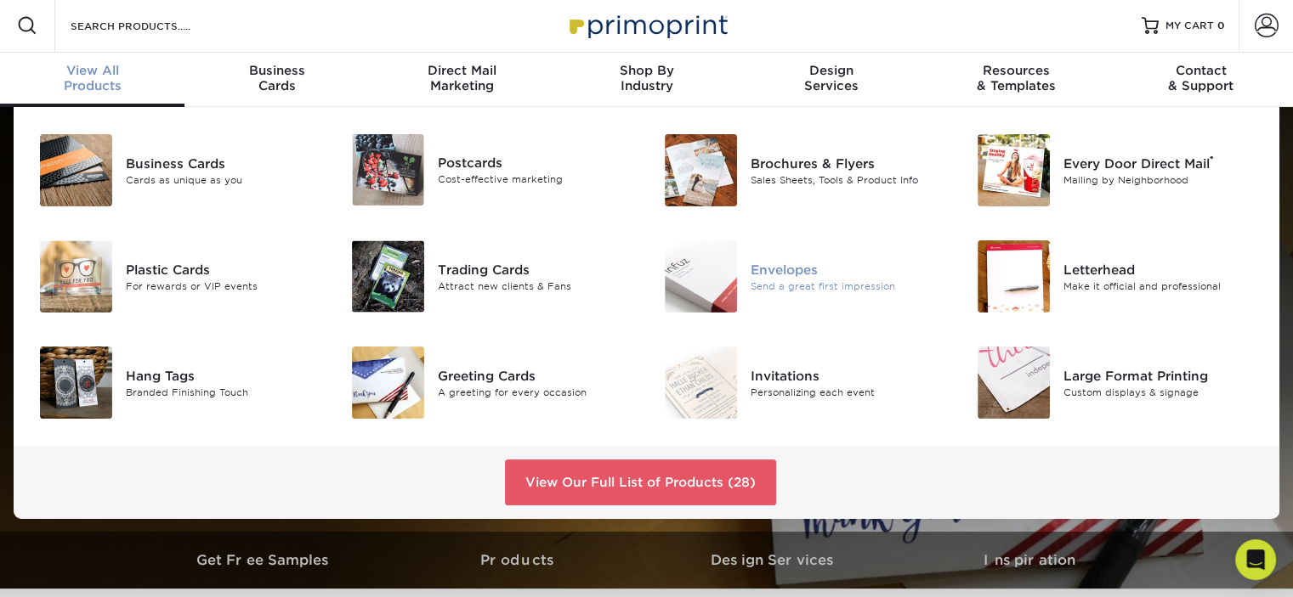
click at [807, 270] on div "Envelopes" at bounding box center [847, 269] width 195 height 19
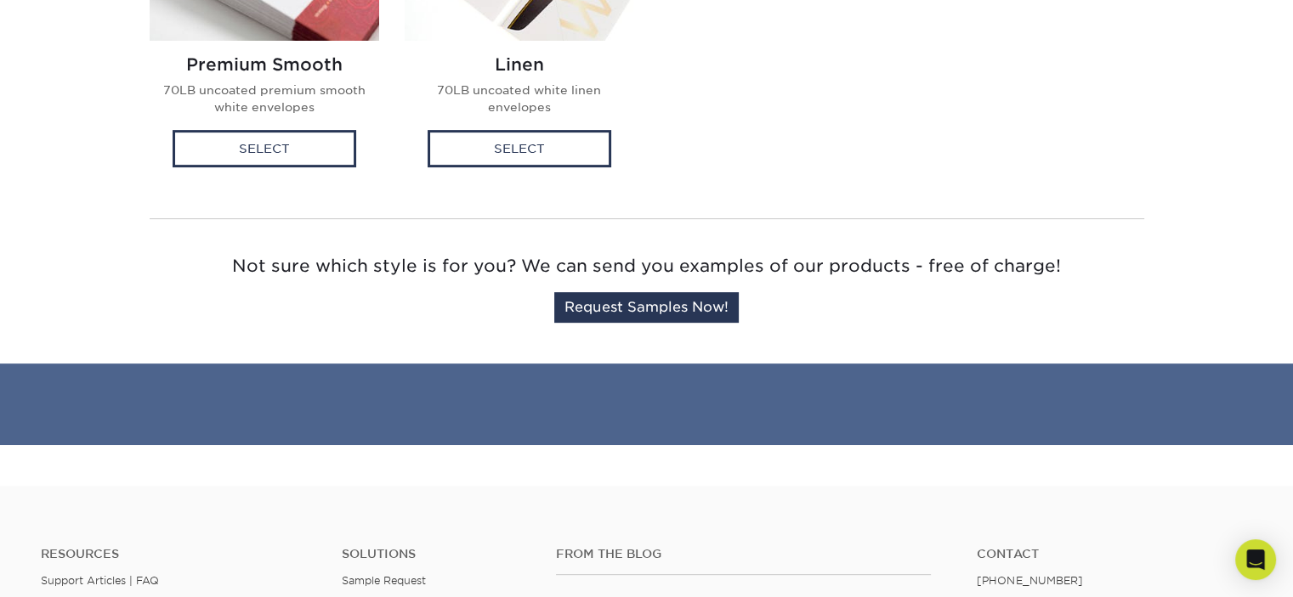
scroll to position [510, 0]
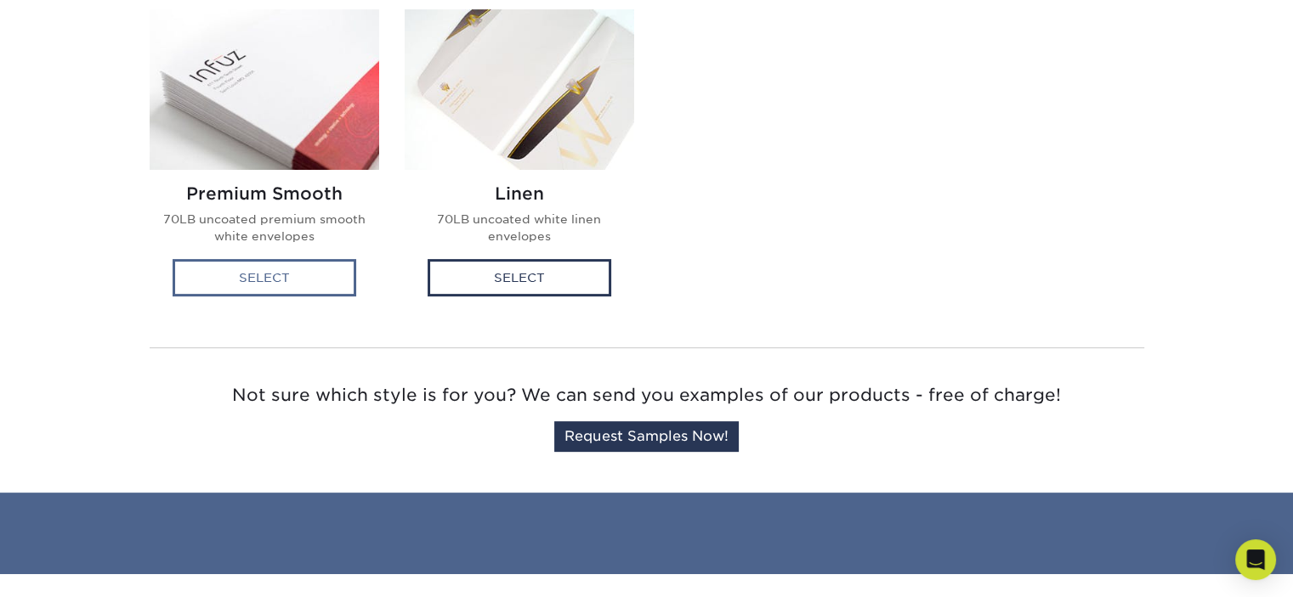
click at [296, 281] on div "Select" at bounding box center [265, 277] width 184 height 37
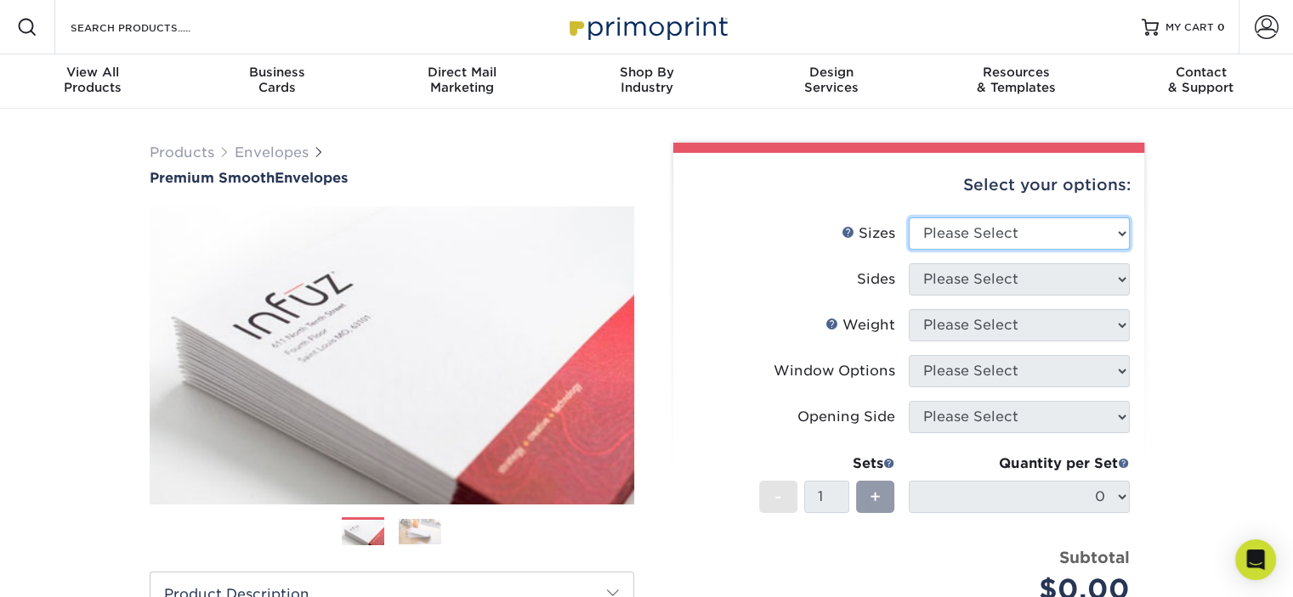
click at [994, 227] on select "Please Select 8.875" x 3.875" 4.125" x 9.5" 5.25" x 7.25" 9" x 12"" at bounding box center [1019, 234] width 221 height 32
select select "4.12x9.50"
click at [909, 218] on select "Please Select 8.875" x 3.875" 4.125" x 9.5" 5.25" x 7.25" 9" x 12"" at bounding box center [1019, 234] width 221 height 32
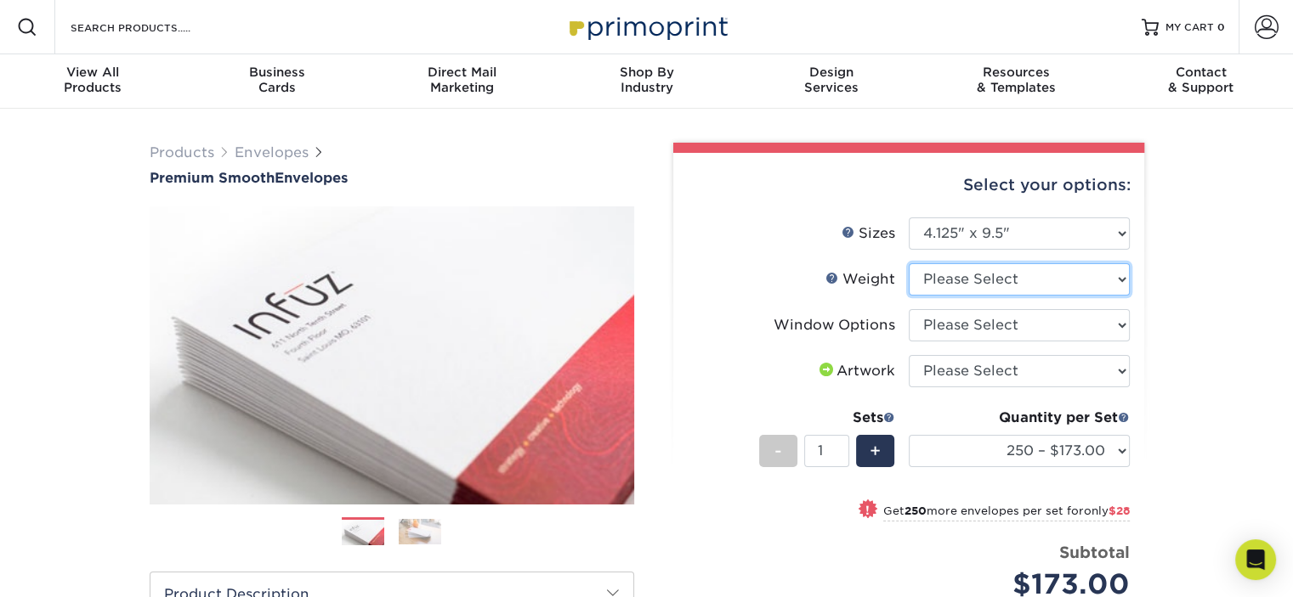
click at [960, 278] on select "Please Select 70LB" at bounding box center [1019, 279] width 221 height 32
select select "70LB"
click at [909, 263] on select "Please Select 70LB" at bounding box center [1019, 279] width 221 height 32
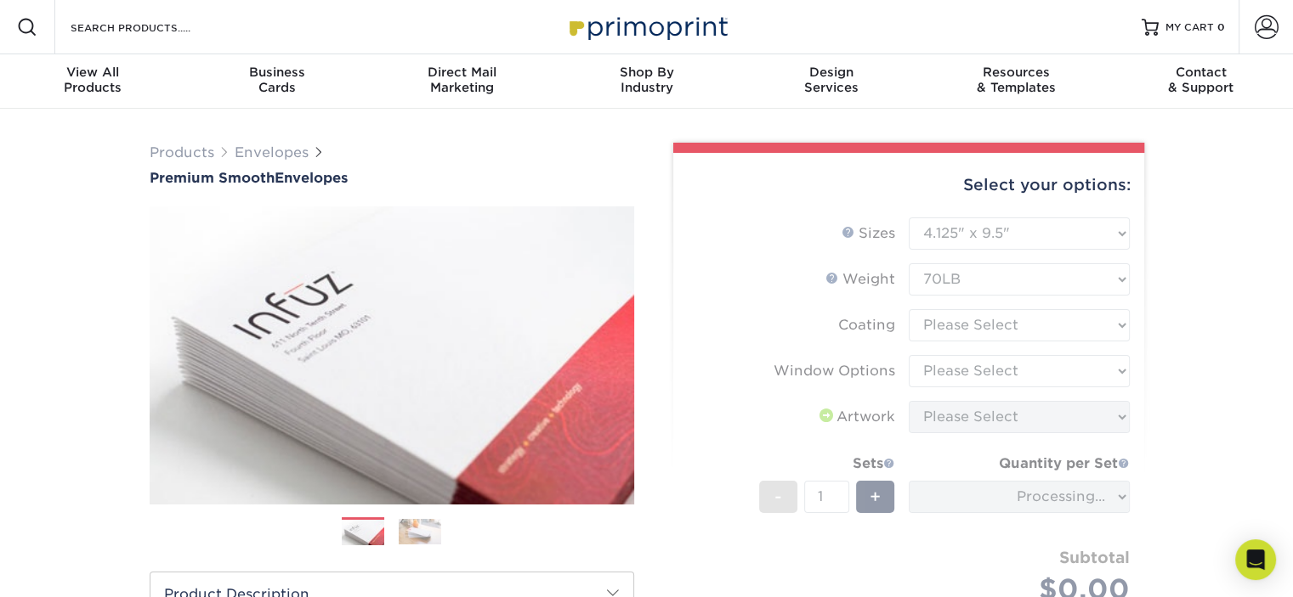
click at [962, 324] on form "Sizes Help Sizes Please Select 8.875" x 3.875" 4.125" x 9.5" 5.25" x 7.25" 9" x…" at bounding box center [909, 431] width 444 height 427
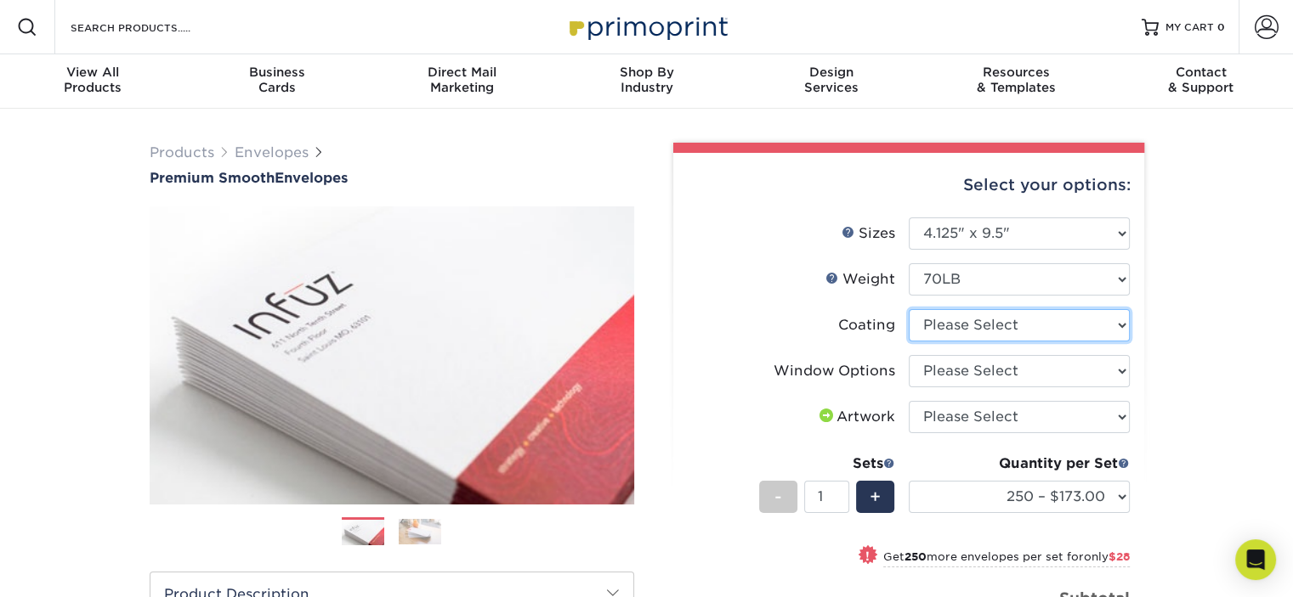
click at [956, 322] on select at bounding box center [1019, 325] width 221 height 32
select select "3e7618de-abca-4bda-9f97-8b9129e913d8"
click at [909, 309] on select at bounding box center [1019, 325] width 221 height 32
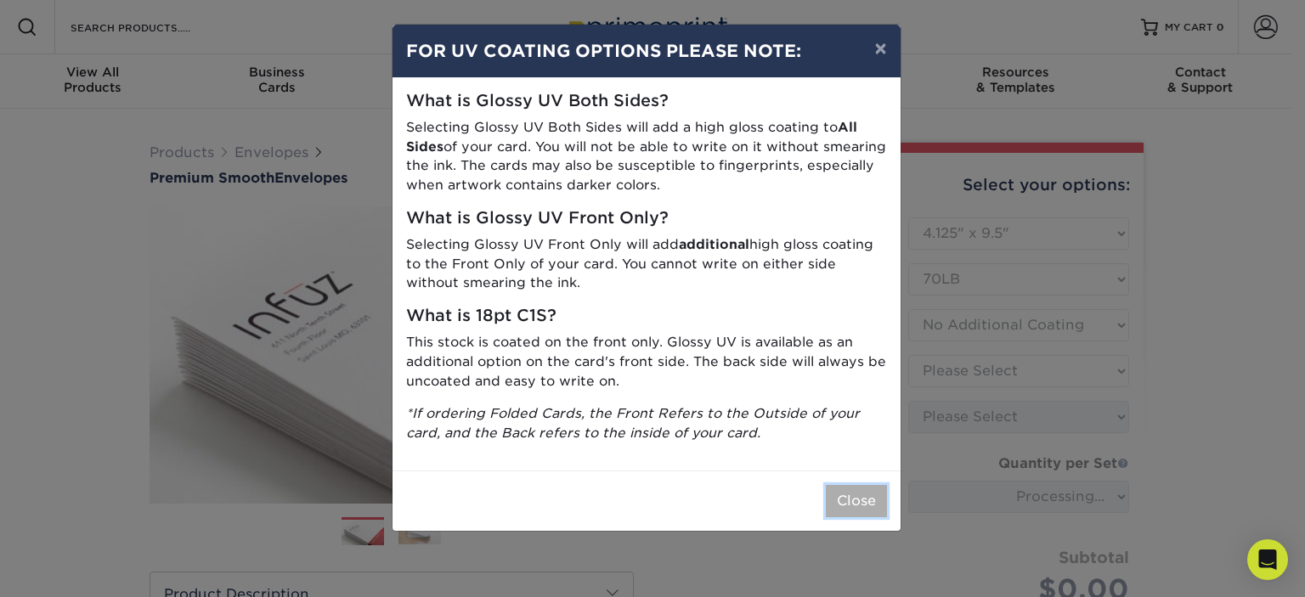
click at [874, 506] on button "Close" at bounding box center [856, 501] width 61 height 32
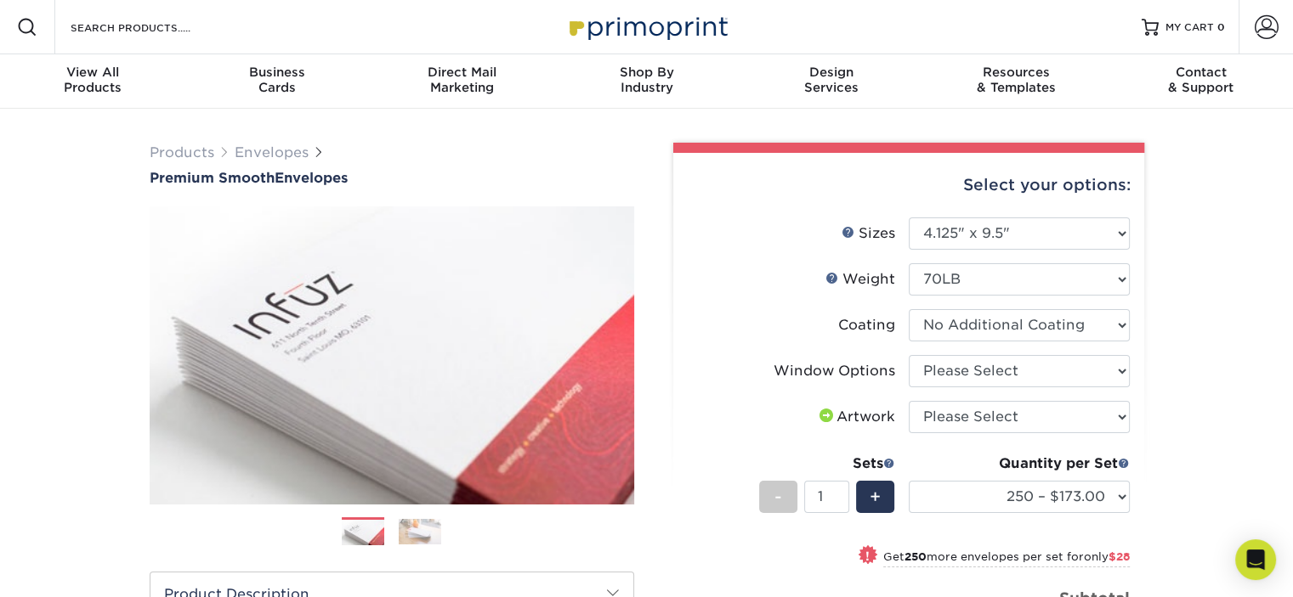
click at [952, 353] on li "Coating" at bounding box center [909, 332] width 442 height 46
click at [956, 372] on select "Please Select No Window Window (Left Side)" at bounding box center [1019, 371] width 221 height 32
select select "1f9e9f9f-4237-4243-ba79-49052844f6e6"
click at [909, 355] on select "Please Select No Window Window (Left Side)" at bounding box center [1019, 371] width 221 height 32
click at [941, 415] on select "Please Select I will upload files I need a design - $50" at bounding box center [1019, 417] width 221 height 32
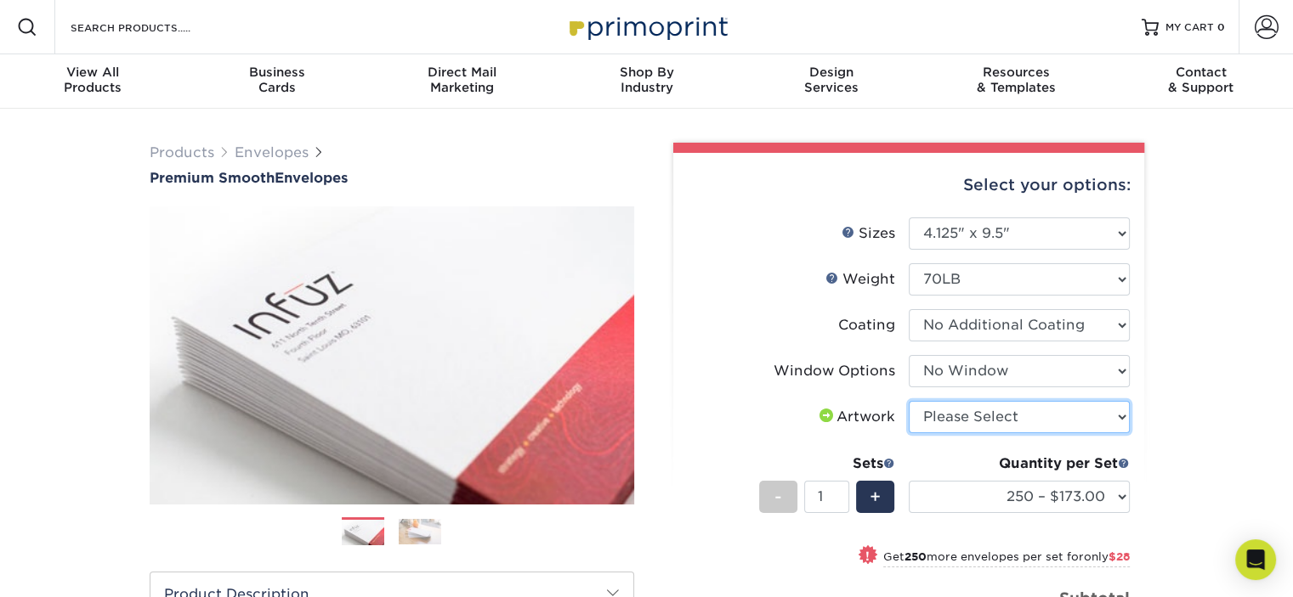
select select "upload"
click at [909, 401] on select "Please Select I will upload files I need a design - $50" at bounding box center [1019, 417] width 221 height 32
click at [728, 37] on img at bounding box center [647, 26] width 170 height 37
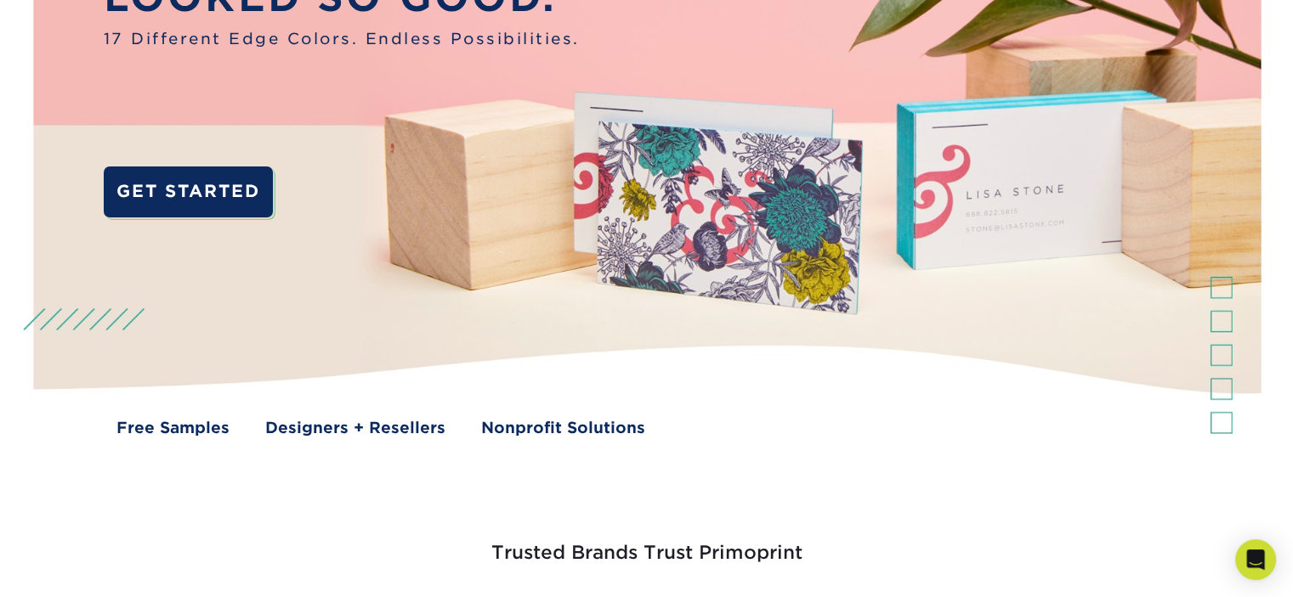
scroll to position [85, 0]
